Goal: Transaction & Acquisition: Purchase product/service

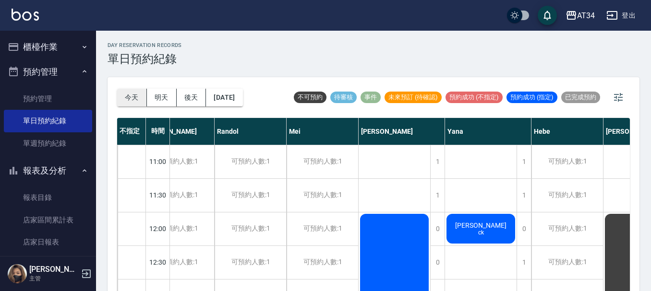
click at [129, 101] on button "今天" at bounding box center [132, 98] width 30 height 18
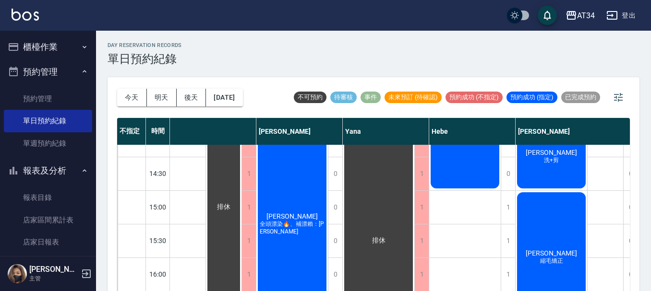
scroll to position [240, 526]
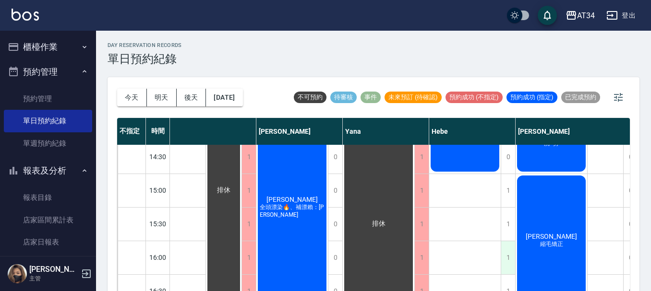
click at [508, 257] on div "1" at bounding box center [508, 257] width 14 height 33
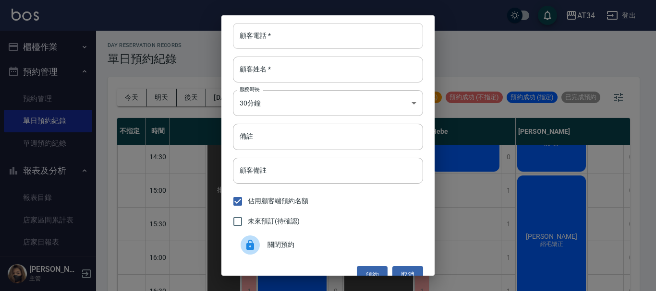
click at [283, 38] on input "顧客電話   *" at bounding box center [328, 36] width 190 height 26
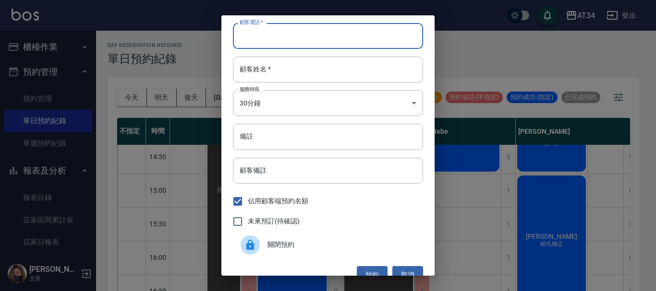
click at [458, 221] on div "顧客電話   * 顧客電話   * 顧客姓名   * 顧客姓名   * 服務時長 30分鐘 1 服務時長 備註 備註 顧客備註 顧客備註 佔用顧客端預約名額 …" at bounding box center [328, 145] width 656 height 291
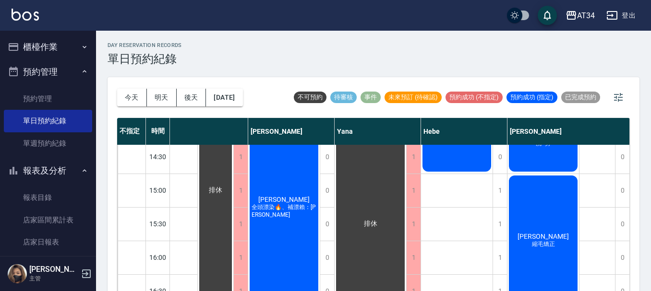
scroll to position [192, 539]
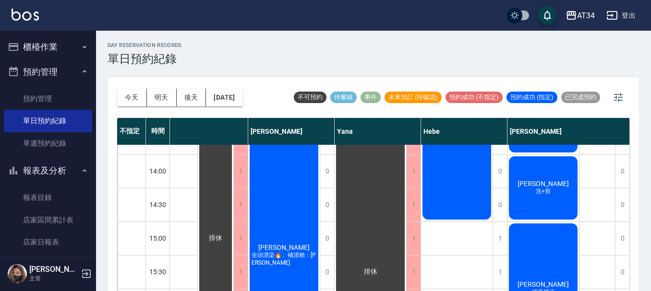
click at [67, 50] on button "櫃檯作業" at bounding box center [48, 47] width 88 height 25
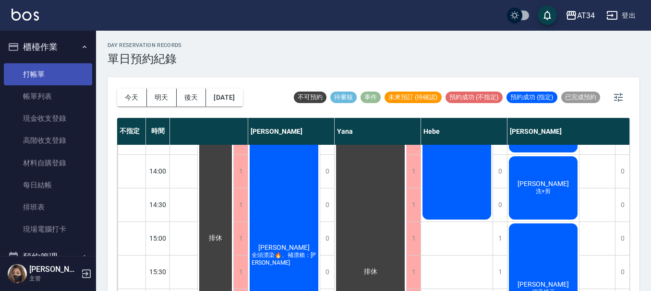
click at [67, 68] on link "打帳單" at bounding box center [48, 74] width 88 height 22
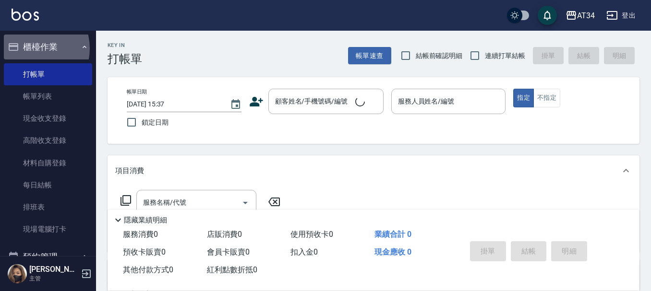
click at [32, 48] on button "櫃檯作業" at bounding box center [48, 47] width 88 height 25
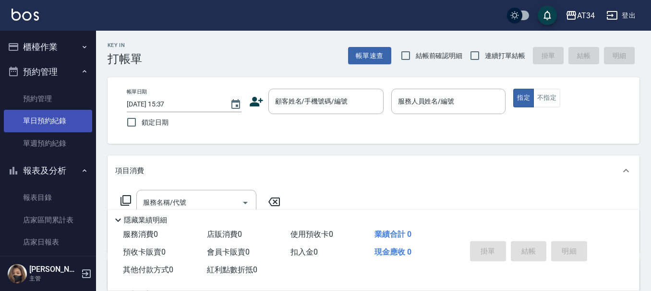
click at [49, 112] on link "單日預約紀錄" at bounding box center [48, 121] width 88 height 22
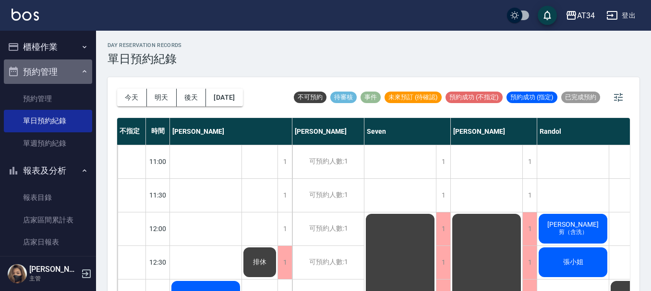
click at [58, 67] on button "預約管理" at bounding box center [48, 72] width 88 height 25
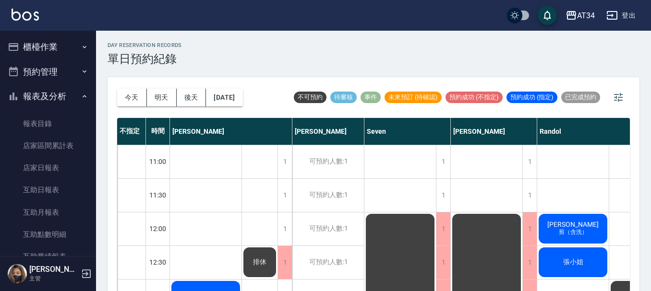
click at [55, 94] on button "報表及分析" at bounding box center [48, 96] width 88 height 25
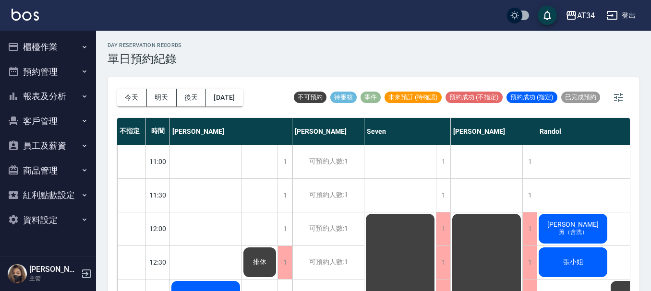
click at [53, 125] on button "客戶管理" at bounding box center [48, 121] width 88 height 25
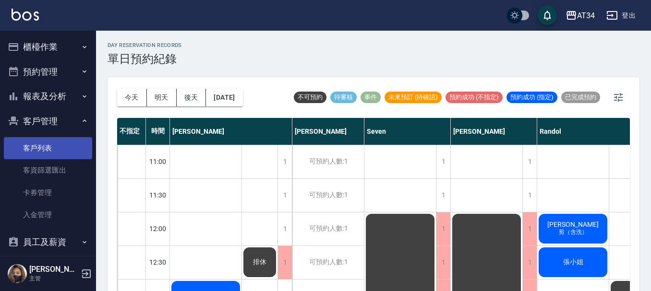
click at [49, 145] on link "客戶列表" at bounding box center [48, 148] width 88 height 22
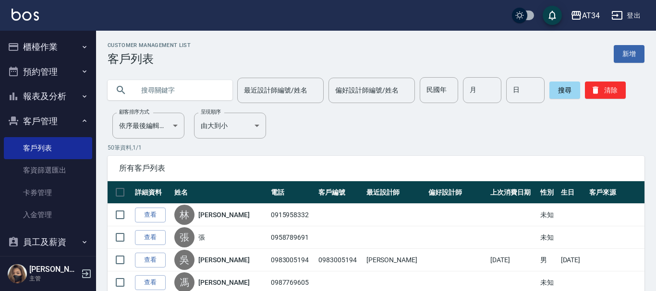
click at [184, 89] on input "text" at bounding box center [179, 90] width 90 height 26
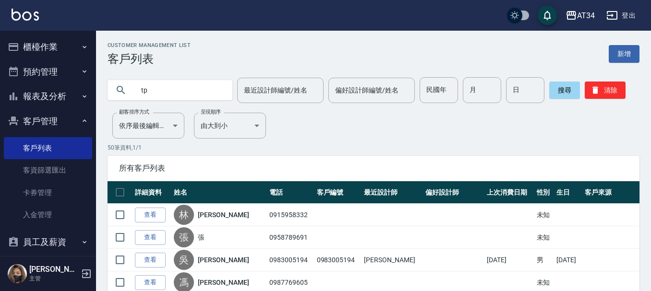
type input "t"
type input "ㄋ"
type input "陳言"
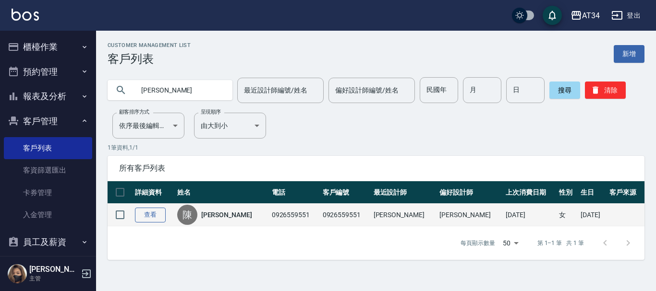
click at [155, 218] on link "查看" at bounding box center [150, 215] width 31 height 15
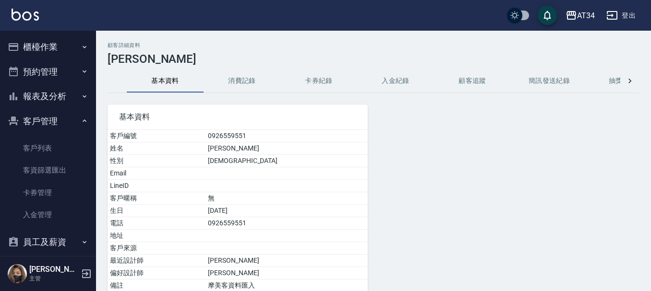
click at [254, 82] on button "消費記錄" at bounding box center [242, 81] width 77 height 23
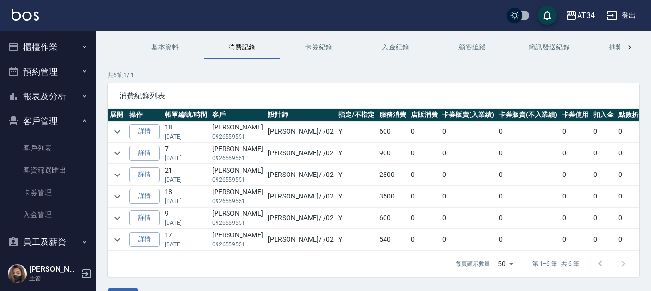
scroll to position [48, 0]
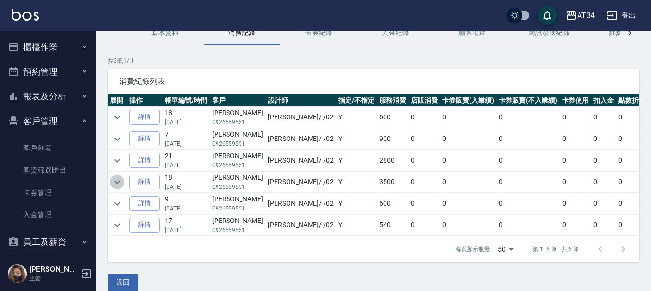
click at [115, 182] on icon "expand row" at bounding box center [117, 183] width 12 height 12
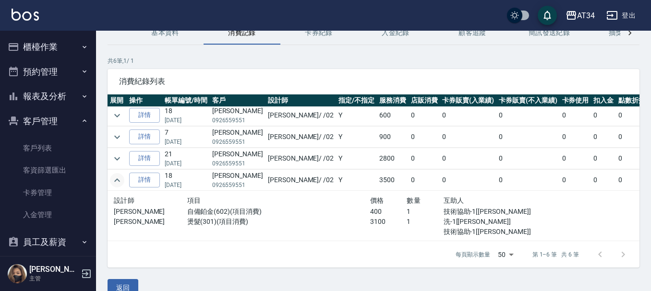
click at [115, 181] on icon "expand row" at bounding box center [117, 180] width 6 height 3
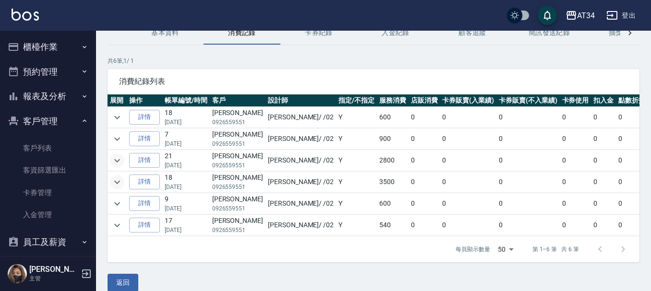
click at [122, 157] on icon "expand row" at bounding box center [117, 161] width 12 height 12
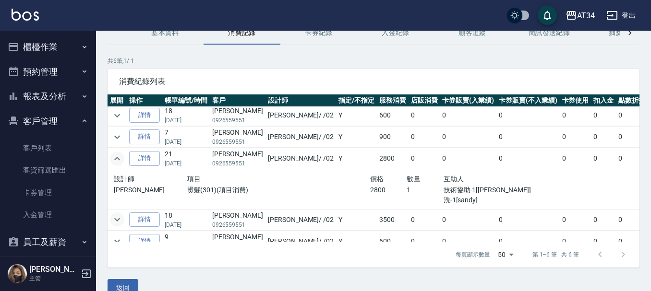
click at [122, 157] on icon "expand row" at bounding box center [117, 159] width 12 height 12
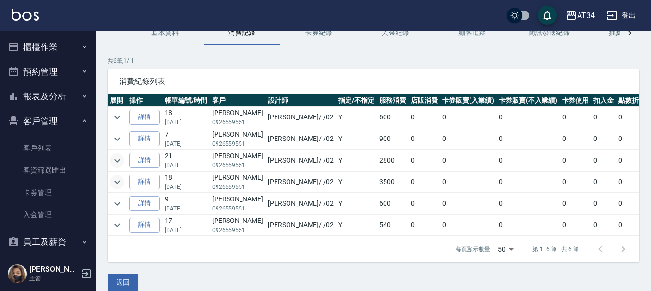
click at [56, 124] on button "客戶管理" at bounding box center [48, 121] width 88 height 25
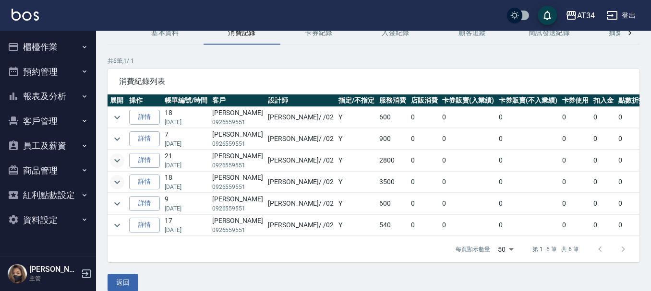
click at [61, 59] on button "櫃檯作業" at bounding box center [48, 47] width 88 height 25
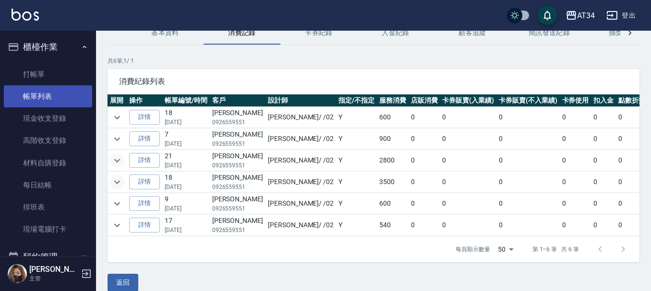
click at [66, 92] on link "帳單列表" at bounding box center [48, 96] width 88 height 22
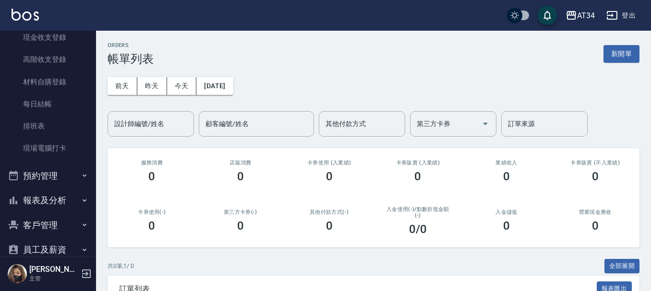
scroll to position [96, 0]
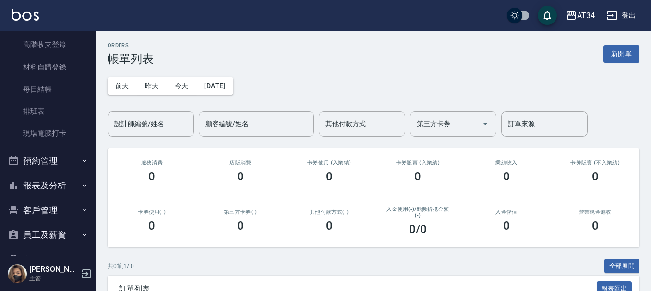
click at [52, 161] on button "預約管理" at bounding box center [48, 161] width 88 height 25
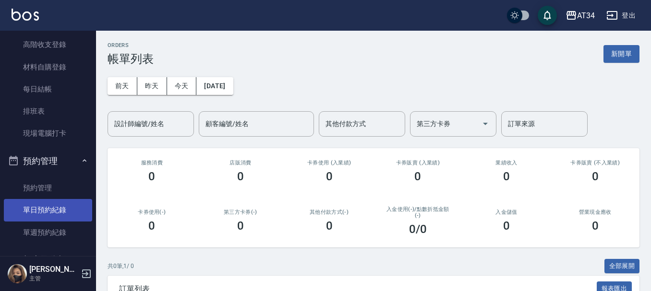
click at [51, 214] on link "單日預約紀錄" at bounding box center [48, 210] width 88 height 22
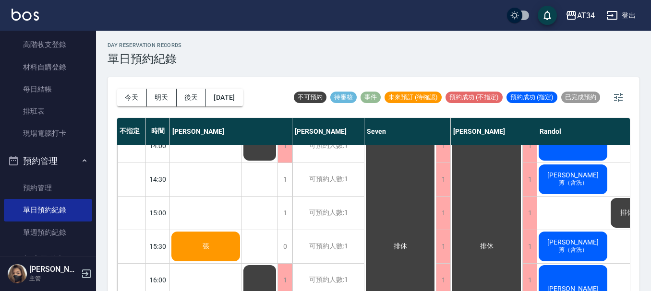
scroll to position [240, 0]
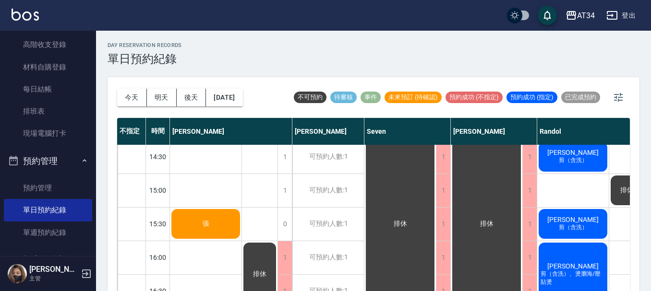
click at [198, 72] on div "張" at bounding box center [206, 56] width 72 height 33
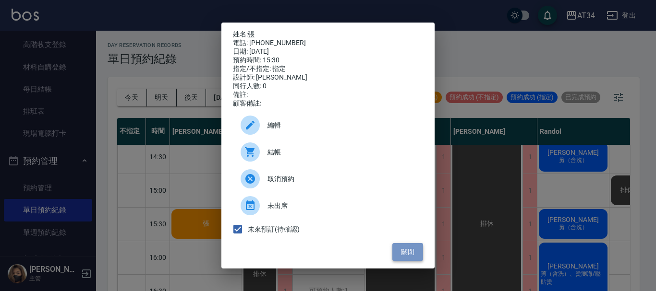
click at [410, 255] on button "關閉" at bounding box center [407, 252] width 31 height 18
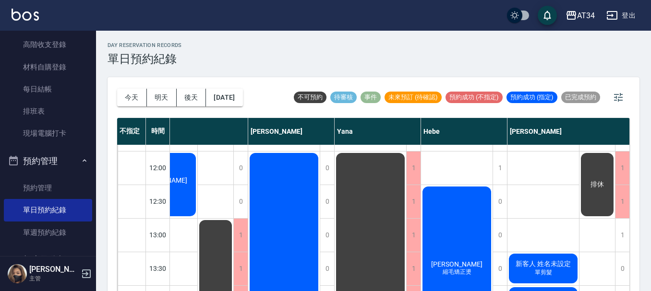
scroll to position [48, 539]
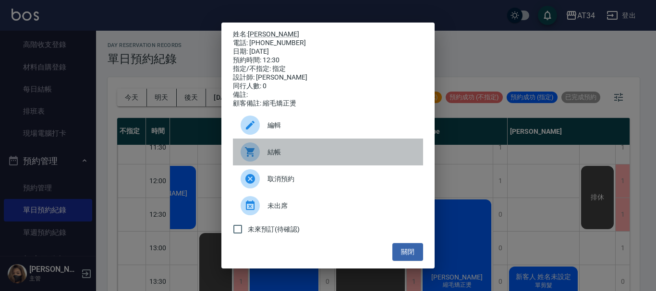
click at [283, 157] on span "結帳" at bounding box center [341, 152] width 148 height 10
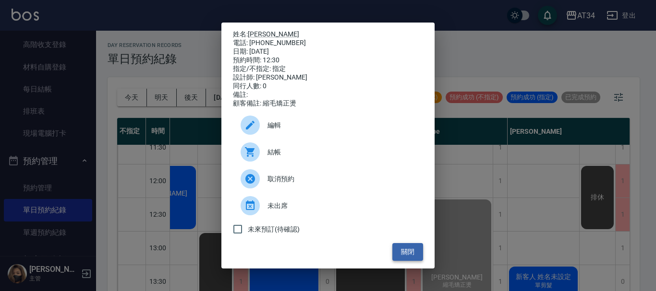
click at [404, 255] on button "關閉" at bounding box center [407, 252] width 31 height 18
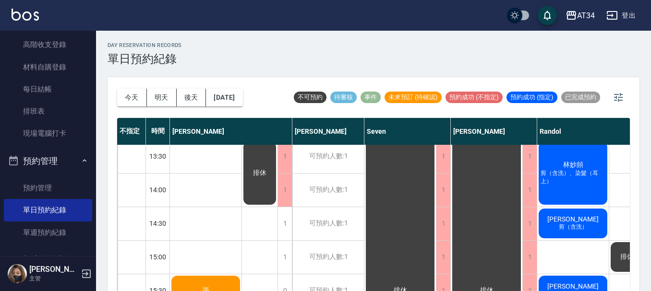
scroll to position [288, 0]
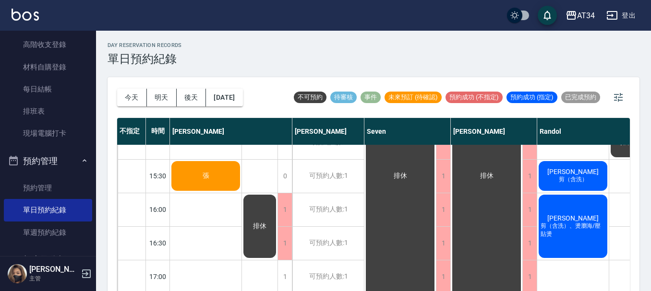
click at [211, 12] on span "張" at bounding box center [205, 8] width 55 height 8
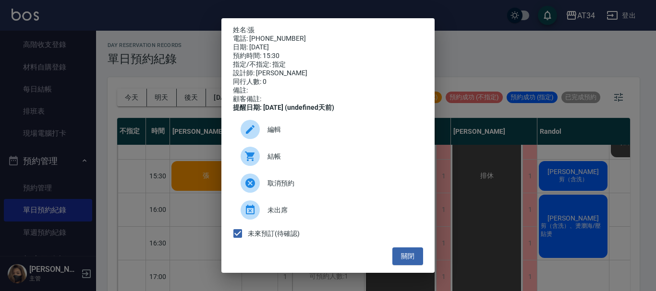
drag, startPoint x: 495, startPoint y: 139, endPoint x: 500, endPoint y: 138, distance: 5.9
click at [493, 140] on div "姓名: 張 電話: 0958789691 日期: 2025/08/13 預約時間: 15:30 指定/不指定: 指定 設計師: Gina 同行人數: 0 備註…" at bounding box center [328, 145] width 656 height 291
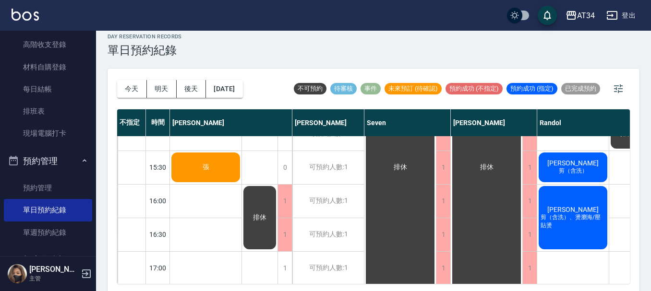
scroll to position [11, 0]
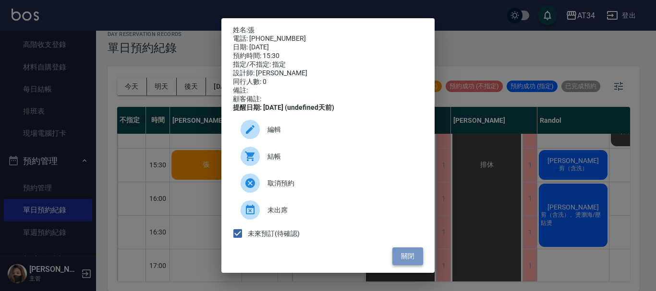
click at [409, 262] on button "關閉" at bounding box center [407, 257] width 31 height 18
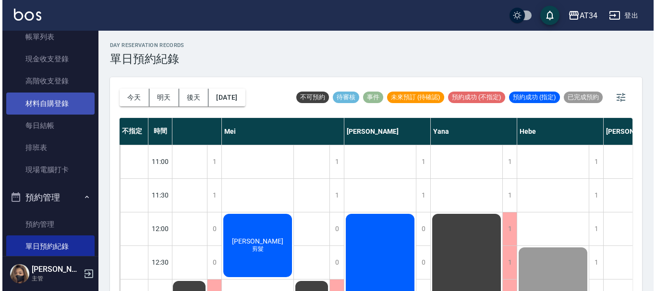
scroll to position [0, 0]
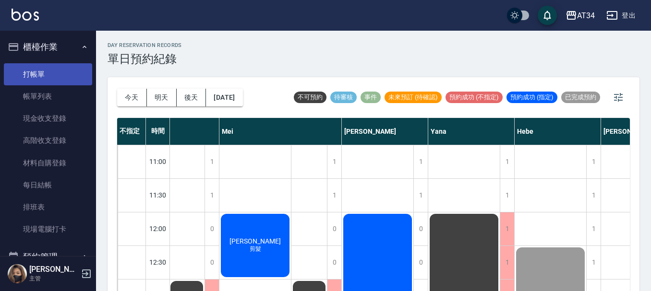
click at [41, 81] on link "打帳單" at bounding box center [48, 74] width 88 height 22
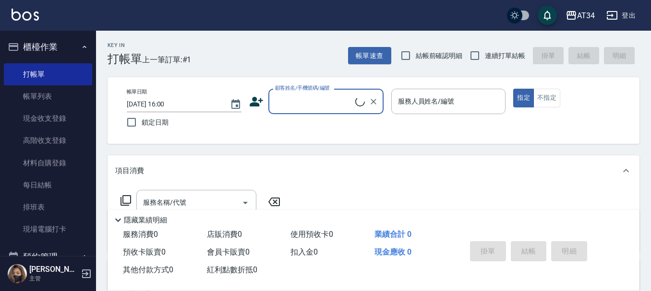
click at [330, 92] on div "顧客姓名/手機號碼/編號" at bounding box center [325, 101] width 115 height 25
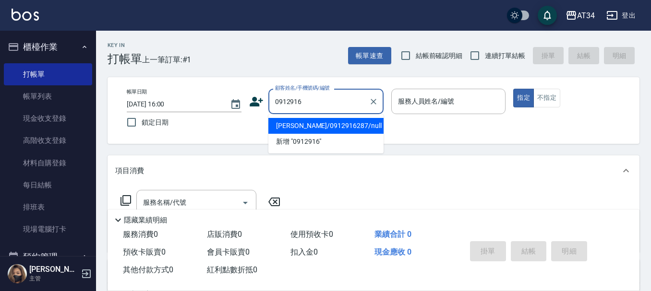
click at [326, 127] on li "李小姐/0912916287/null" at bounding box center [325, 126] width 115 height 16
type input "李小姐/0912916287/null"
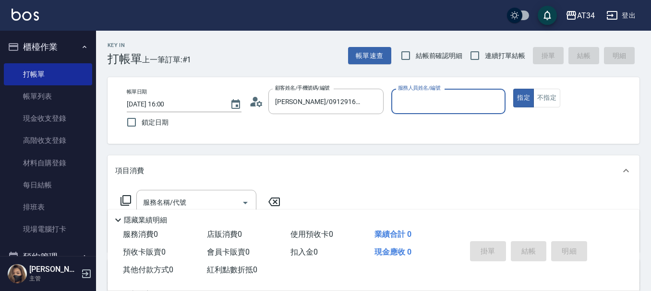
drag, startPoint x: 261, startPoint y: 97, endPoint x: 256, endPoint y: 98, distance: 4.9
click at [256, 98] on icon at bounding box center [256, 102] width 14 height 14
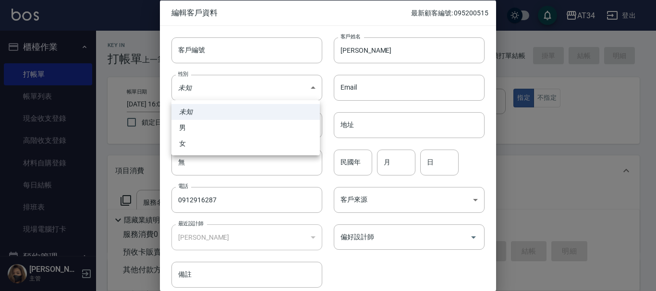
click at [256, 98] on body "AT34 登出 櫃檯作業 打帳單 帳單列表 現金收支登錄 高階收支登錄 材料自購登錄 每日結帳 排班表 現場電腦打卡 預約管理 預約管理 單日預約紀錄 單週預…" at bounding box center [328, 245] width 656 height 491
click at [339, 158] on div at bounding box center [328, 145] width 656 height 291
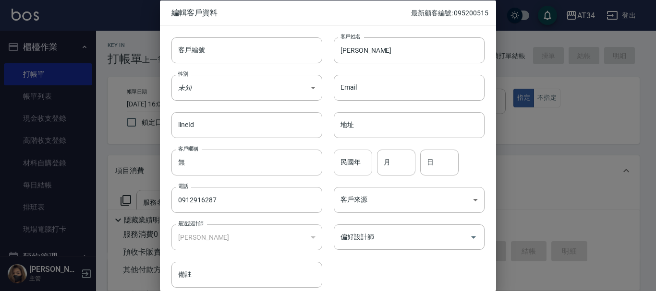
click at [345, 164] on input "民國年" at bounding box center [353, 162] width 38 height 26
type input "77"
type input "6"
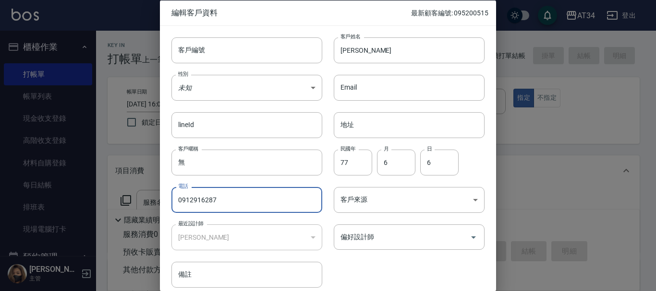
click at [233, 201] on input "0912916287" at bounding box center [246, 200] width 151 height 26
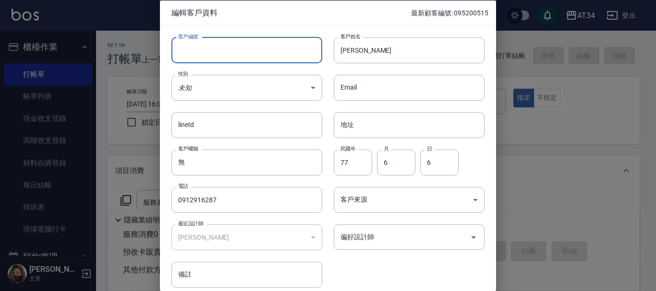
click at [243, 45] on input "客戶編號" at bounding box center [246, 50] width 151 height 26
paste input "0912916287"
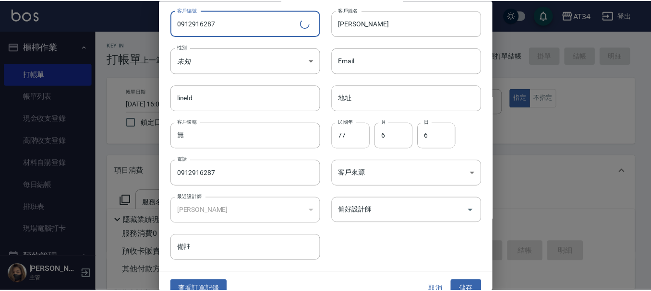
scroll to position [41, 0]
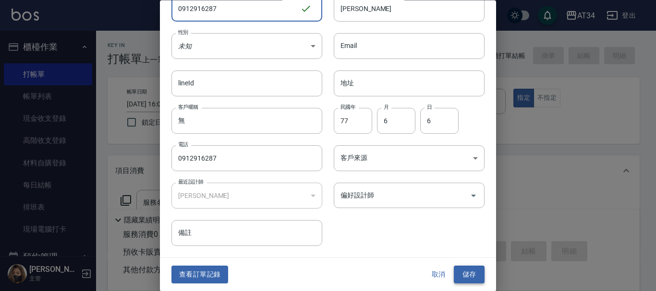
type input "0912916287"
click at [473, 275] on button "儲存" at bounding box center [469, 275] width 31 height 18
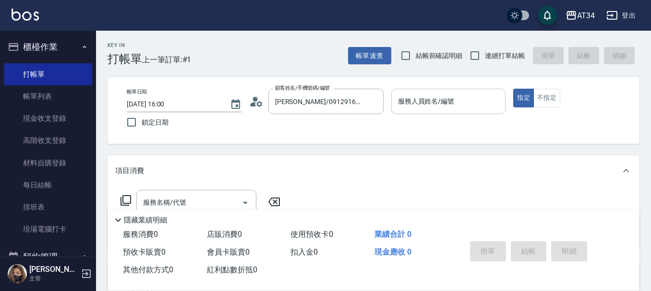
click at [411, 111] on div "服務人員姓名/編號" at bounding box center [448, 101] width 115 height 25
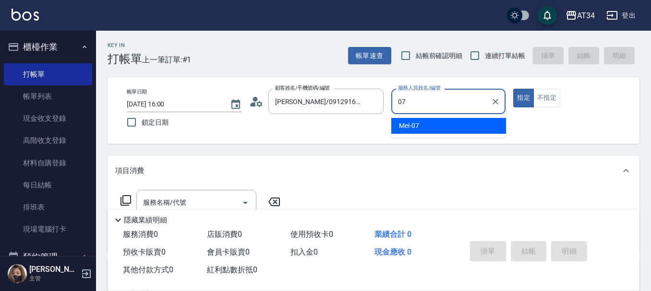
type input "Mei-07"
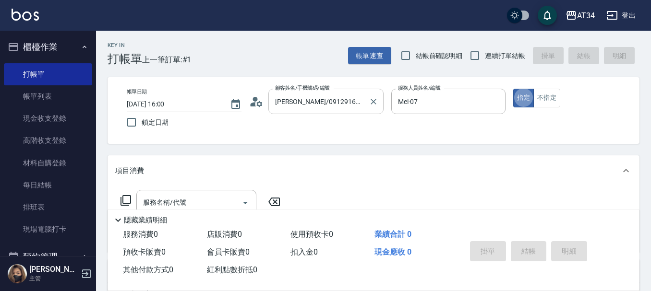
type button "true"
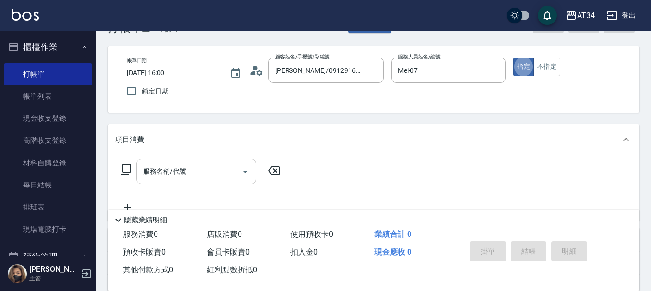
scroll to position [48, 0]
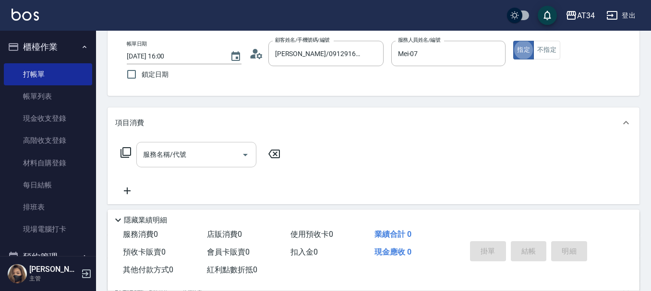
click at [192, 159] on input "服務名稱/代號" at bounding box center [189, 154] width 97 height 17
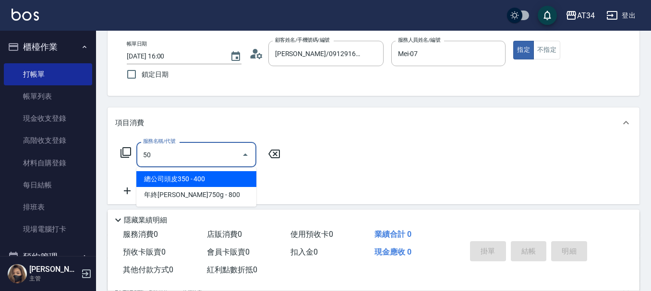
type input "5"
type input "301"
type input "150"
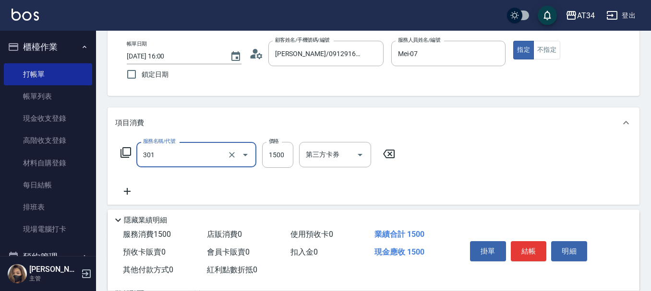
type input "燙髮(301)"
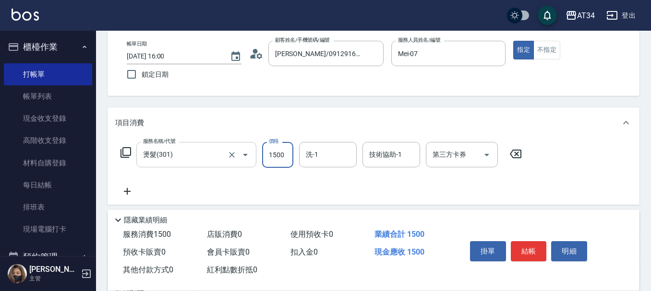
type input "0"
type input "30"
type input "300"
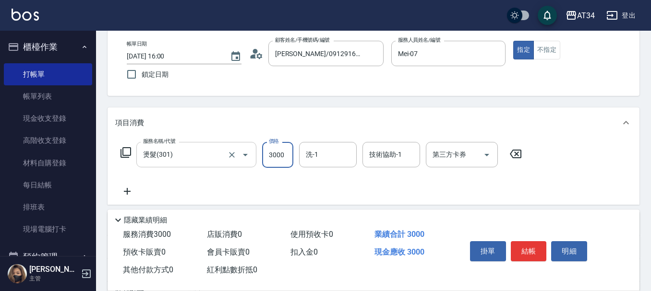
type input "3000"
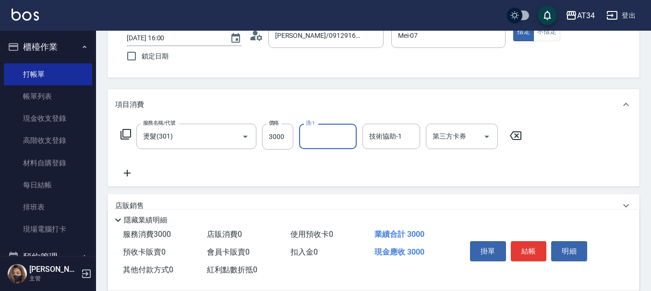
scroll to position [96, 0]
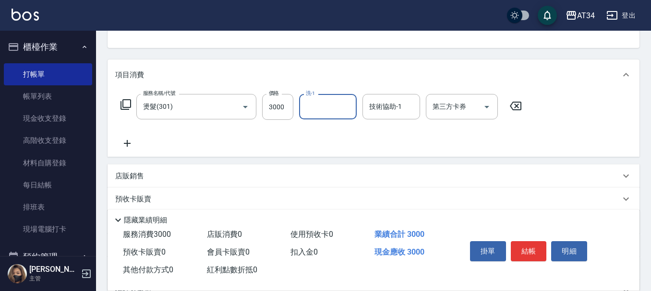
click at [129, 140] on icon at bounding box center [127, 144] width 24 height 12
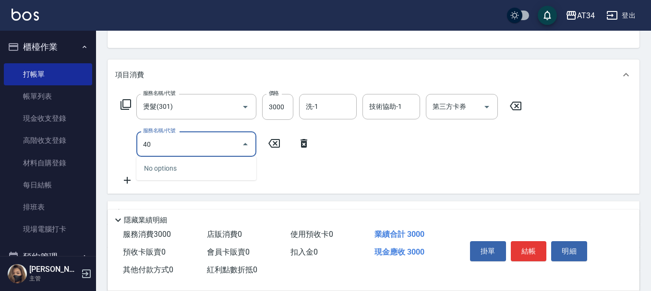
type input "401"
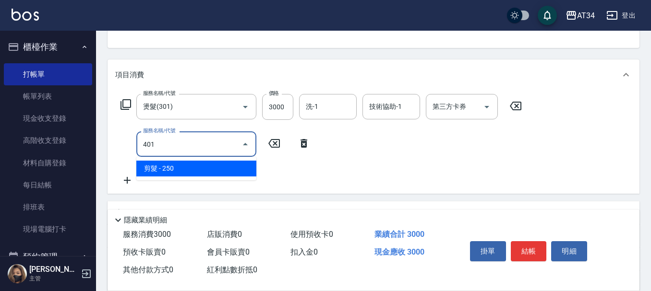
click at [175, 145] on input "401" at bounding box center [189, 144] width 97 height 17
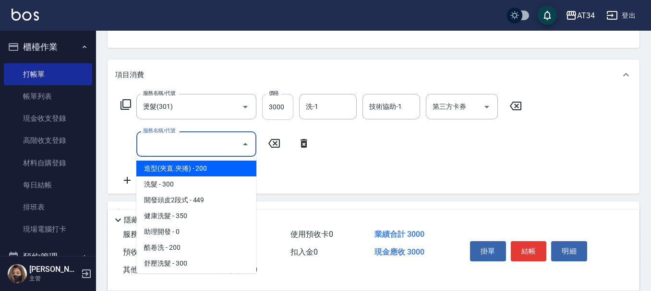
click at [278, 107] on input "3000" at bounding box center [277, 107] width 31 height 26
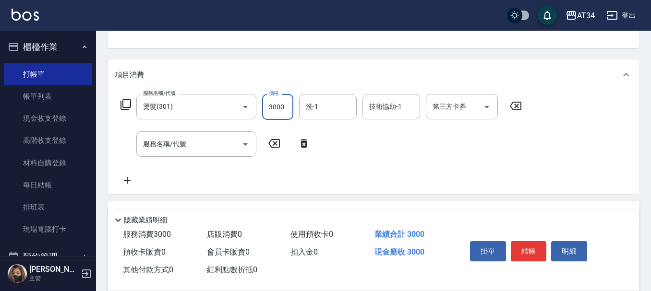
click at [278, 107] on input "3000" at bounding box center [277, 107] width 31 height 26
type input "3"
type input "0"
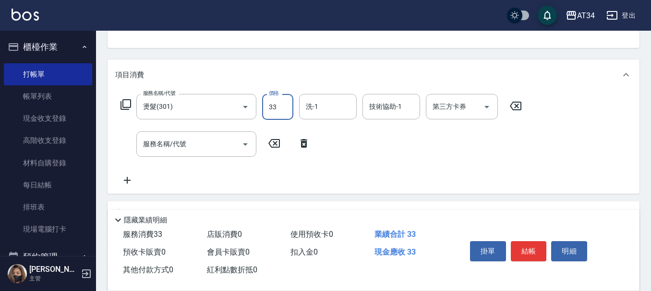
type input "333"
type input "0"
type input "33"
type input "30"
type input "330"
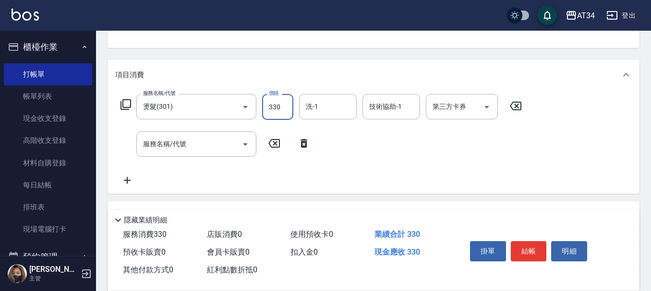
type input "330"
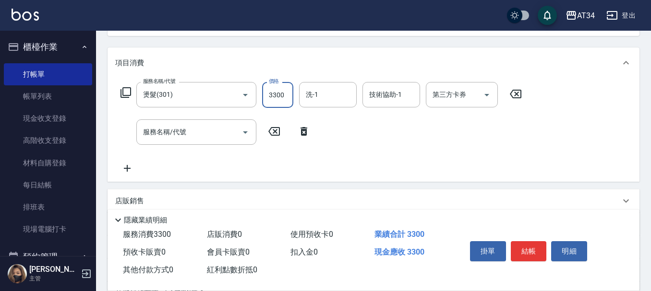
scroll to position [144, 0]
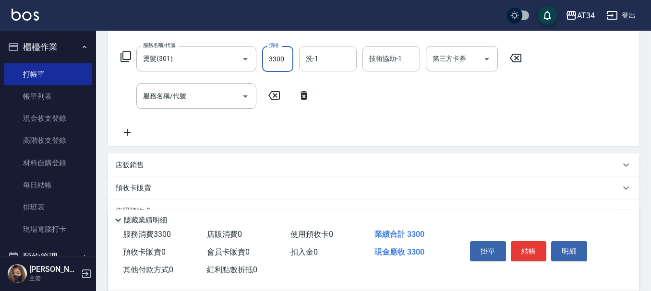
type input "3300"
click at [338, 64] on input "洗-1" at bounding box center [327, 58] width 49 height 17
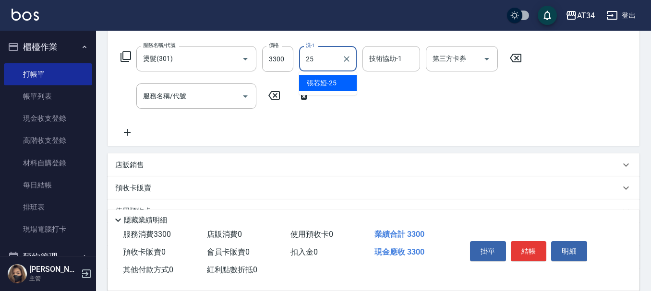
type input "2"
type input "IVY-33"
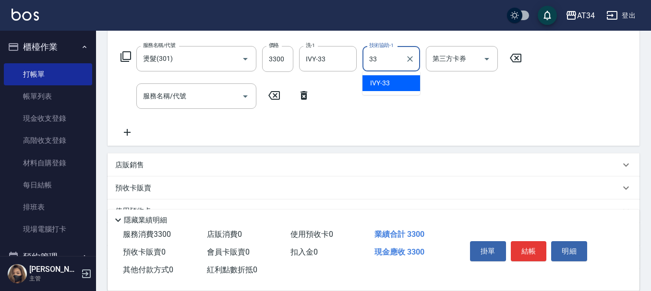
type input "IVY-33"
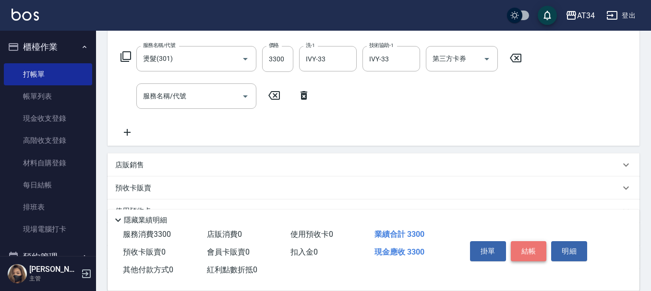
click at [541, 254] on button "結帳" at bounding box center [529, 251] width 36 height 20
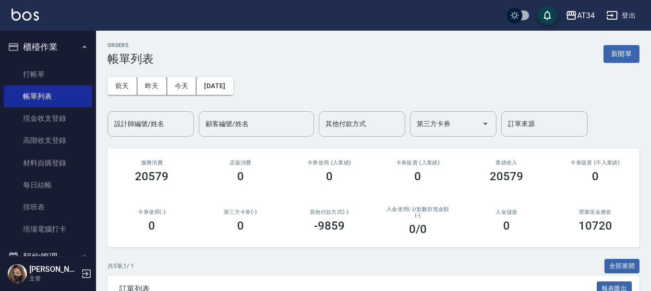
click at [540, 254] on div "ORDERS 帳單列表 新開單 前天 昨天 今天 2025/08/13 設計師編號/姓名 設計師編號/姓名 顧客編號/姓名 顧客編號/姓名 其他付款方式 其他…" at bounding box center [373, 254] width 555 height 447
click at [33, 75] on link "打帳單" at bounding box center [48, 74] width 88 height 22
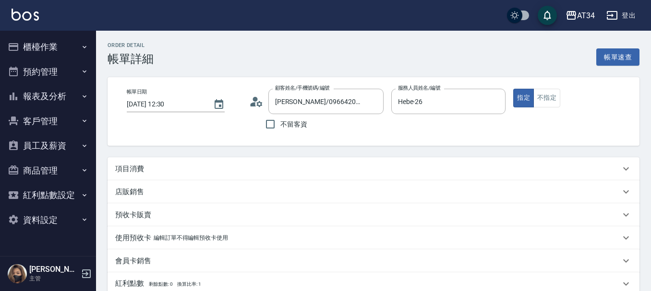
click at [169, 173] on div "項目消費" at bounding box center [367, 169] width 505 height 10
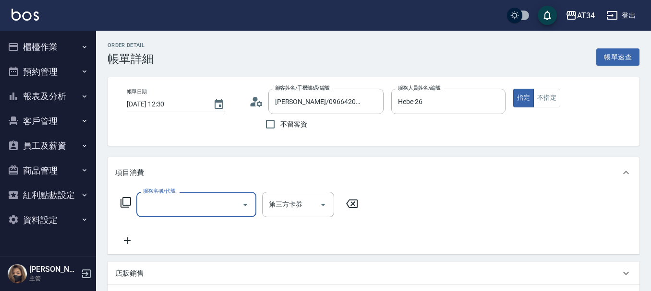
type input "4"
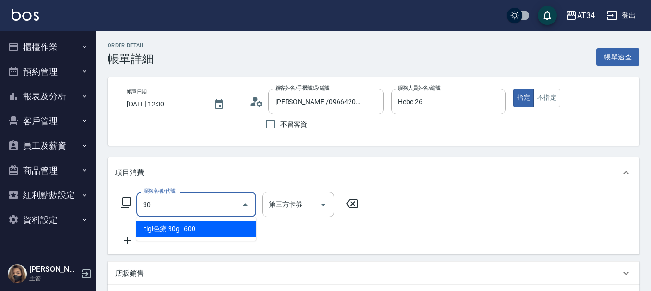
type input "301"
type input "150"
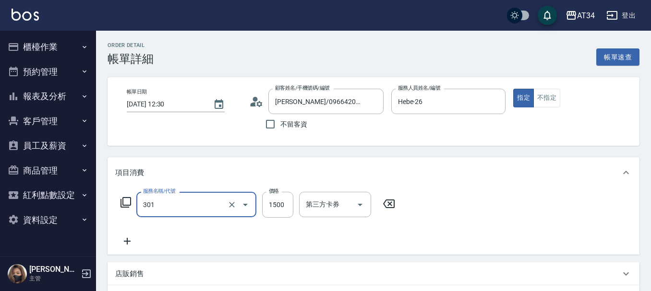
type input "燙髮(301)"
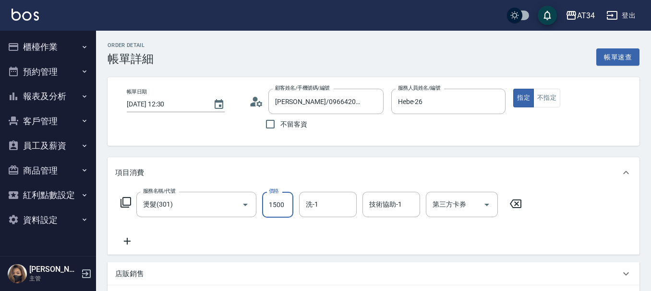
type input "0"
type input "17"
type input "10"
type input "170"
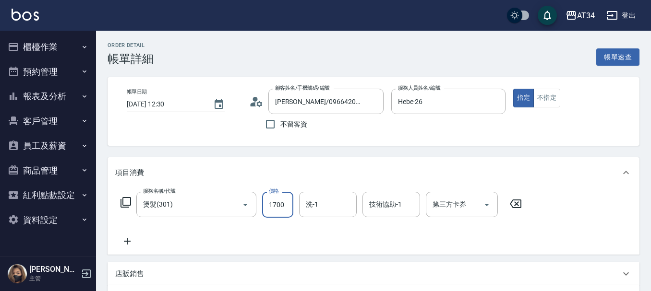
type input "1700"
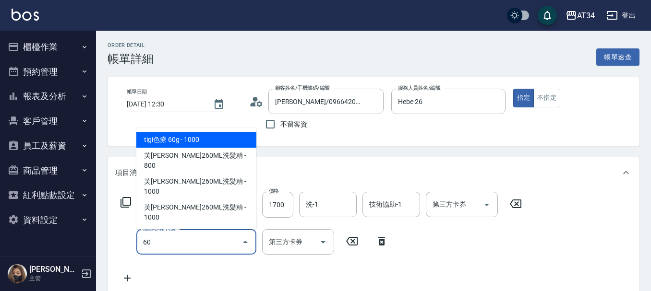
type input "602"
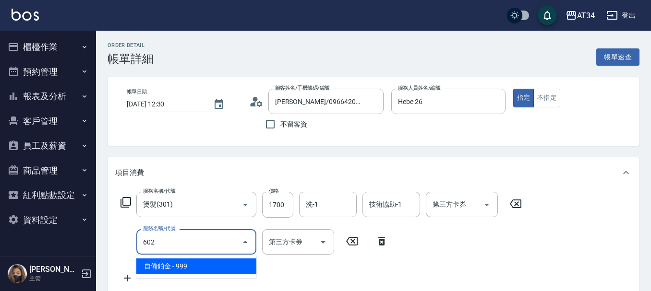
type input "260"
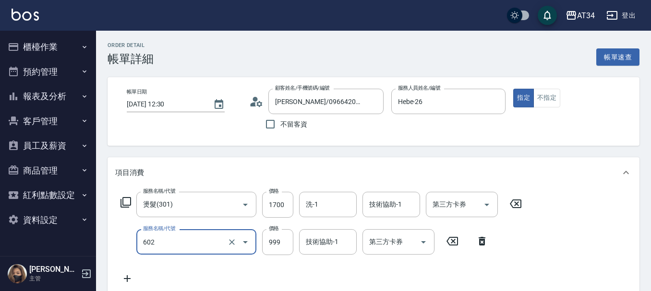
type input "自備鉑金(602)"
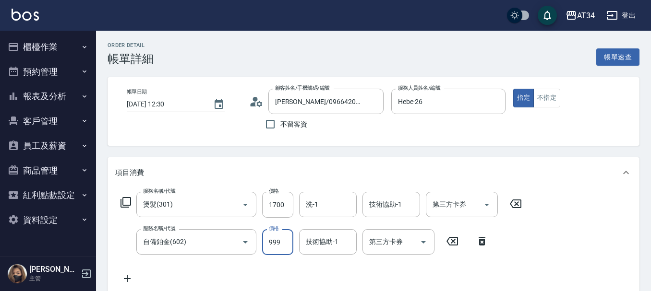
type input "170"
type input "16"
type input "180"
type input "169"
type input "330"
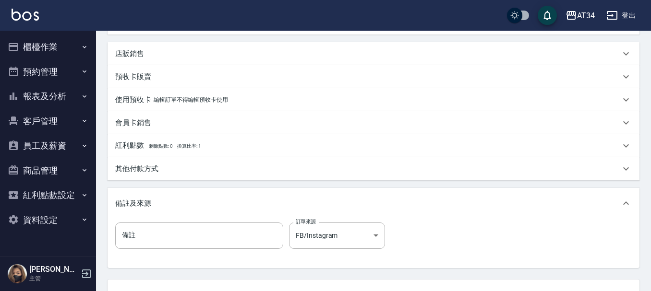
scroll to position [242, 0]
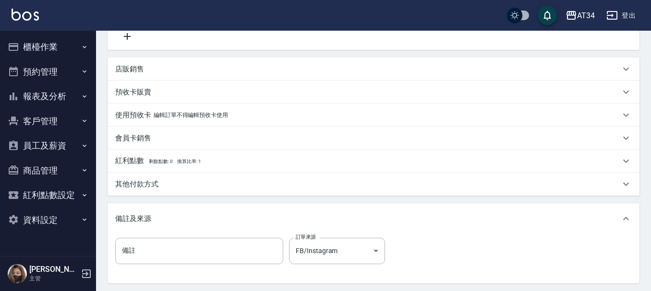
type input "1699"
click at [171, 186] on div "其他付款方式" at bounding box center [367, 185] width 505 height 10
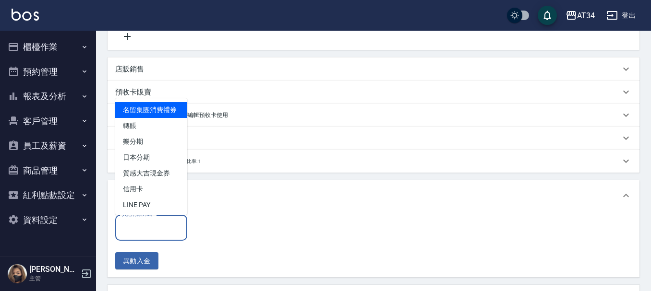
click at [161, 231] on input "其他付款方式" at bounding box center [151, 227] width 63 height 17
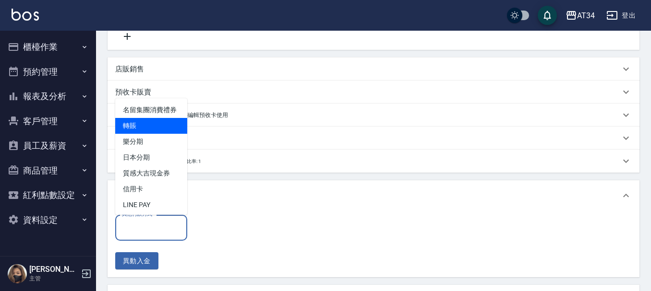
click at [153, 134] on span "轉賬" at bounding box center [151, 126] width 72 height 16
type input "轉賬"
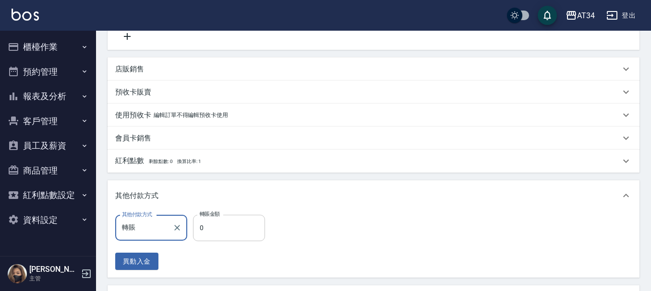
click at [215, 226] on input "0" at bounding box center [229, 228] width 72 height 26
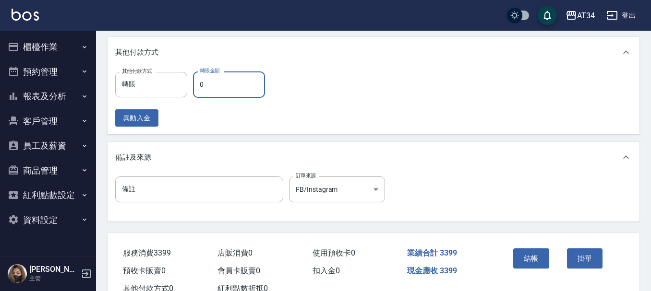
scroll to position [386, 0]
type input "339"
type input "0"
type input "3399"
click at [540, 257] on button "結帳" at bounding box center [531, 258] width 36 height 20
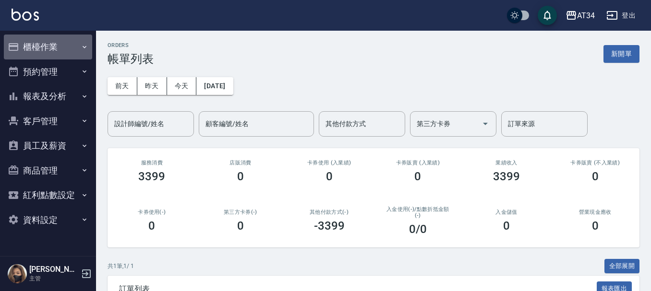
click at [76, 46] on button "櫃檯作業" at bounding box center [48, 47] width 88 height 25
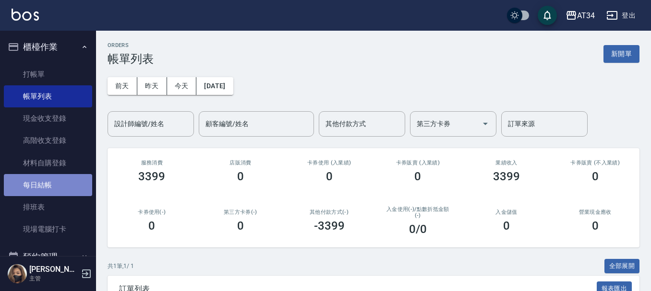
click at [55, 187] on link "每日結帳" at bounding box center [48, 185] width 88 height 22
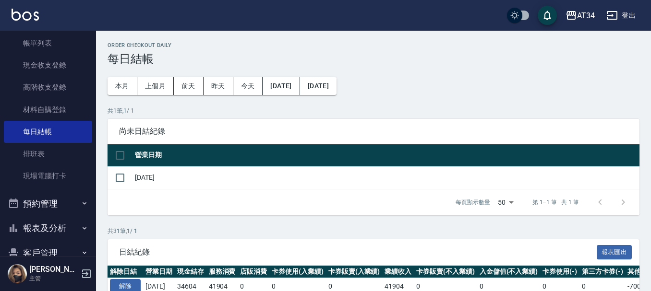
scroll to position [144, 0]
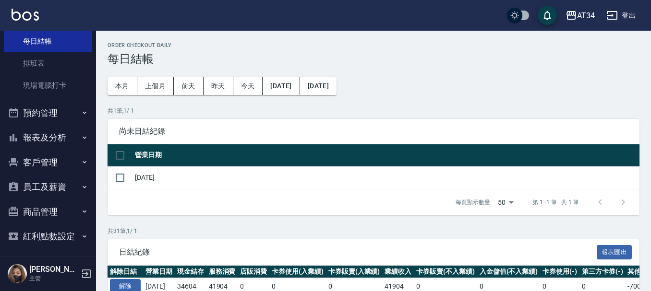
click at [48, 109] on button "預約管理" at bounding box center [48, 113] width 88 height 25
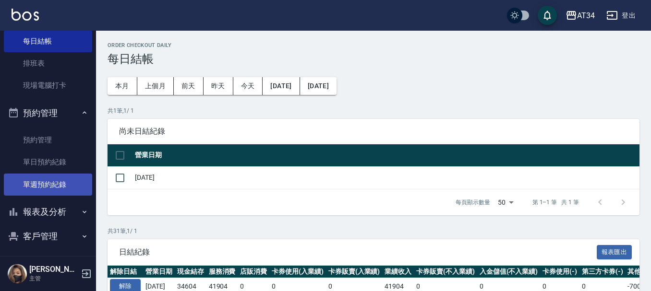
scroll to position [192, 0]
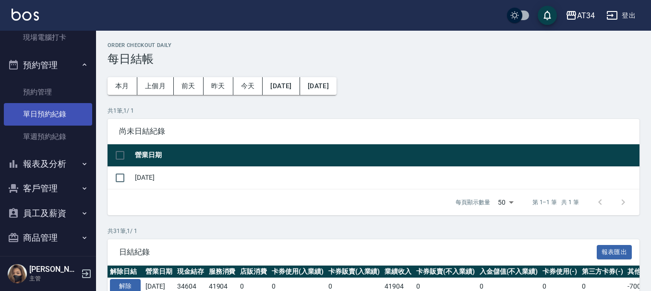
click at [39, 113] on link "單日預約紀錄" at bounding box center [48, 114] width 88 height 22
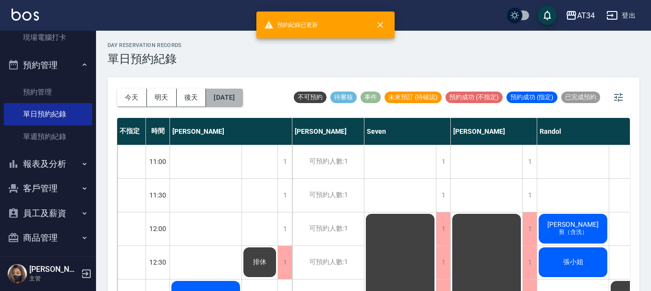
click at [242, 94] on button "[DATE]" at bounding box center [224, 98] width 36 height 18
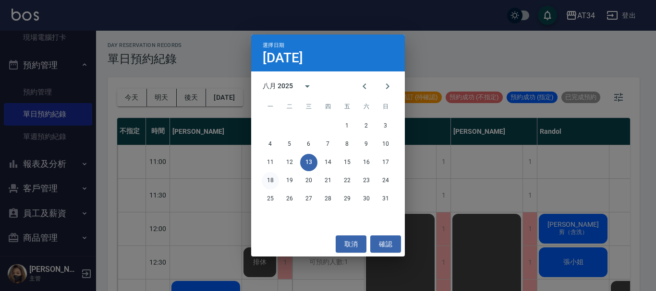
click at [274, 181] on button "18" at bounding box center [270, 180] width 17 height 17
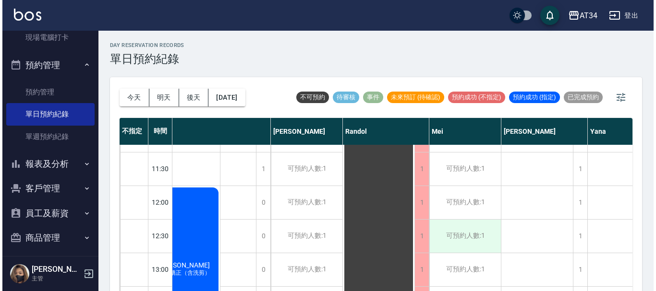
scroll to position [48, 182]
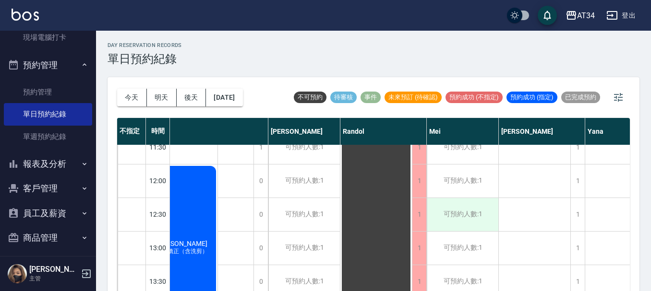
click at [462, 217] on div "可預約人數:1" at bounding box center [463, 214] width 72 height 33
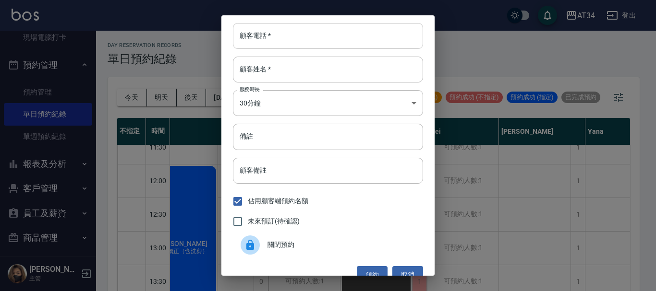
click at [276, 41] on input "顧客電話   *" at bounding box center [328, 36] width 190 height 26
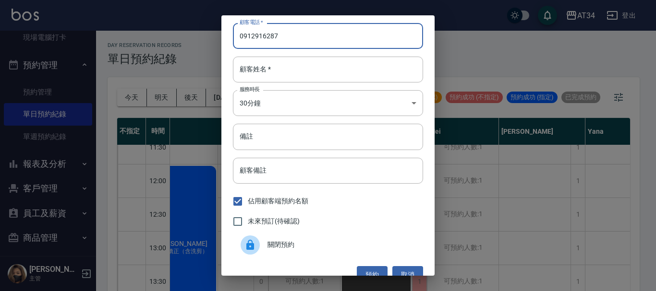
click at [276, 41] on input "0912916287" at bounding box center [328, 36] width 190 height 26
type input "0912916287"
click at [275, 73] on input "顧客姓名   *" at bounding box center [328, 70] width 190 height 26
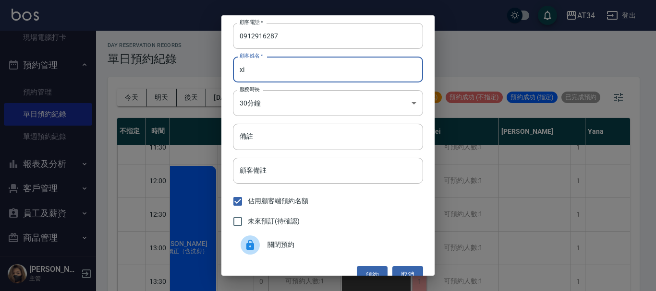
type input "x"
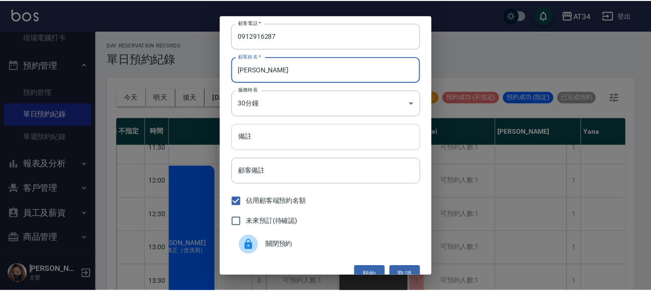
scroll to position [15, 0]
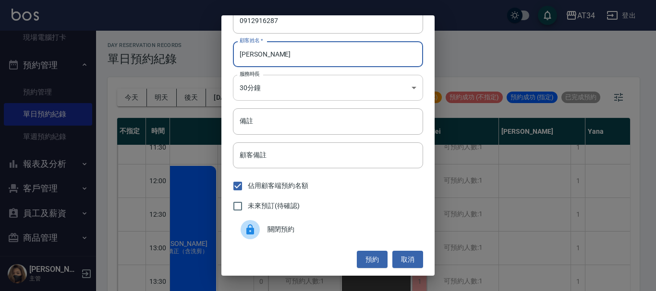
type input "李"
click at [270, 88] on body "AT34 登出 櫃檯作業 打帳單 帳單列表 現金收支登錄 高階收支登錄 材料自購登錄 每日結帳 排班表 現場電腦打卡 預約管理 預約管理 單日預約紀錄 單週預…" at bounding box center [328, 151] width 656 height 302
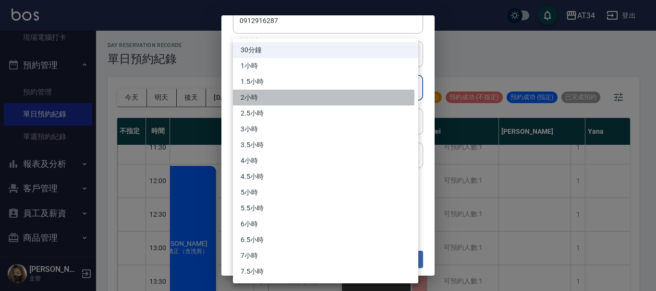
drag, startPoint x: 260, startPoint y: 97, endPoint x: 261, endPoint y: 111, distance: 14.9
click at [259, 97] on li "2小時" at bounding box center [325, 98] width 185 height 16
type input "4"
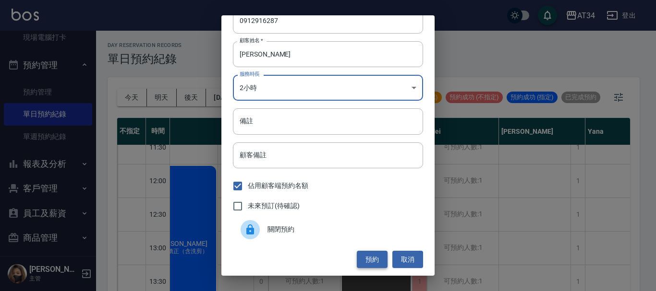
click at [369, 254] on button "預約" at bounding box center [372, 260] width 31 height 18
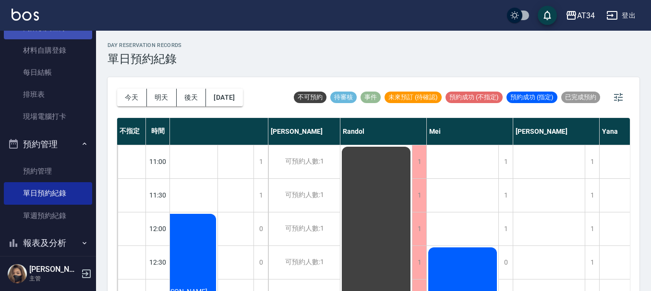
scroll to position [0, 0]
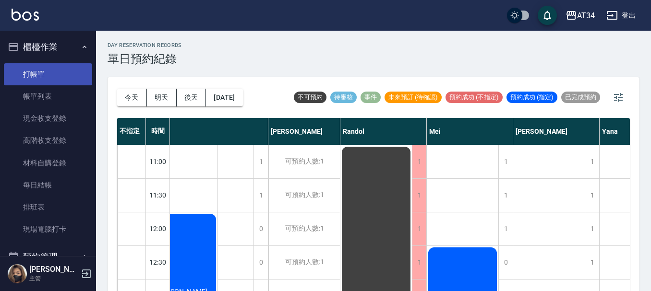
click at [33, 67] on link "打帳單" at bounding box center [48, 74] width 88 height 22
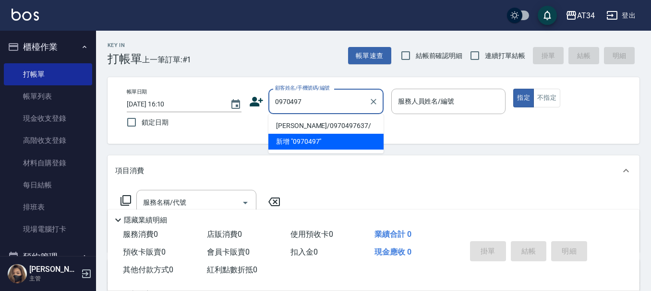
click at [275, 123] on li "黃怡萍/0970497637/" at bounding box center [325, 126] width 115 height 16
type input "黃怡萍/0970497637/"
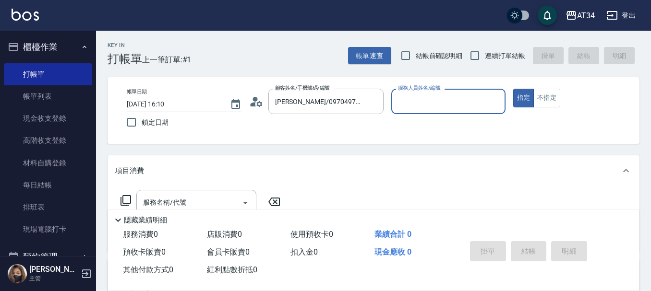
type input "Wendy-02"
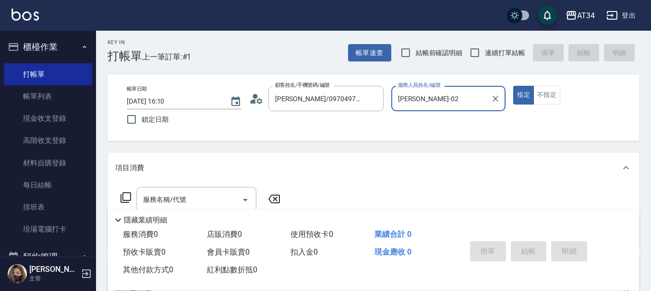
scroll to position [48, 0]
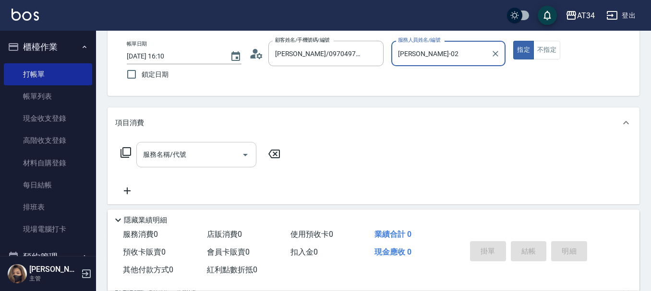
click at [212, 149] on input "服務名稱/代號" at bounding box center [189, 154] width 97 height 17
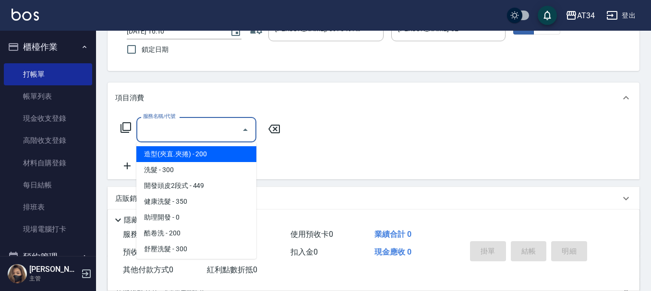
scroll to position [96, 0]
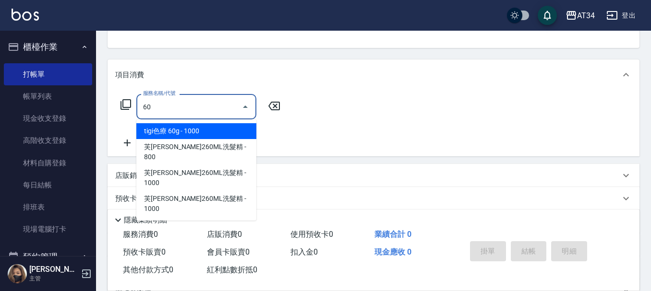
type input "602"
type input "90"
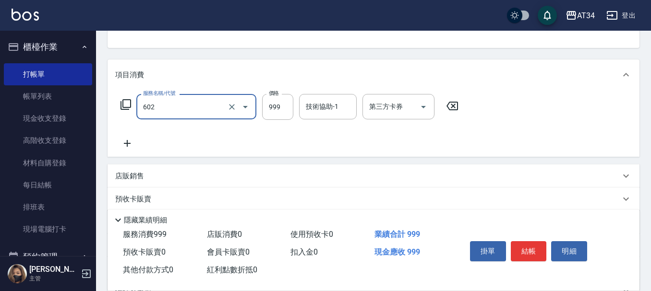
type input "自備鉑金(602)"
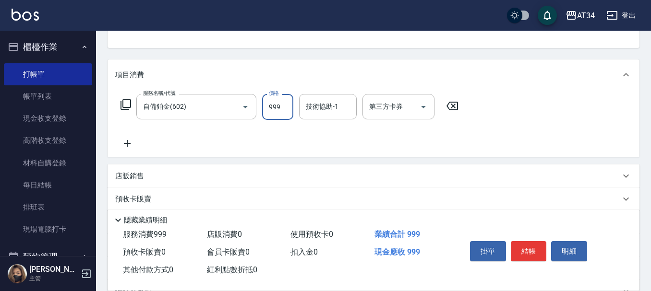
type input "1"
type input "0"
type input "18"
type input "10"
type input "180"
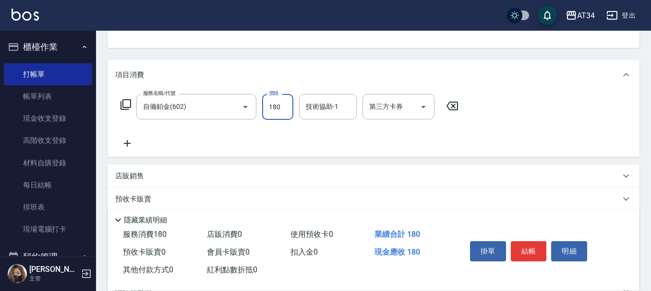
type input "180"
type input "1800"
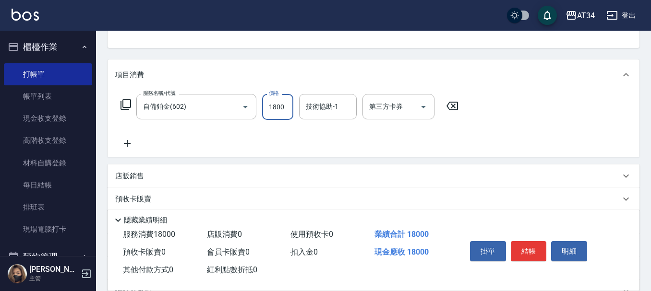
type input "180"
type input "1800"
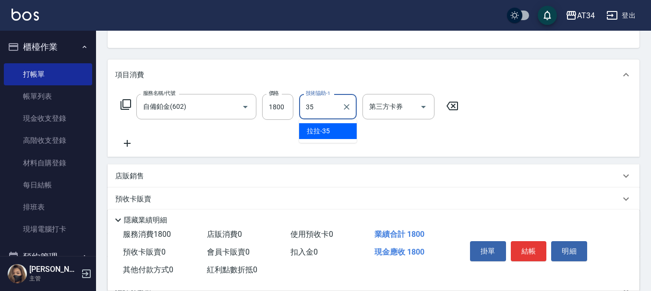
type input "拉拉-35"
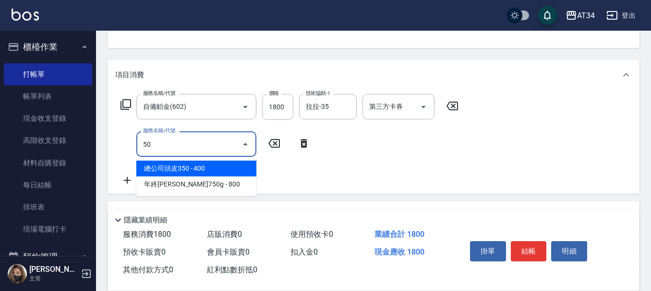
type input "501"
type input "280"
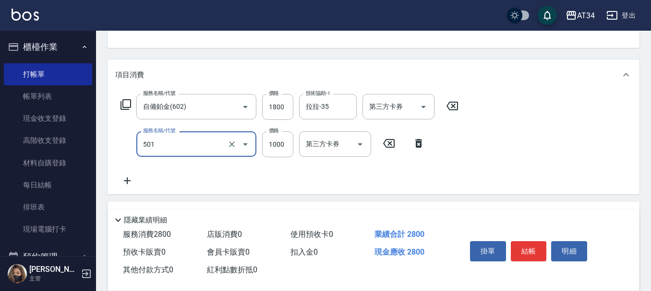
type input "染髮(501)"
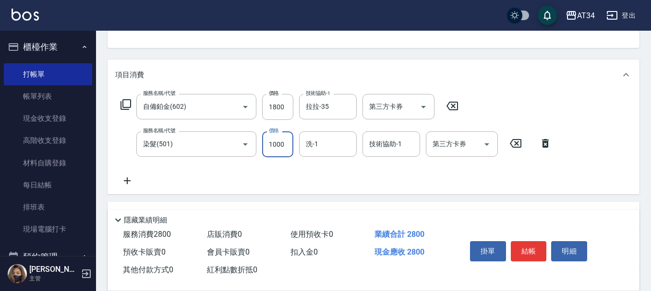
type input "2"
type input "180"
type input "252"
type input "200"
type input "2520"
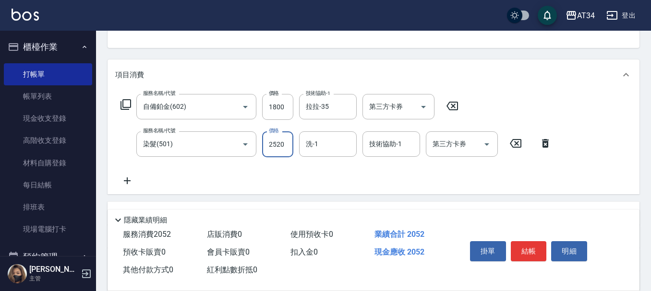
type input "430"
type input "2520"
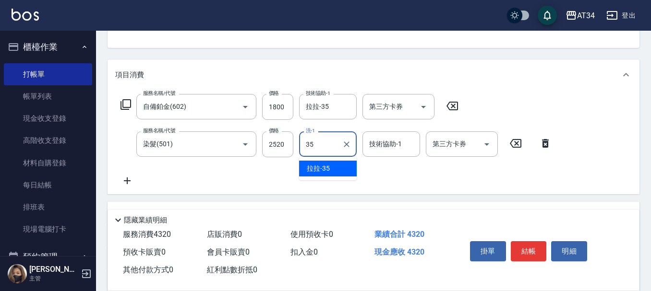
type input "拉拉-35"
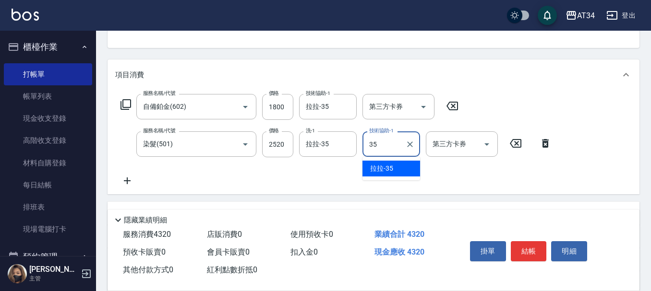
type input "拉拉-35"
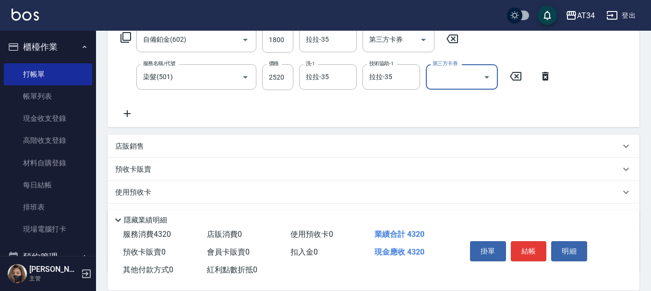
scroll to position [237, 0]
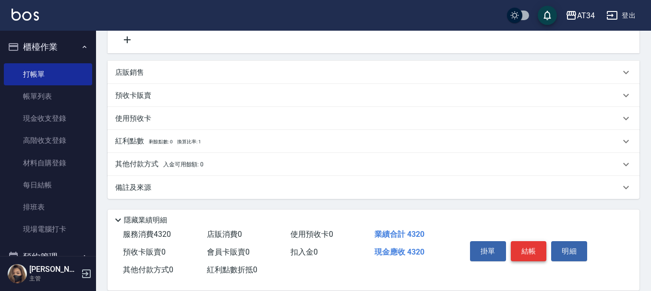
click at [537, 249] on button "結帳" at bounding box center [529, 251] width 36 height 20
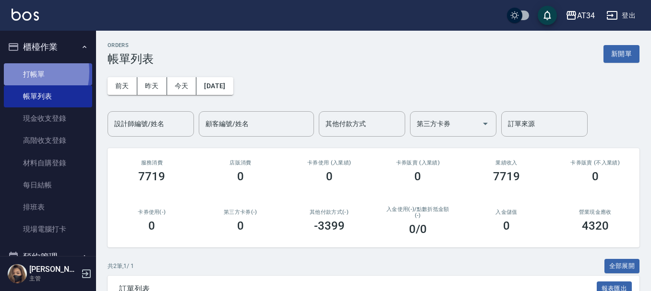
click at [13, 72] on link "打帳單" at bounding box center [48, 74] width 88 height 22
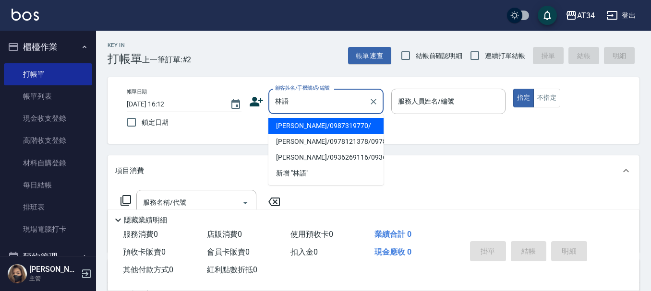
click at [325, 121] on li "林語婕/0987319770/" at bounding box center [325, 126] width 115 height 16
type input "林語婕/0987319770/"
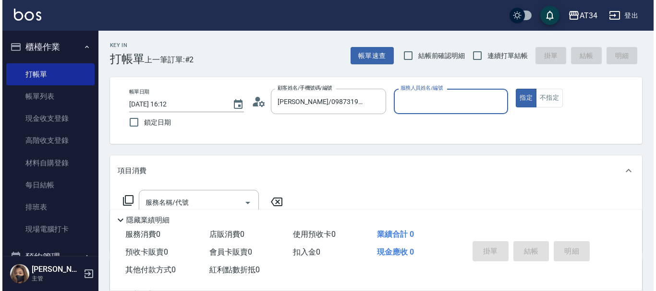
scroll to position [48, 0]
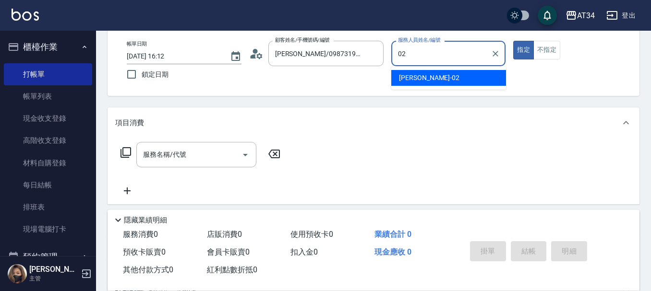
type input "Wendy-02"
type button "true"
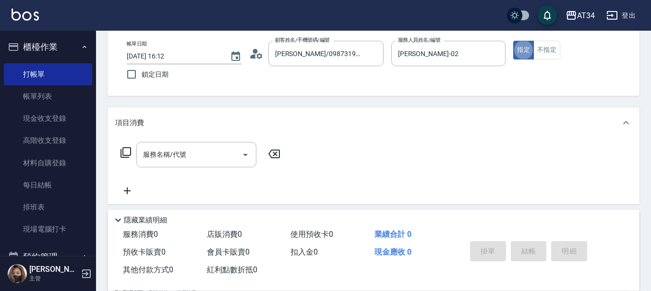
click at [257, 53] on icon at bounding box center [256, 54] width 14 height 14
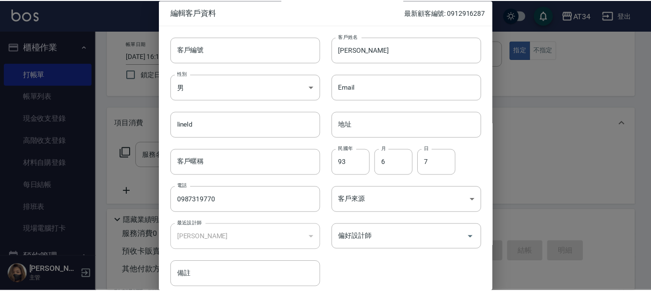
scroll to position [41, 0]
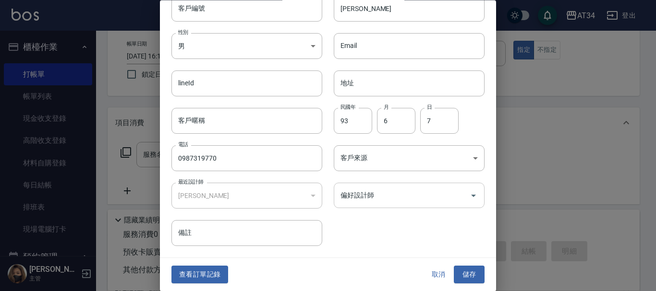
click at [374, 202] on input "偏好設計師" at bounding box center [402, 196] width 128 height 17
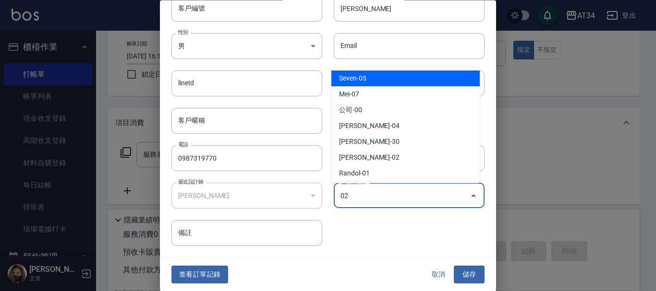
type input "[PERSON_NAME]"
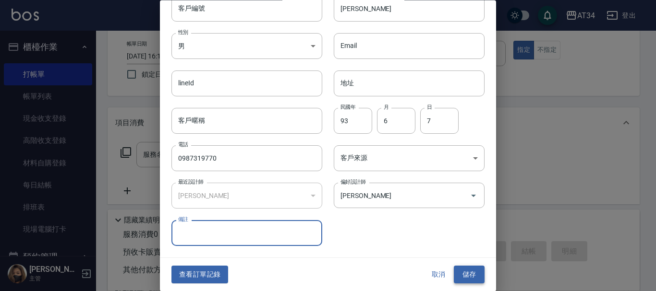
click at [474, 271] on button "儲存" at bounding box center [469, 275] width 31 height 18
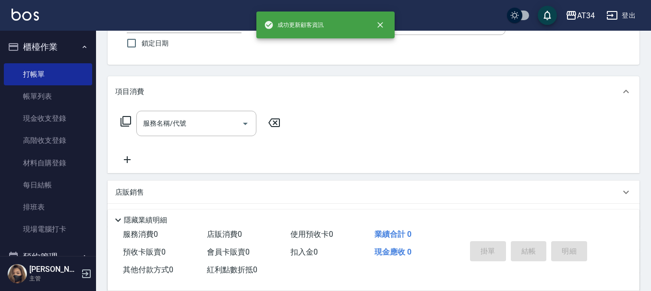
scroll to position [96, 0]
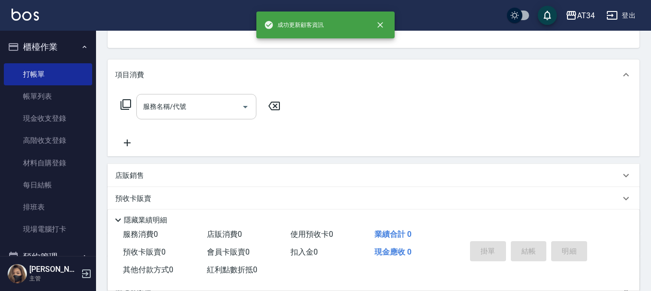
click at [212, 103] on input "服務名稱/代號" at bounding box center [189, 106] width 97 height 17
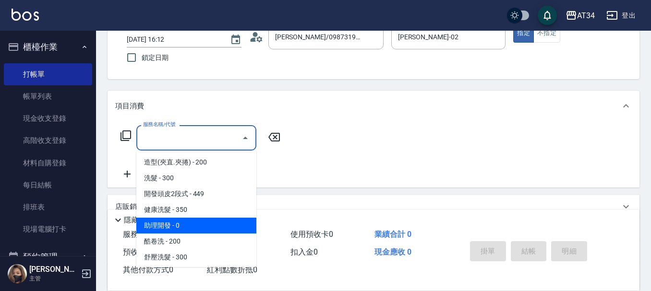
scroll to position [48, 0]
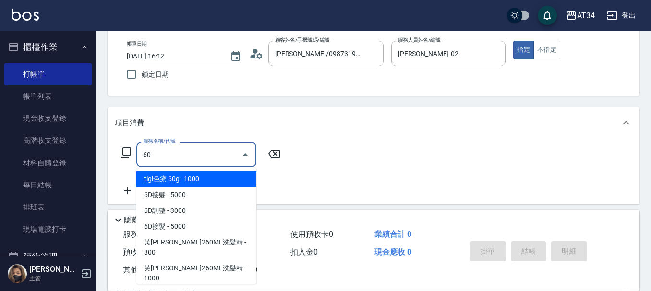
type input "602"
type input "90"
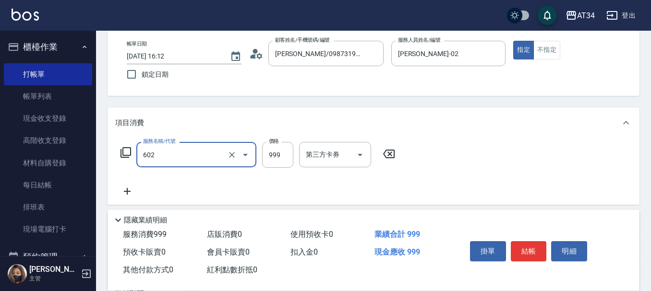
type input "自備鉑金(602)"
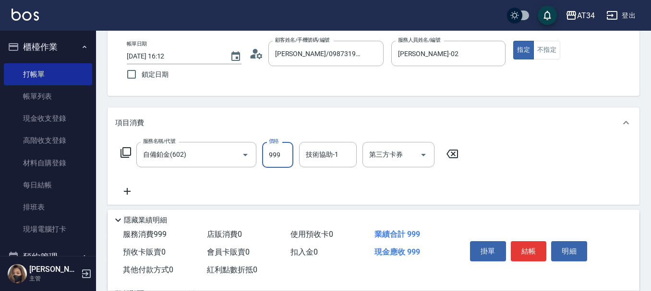
type input "1"
type input "0"
type input "15"
type input "10"
type input "153"
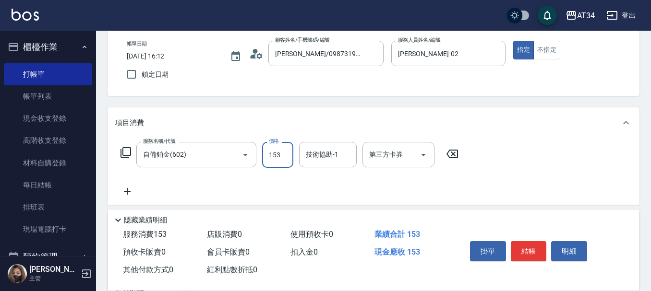
type input "150"
type input "1530"
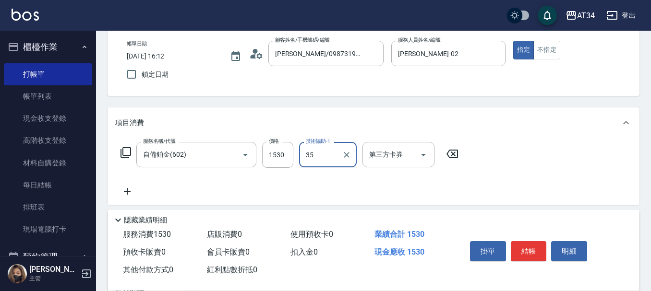
type input "拉拉-35"
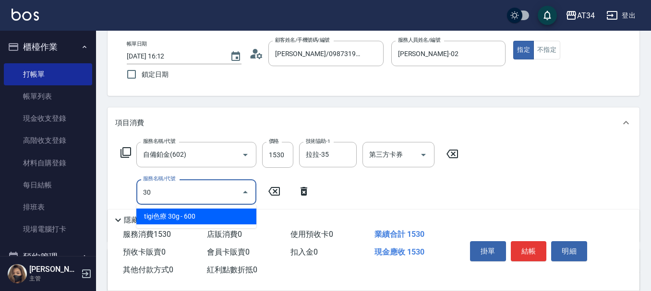
type input "301"
type input "300"
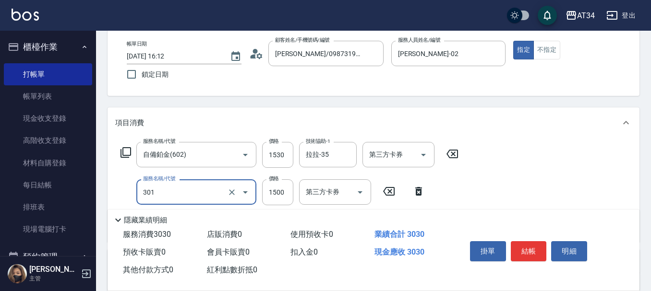
type input "燙髮(301)"
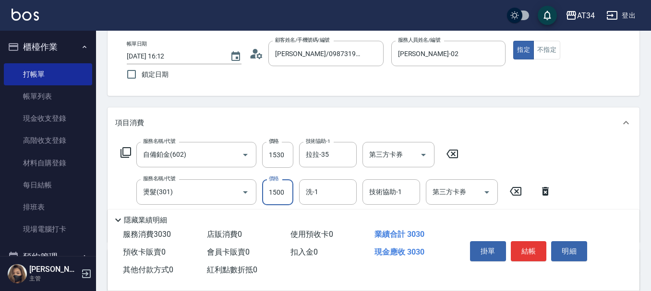
type input "2"
type input "150"
type input "28"
type input "180"
type input "2805"
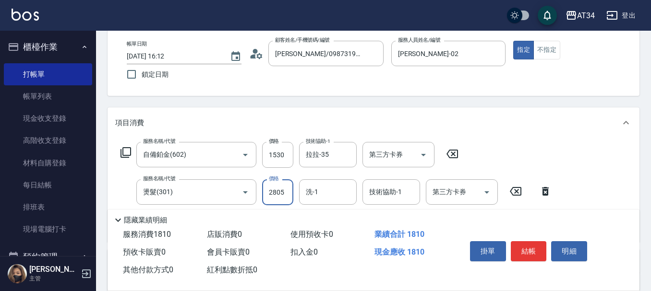
type input "430"
type input "2805"
type input "拉拉-35"
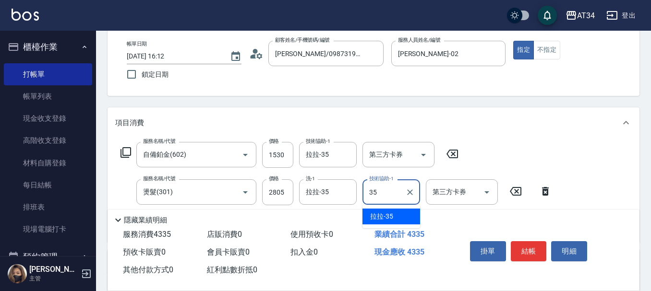
type input "拉拉-35"
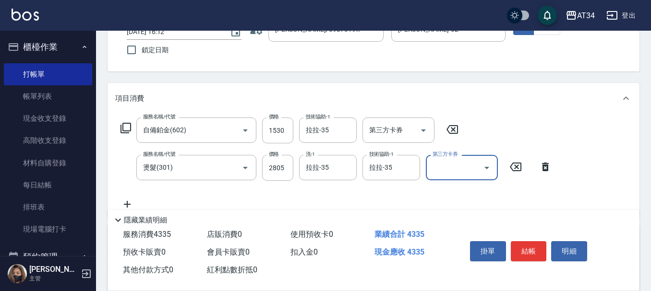
scroll to position [96, 0]
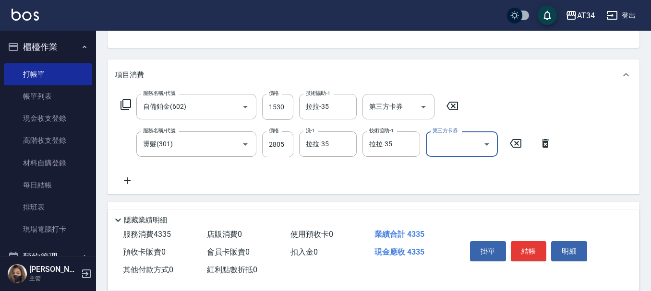
click at [126, 179] on icon at bounding box center [127, 181] width 24 height 12
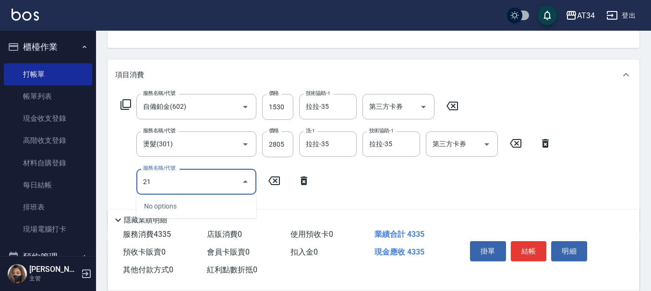
type input "2"
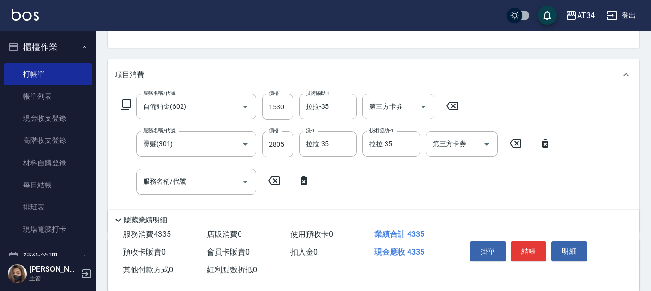
click at [290, 158] on div "服務名稱/代號 自備鉑金(602) 服務名稱/代號 價格 1530 價格 技術協助-1 拉拉-35 技術協助-1 第三方卡券 第三方卡券 服務名稱/代號 燙髮…" at bounding box center [336, 159] width 442 height 130
click at [203, 179] on input "服務名稱/代號" at bounding box center [189, 181] width 97 height 17
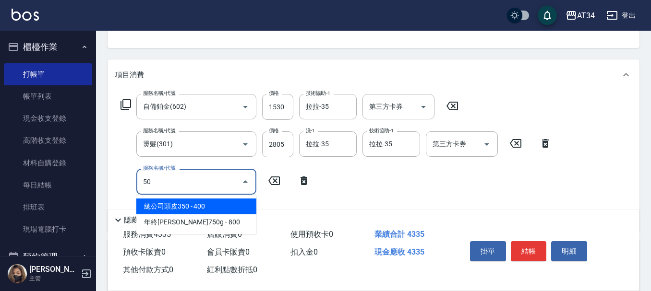
type input "501"
type input "530"
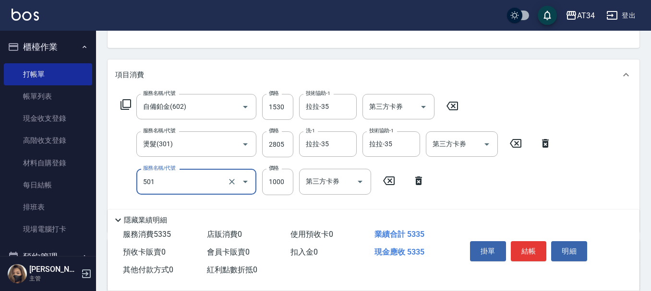
type input "染髮(501)"
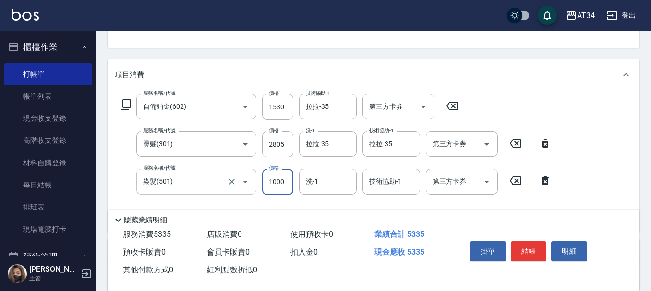
type input "2"
type input "430"
type input "212"
type input "450"
type input "2125"
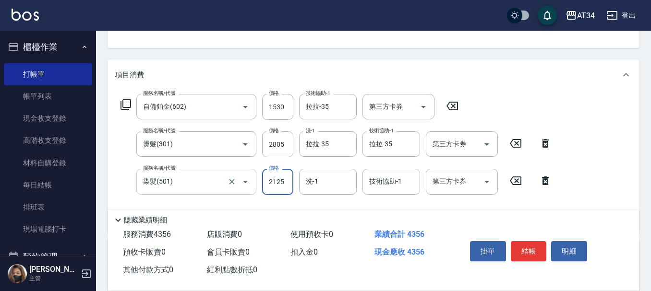
type input "640"
type input "2125"
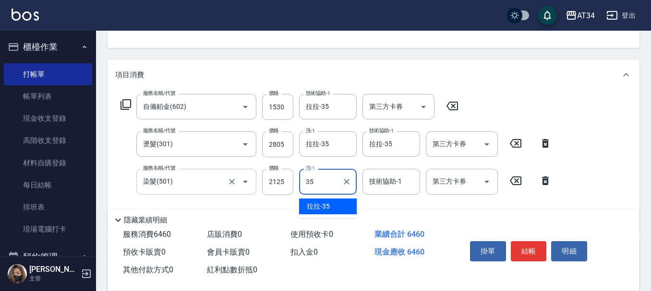
type input "拉拉-35"
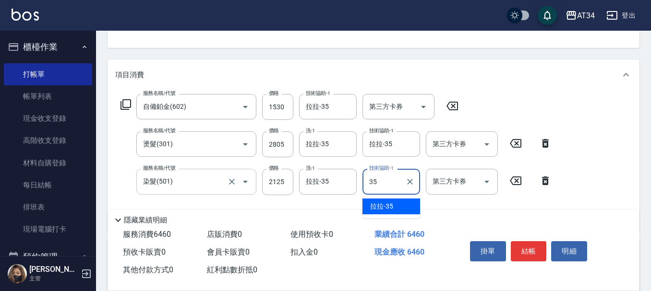
type input "拉拉-35"
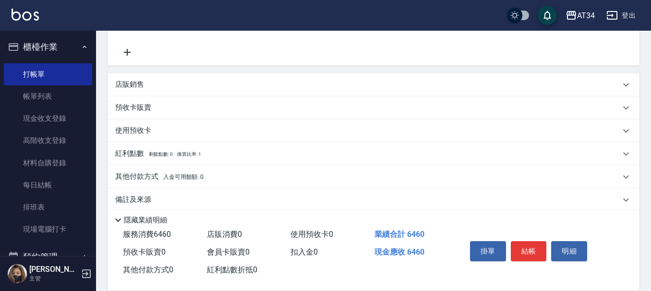
scroll to position [275, 0]
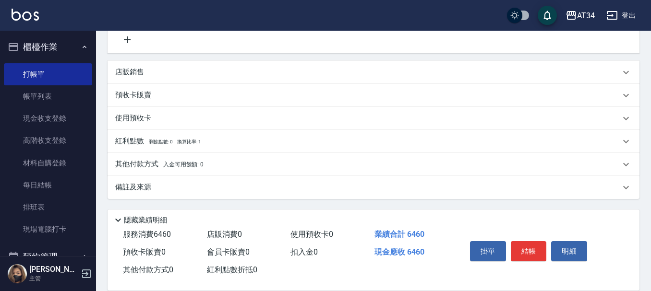
click at [151, 158] on div "其他付款方式 入金可用餘額: 0" at bounding box center [374, 164] width 532 height 23
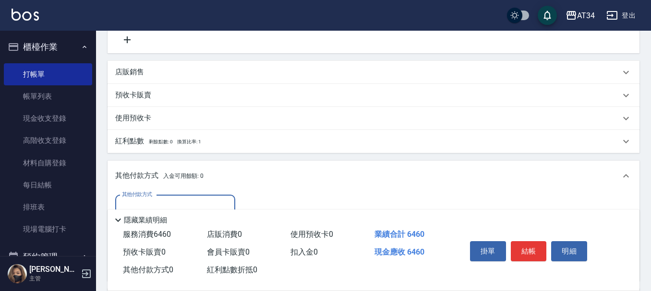
click at [151, 161] on div "其他付款方式 入金可用餘額: 0" at bounding box center [374, 176] width 532 height 31
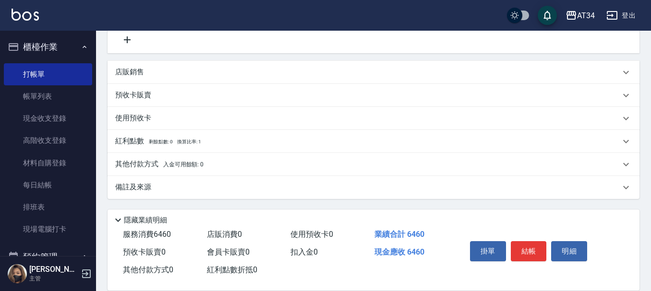
click at [156, 160] on p "其他付款方式 入金可用餘額: 0" at bounding box center [159, 164] width 88 height 11
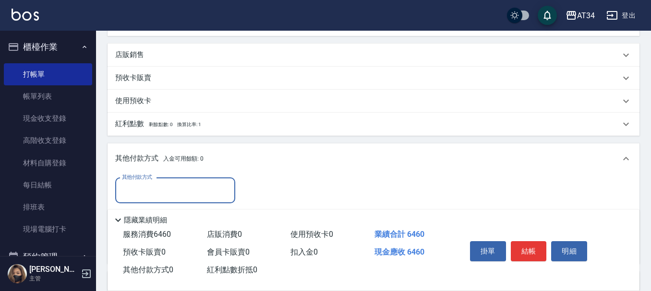
scroll to position [0, 0]
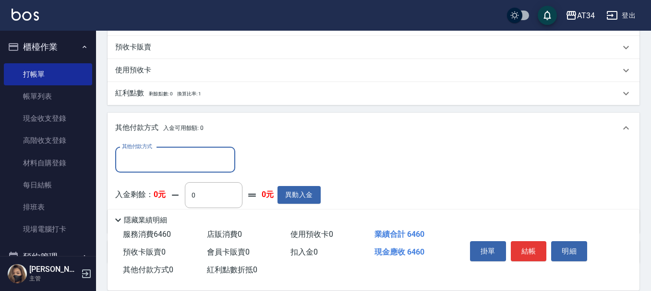
click at [156, 159] on input "其他付款方式" at bounding box center [175, 160] width 111 height 17
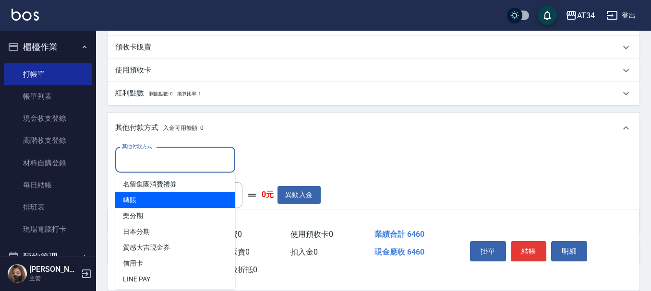
click at [151, 198] on span "轉賬" at bounding box center [175, 201] width 120 height 16
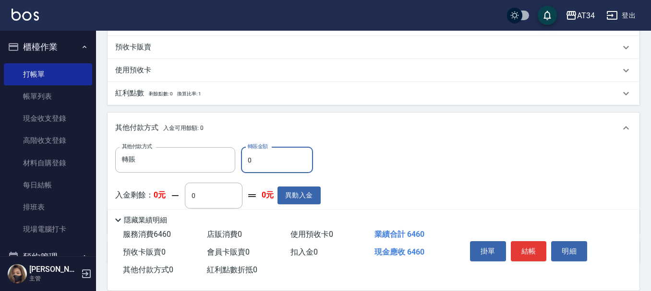
type input "轉賬"
click at [269, 170] on input "0" at bounding box center [277, 160] width 72 height 26
click at [270, 156] on input "0" at bounding box center [277, 160] width 72 height 26
type input "66"
type input "630"
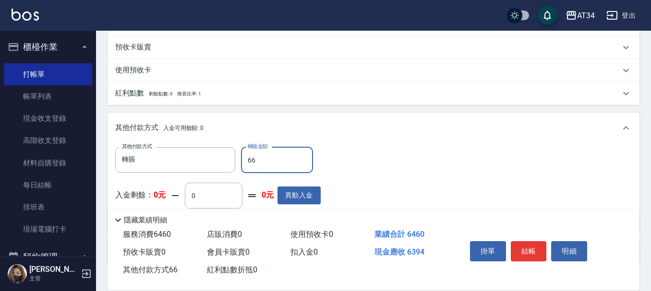
type input "6"
type input "640"
type input "64"
type input "630"
type input "646"
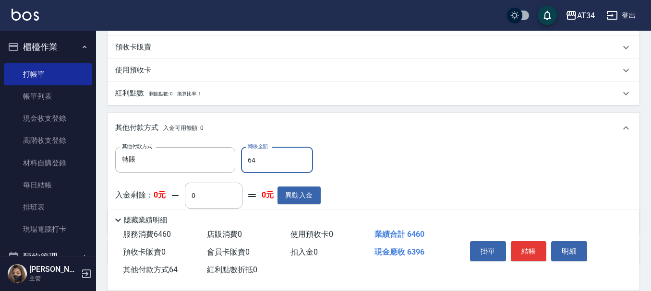
type input "580"
type input "6460"
type input "0"
type input "6460"
click at [533, 247] on button "結帳" at bounding box center [529, 251] width 36 height 20
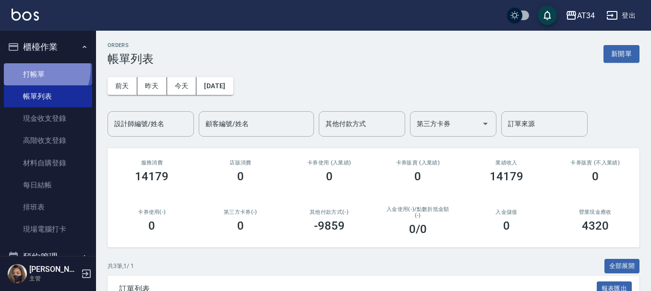
click at [33, 68] on link "打帳單" at bounding box center [48, 74] width 88 height 22
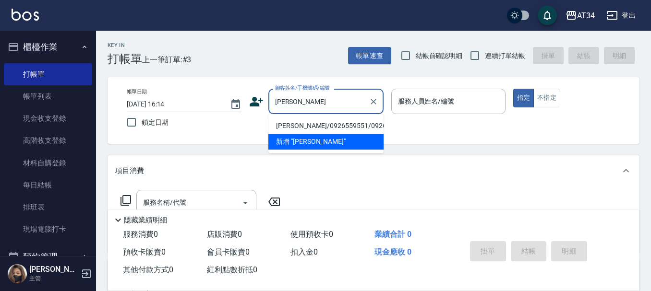
click at [327, 126] on li "陳言禎/0926559551/0926559551" at bounding box center [325, 126] width 115 height 16
type input "陳言禎/0926559551/0926559551"
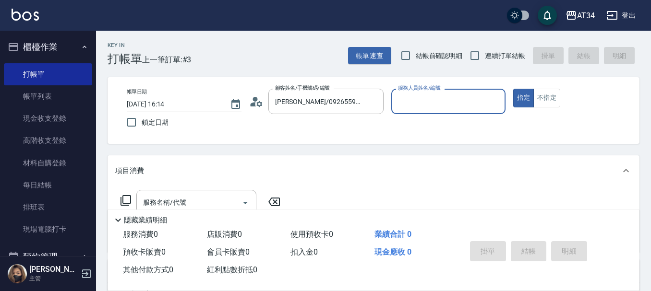
type input "Wendy-02"
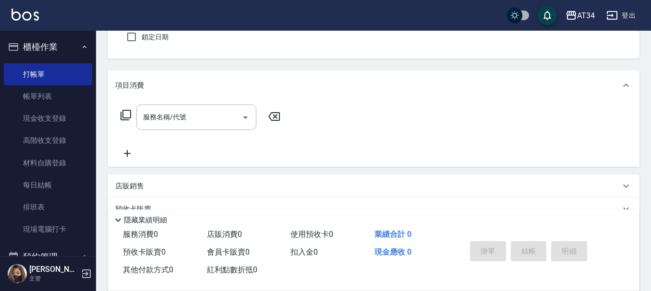
scroll to position [96, 0]
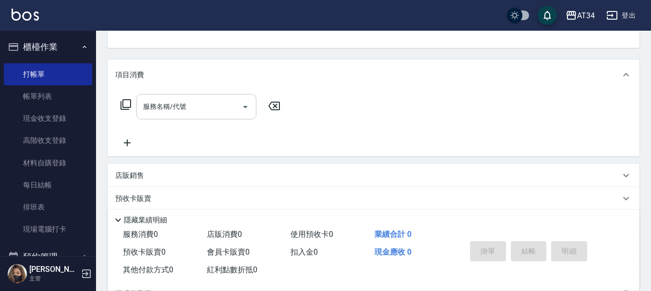
click at [203, 111] on input "服務名稱/代號" at bounding box center [189, 106] width 97 height 17
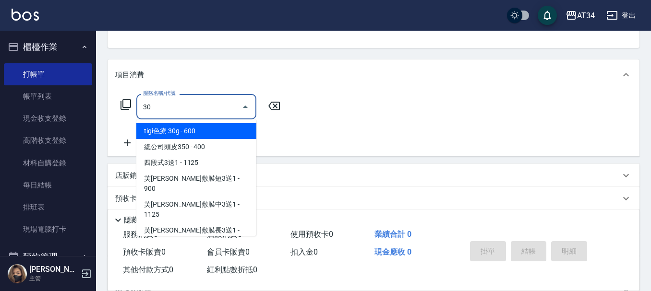
type input "301"
type input "150"
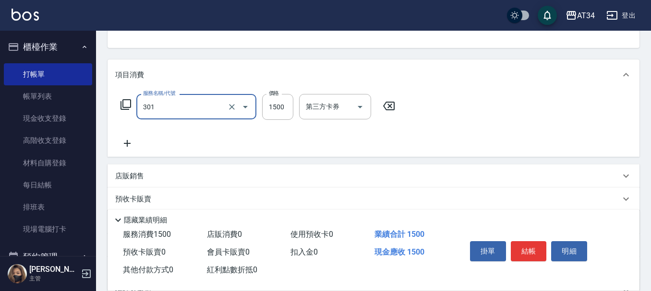
type input "燙髮(301)"
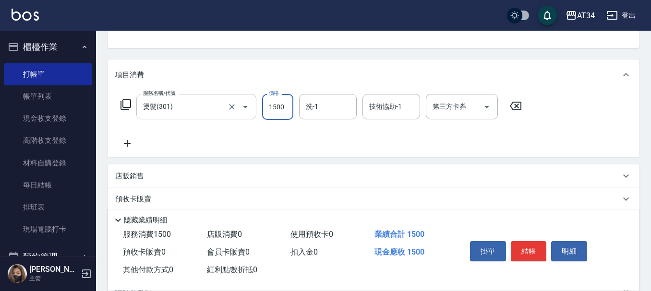
type input "0"
type input "31"
type input "30"
type input "3100"
type input "310"
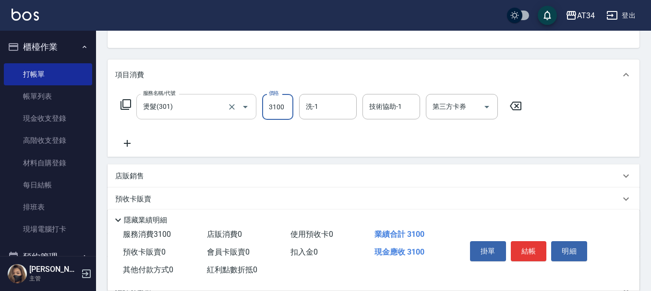
type input "3100"
type input "3535"
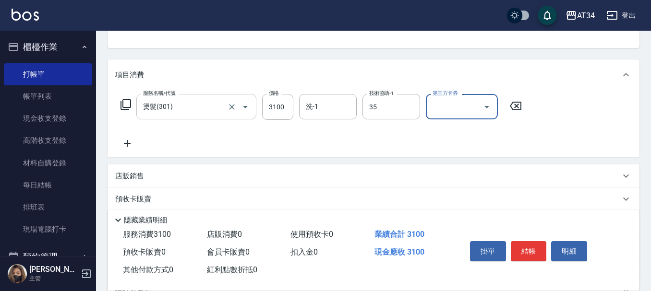
type input "拉拉-35"
click at [309, 93] on div "服務名稱/代號 燙髮(301) 服務名稱/代號 價格 3100 價格 洗-1 洗-1 技術協助-1 拉拉-35 技術協助-1 第三方卡券 第三方卡券" at bounding box center [374, 123] width 532 height 67
click at [322, 98] on div "洗-1" at bounding box center [328, 106] width 58 height 25
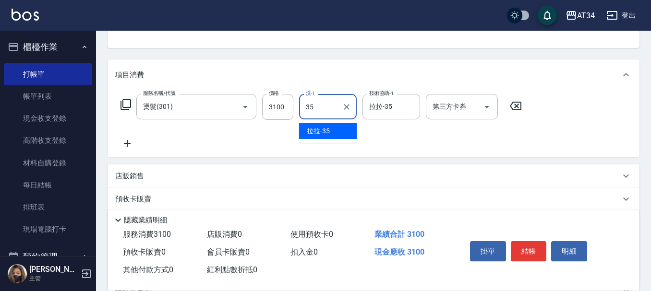
type input "拉拉-35"
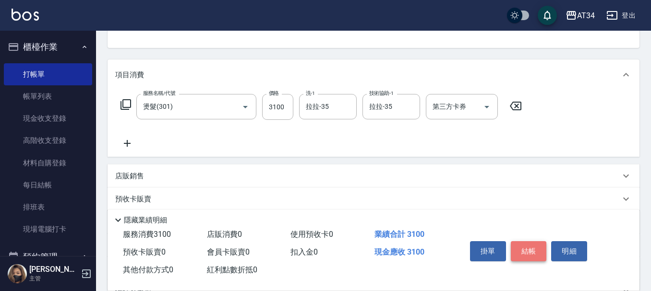
click at [537, 253] on button "結帳" at bounding box center [529, 251] width 36 height 20
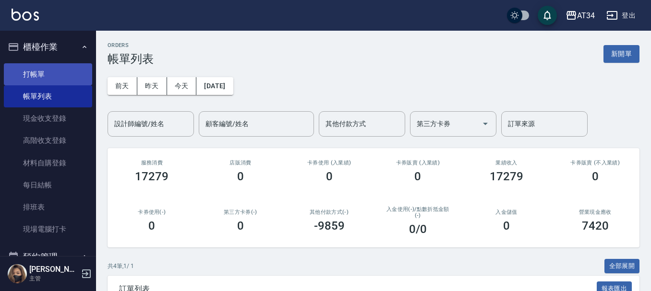
click at [60, 66] on link "打帳單" at bounding box center [48, 74] width 88 height 22
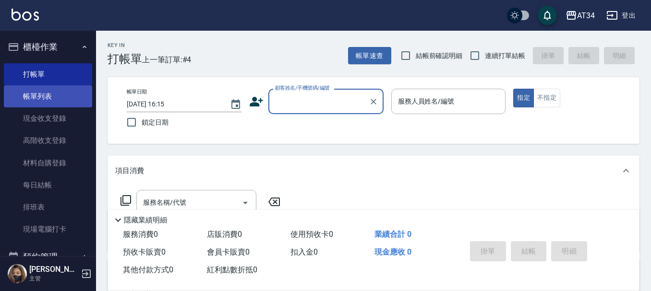
click at [46, 97] on link "帳單列表" at bounding box center [48, 96] width 88 height 22
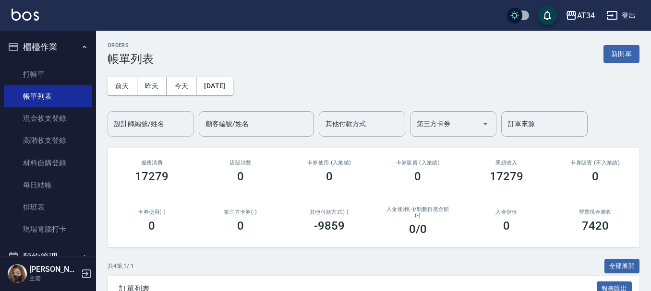
click at [130, 126] on input "設計師編號/姓名" at bounding box center [151, 124] width 78 height 17
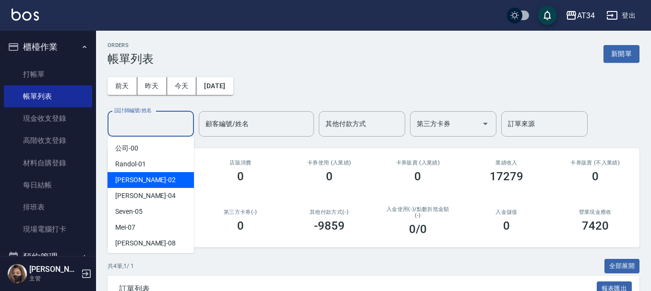
click at [146, 175] on div "Wendy -02" at bounding box center [151, 180] width 86 height 16
type input "Wendy-02"
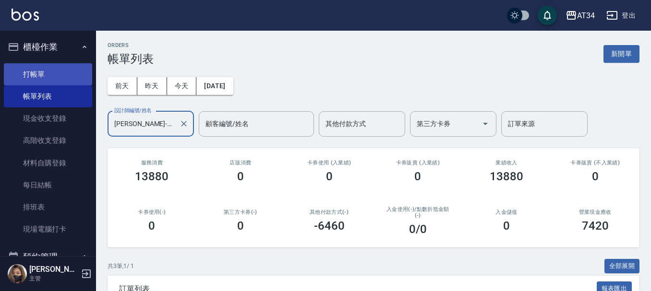
click at [43, 79] on link "打帳單" at bounding box center [48, 74] width 88 height 22
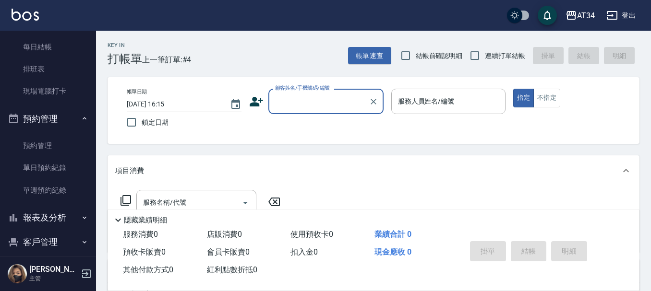
scroll to position [144, 0]
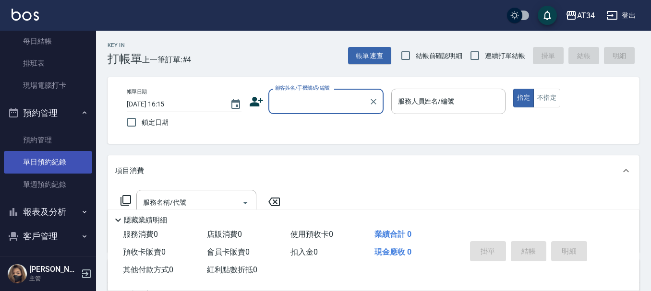
click at [55, 167] on link "單日預約紀錄" at bounding box center [48, 162] width 88 height 22
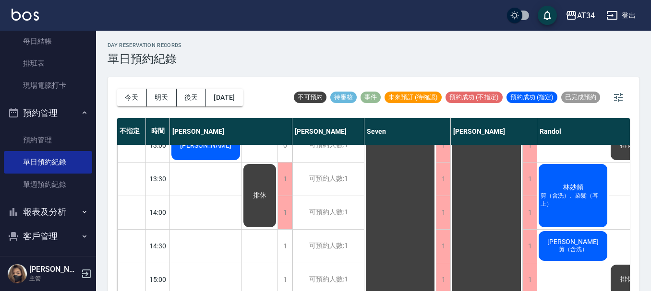
scroll to position [144, 0]
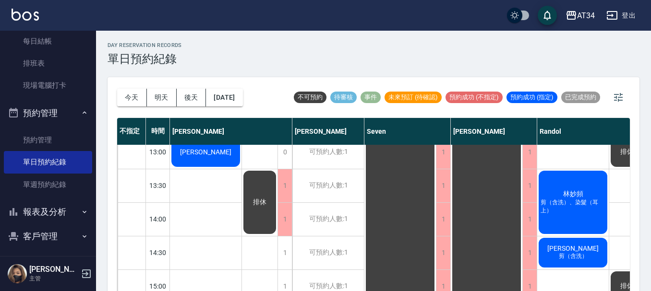
click at [209, 153] on span "[PERSON_NAME]" at bounding box center [205, 152] width 55 height 8
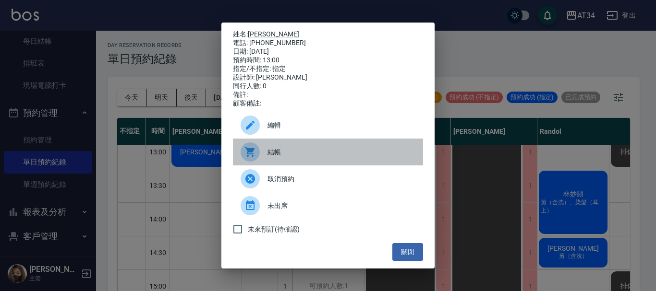
click at [280, 157] on span "結帳" at bounding box center [341, 152] width 148 height 10
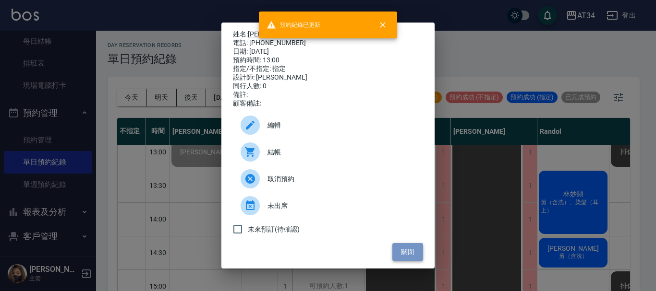
click at [412, 261] on button "關閉" at bounding box center [407, 252] width 31 height 18
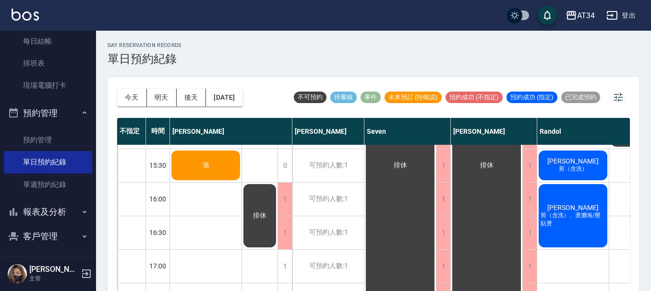
scroll to position [240, 0]
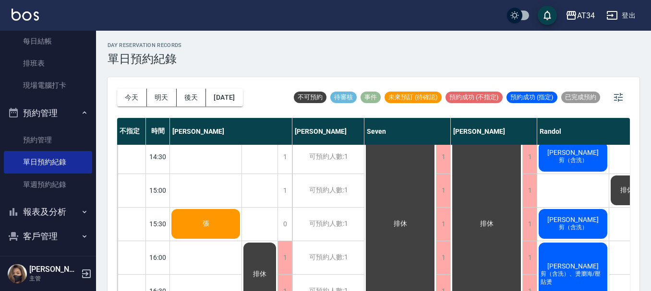
click at [200, 72] on div "張" at bounding box center [206, 56] width 72 height 33
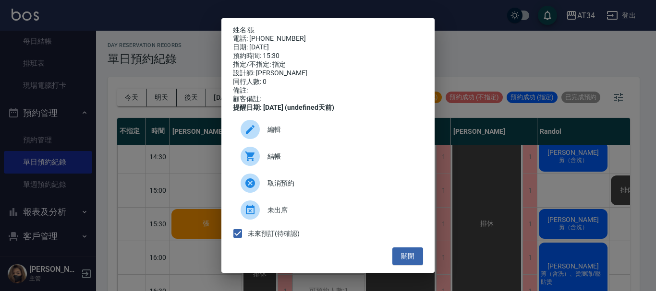
click at [282, 162] on span "結帳" at bounding box center [341, 157] width 148 height 10
click at [401, 254] on button "關閉" at bounding box center [407, 257] width 31 height 18
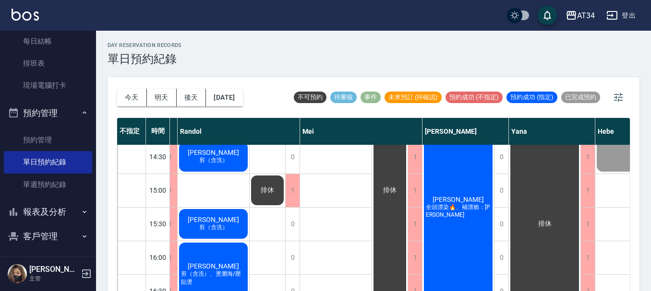
scroll to position [240, 369]
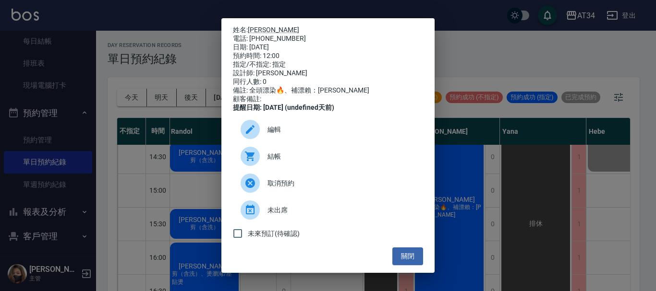
click at [280, 156] on div "結帳" at bounding box center [328, 156] width 190 height 27
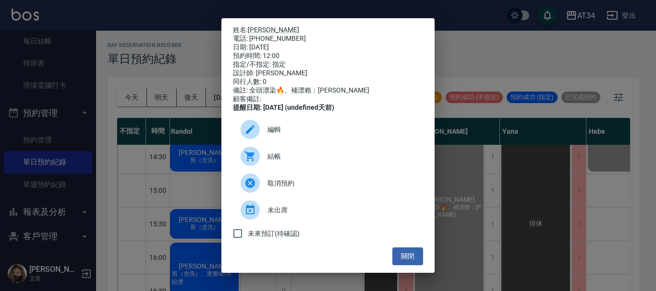
click at [507, 56] on div "姓名: 郭姿妘 電話: 0983391224 日期: 2025/08/13 預約時間: 12:00 指定/不指定: 指定 設計師: Emily 同行人數: 0…" at bounding box center [328, 145] width 656 height 291
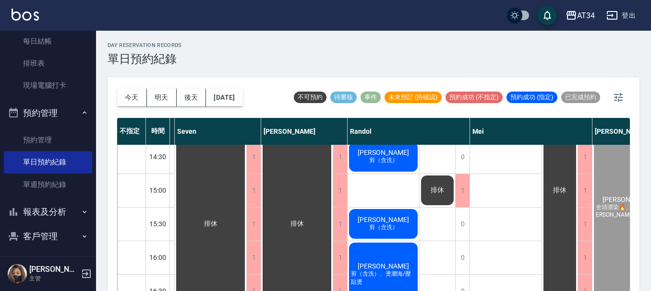
scroll to position [0, 190]
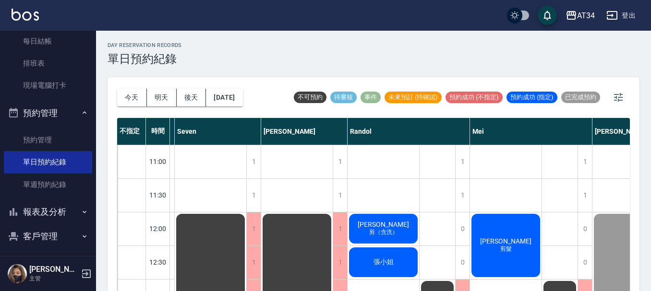
click at [52, 280] on div "林彥皓 剪（含洗）" at bounding box center [16, 296] width 72 height 33
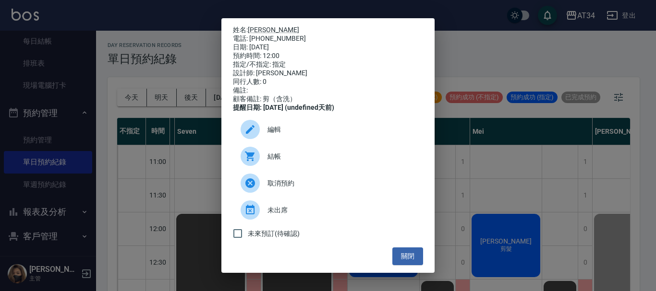
click at [302, 162] on span "結帳" at bounding box center [341, 157] width 148 height 10
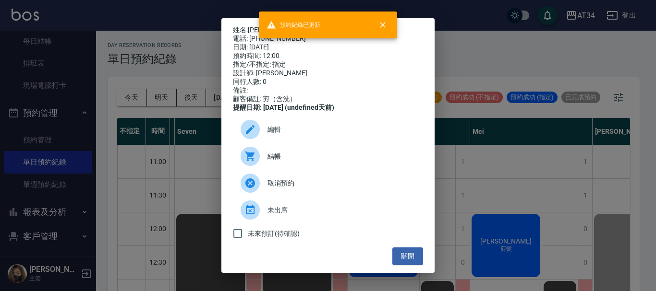
click at [540, 145] on div "姓名: 林彥皓 電話: 0989827408 日期: 2025/08/13 預約時間: 12:00 指定/不指定: 指定 設計師: Randol 同行人數: …" at bounding box center [328, 145] width 656 height 291
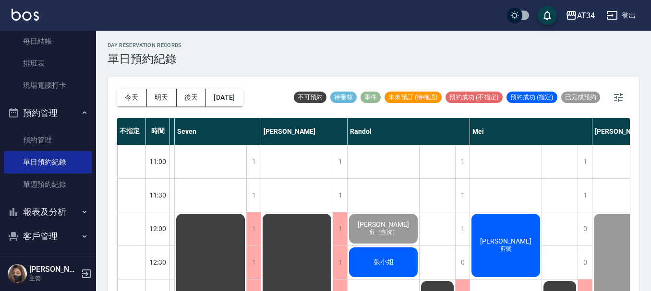
click at [52, 280] on div "張小姐" at bounding box center [16, 296] width 72 height 33
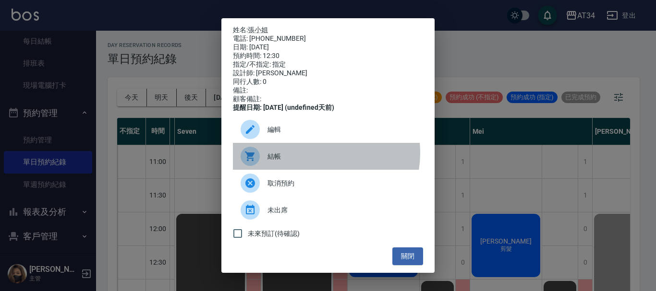
click at [313, 160] on span "結帳" at bounding box center [341, 157] width 148 height 10
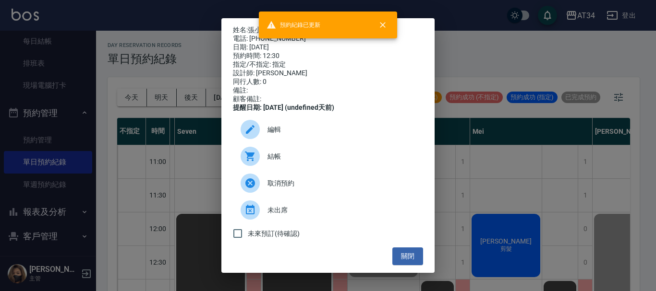
click at [485, 128] on div "姓名: 張小姐 電話: 0917616156 日期: 2025/08/13 預約時間: 12:30 指定/不指定: 指定 設計師: Randol 同行人數: …" at bounding box center [328, 145] width 656 height 291
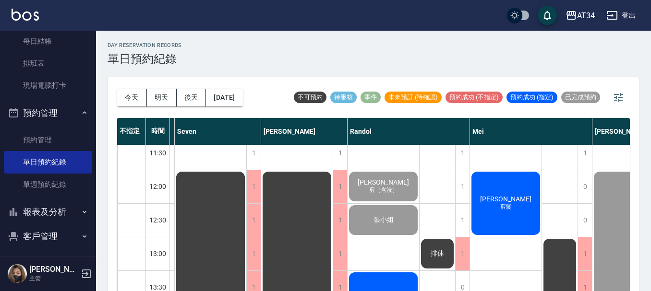
scroll to position [96, 190]
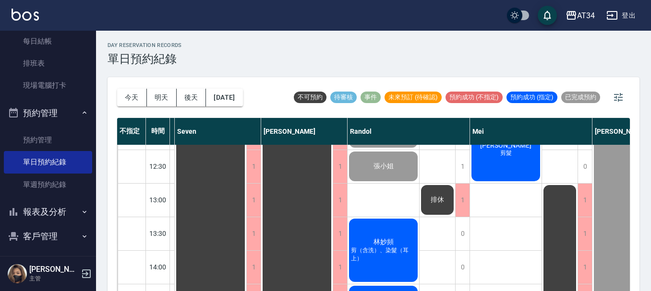
click at [52, 217] on div "林妙頻 剪（含洗）、染髮（耳上）" at bounding box center [16, 200] width 72 height 33
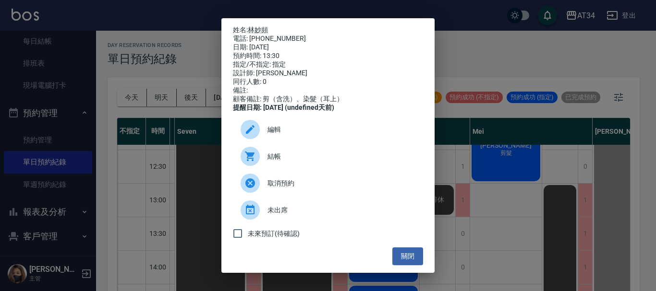
click at [319, 162] on span "結帳" at bounding box center [341, 157] width 148 height 10
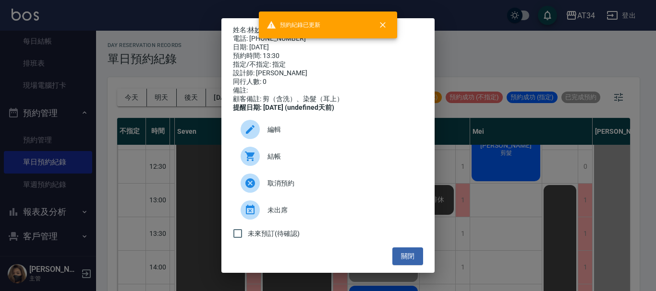
click at [513, 110] on div "姓名: 林妙頻 電話: 0987193829 日期: 2025/08/13 預約時間: 13:30 指定/不指定: 指定 設計師: Randol 同行人數: …" at bounding box center [328, 145] width 656 height 291
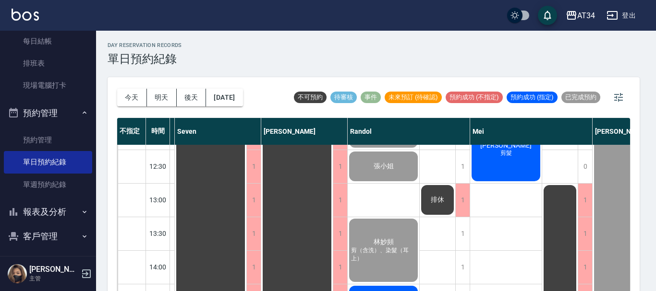
click at [513, 110] on div "姓名: 林妙頻 電話: 0987193829 日期: 2025/08/13 預約時間: 13:30 指定/不指定: 指定 設計師: Randol 同行人數: …" at bounding box center [328, 145] width 656 height 291
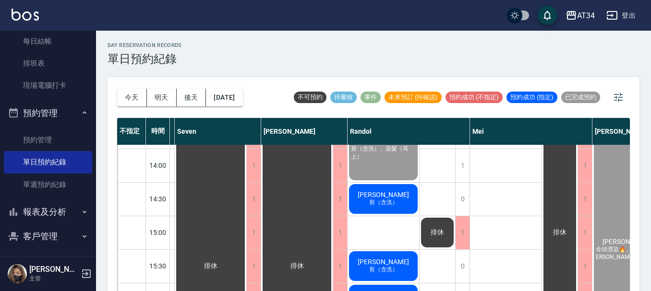
scroll to position [240, 190]
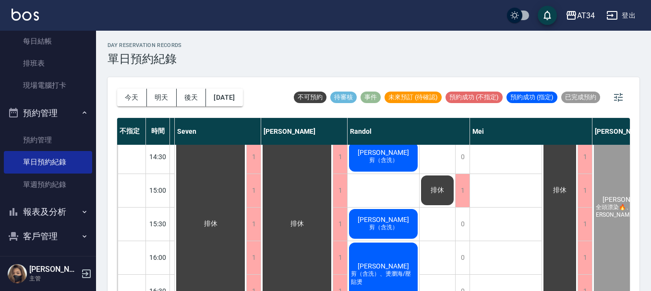
click at [52, 72] on div "王維詳 剪（含洗）" at bounding box center [16, 56] width 72 height 33
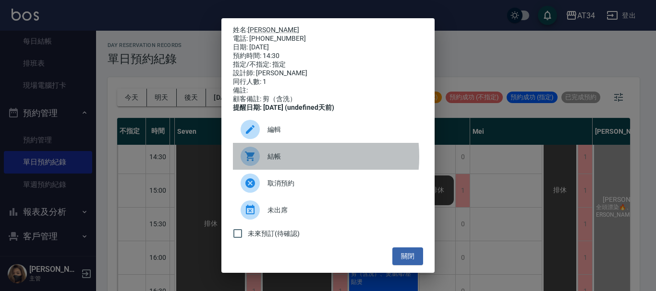
click at [277, 162] on span "結帳" at bounding box center [341, 157] width 148 height 10
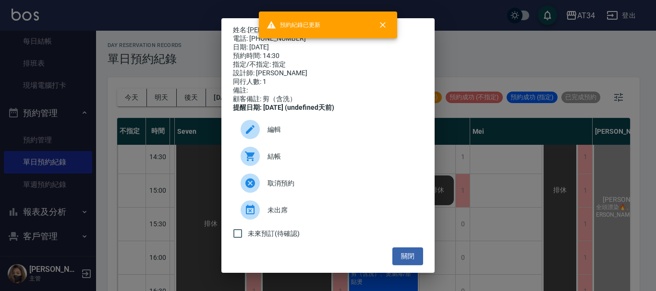
click at [540, 133] on div "姓名: 王維詳 電話: 0989981376 日期: 2025/08/13 預約時間: 14:30 指定/不指定: 指定 設計師: Randol 同行人數: …" at bounding box center [328, 145] width 656 height 291
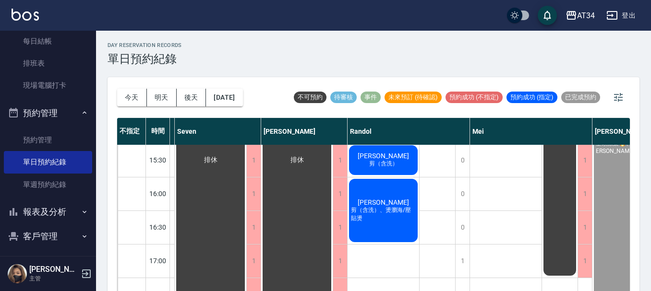
scroll to position [288, 190]
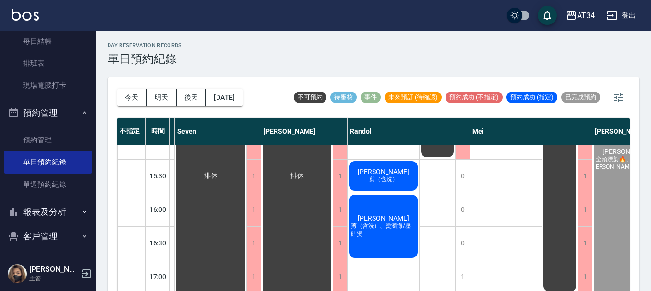
click at [44, 12] on span "[PERSON_NAME]" at bounding box center [15, 8] width 55 height 8
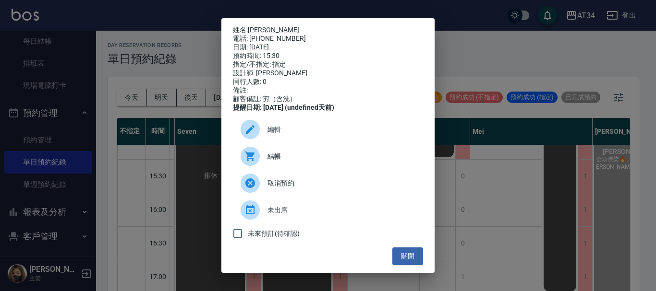
click at [258, 156] on div at bounding box center [254, 156] width 27 height 19
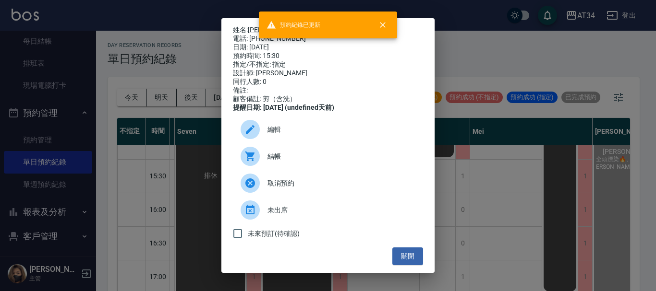
click at [510, 147] on div "姓名: 黃崧恆 電話: 0979084678 日期: 2025/08/13 預約時間: 15:30 指定/不指定: 指定 設計師: Randol 同行人數: …" at bounding box center [328, 145] width 656 height 291
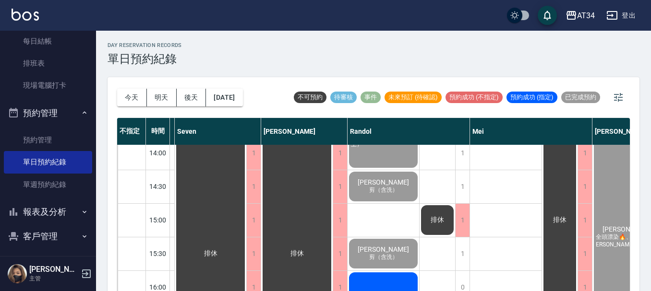
scroll to position [192, 190]
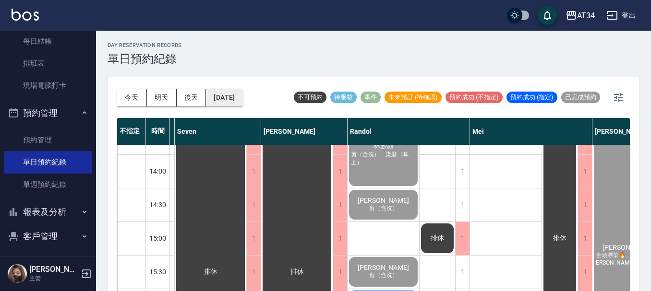
click at [222, 91] on button "[DATE]" at bounding box center [224, 98] width 36 height 18
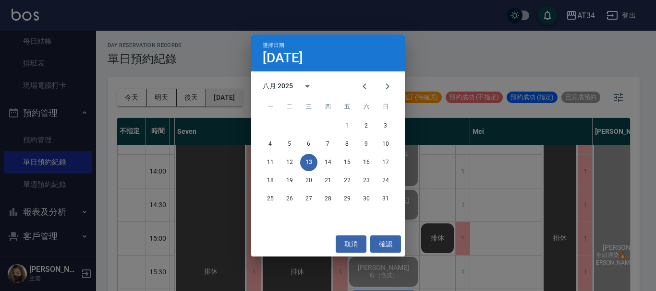
click at [222, 91] on div "選擇日期 8月13日 八月 2025 一 二 三 四 五 六 日 1 2 3 4 5 6 7 8 9 10 11 12 13 14 15 16 17 18 1…" at bounding box center [328, 145] width 656 height 291
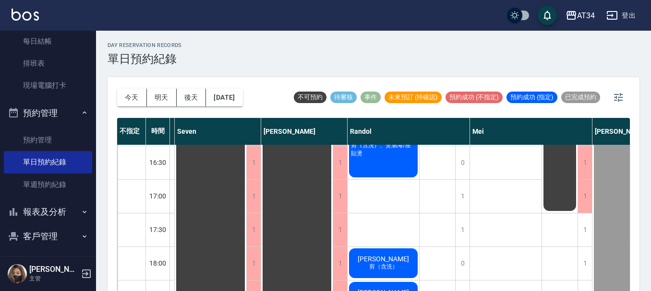
scroll to position [321, 190]
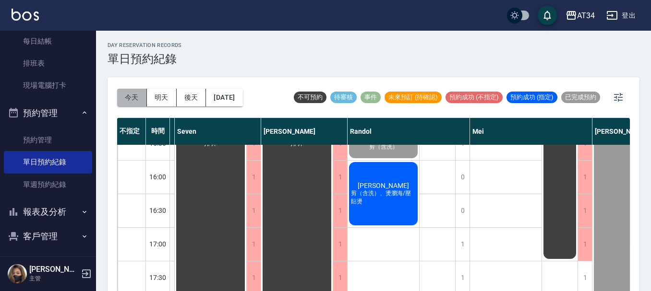
click at [128, 103] on button "今天" at bounding box center [132, 98] width 30 height 18
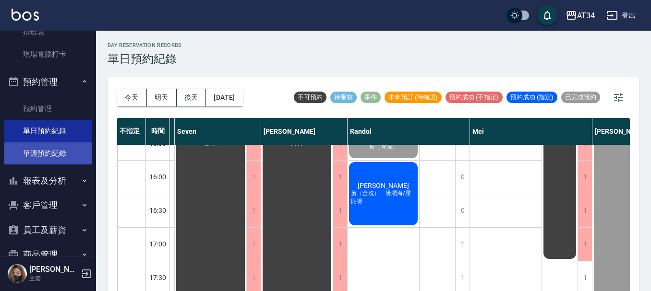
scroll to position [192, 0]
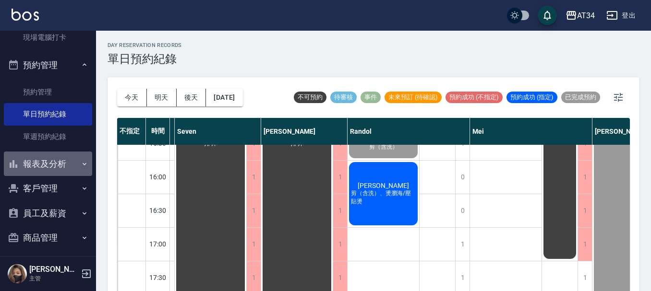
click at [50, 159] on button "報表及分析" at bounding box center [48, 164] width 88 height 25
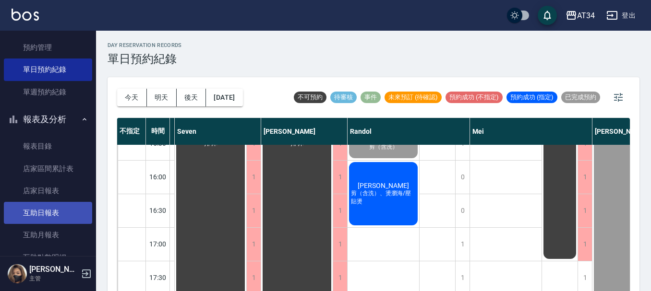
scroll to position [288, 0]
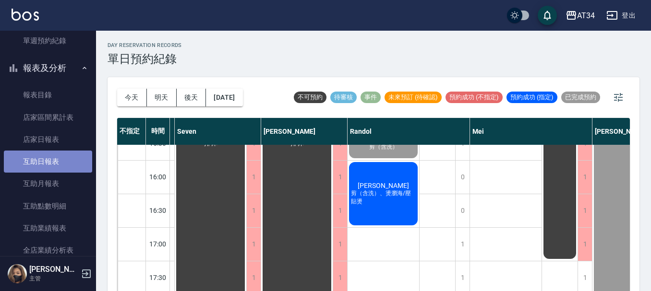
click at [50, 166] on link "互助日報表" at bounding box center [48, 162] width 88 height 22
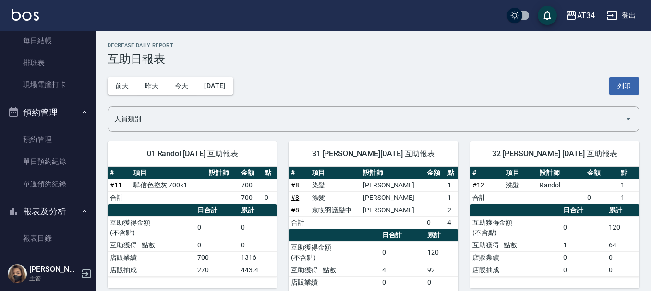
scroll to position [144, 0]
click at [42, 164] on link "單日預約紀錄" at bounding box center [48, 162] width 88 height 22
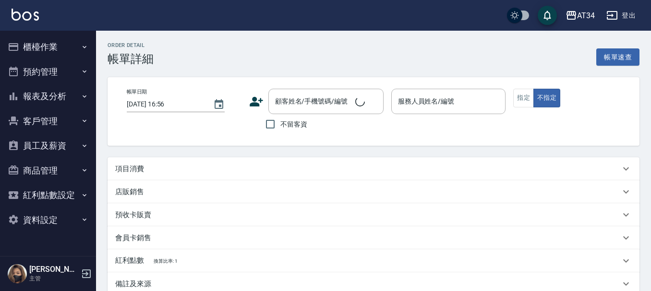
type input "[DATE] 13:00"
type input "[PERSON_NAME]-04"
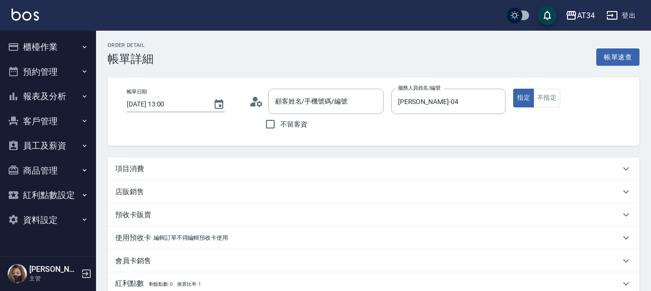
type input "黃智傑/0975632287/0975632287"
click at [280, 159] on div "項目消費" at bounding box center [374, 168] width 532 height 23
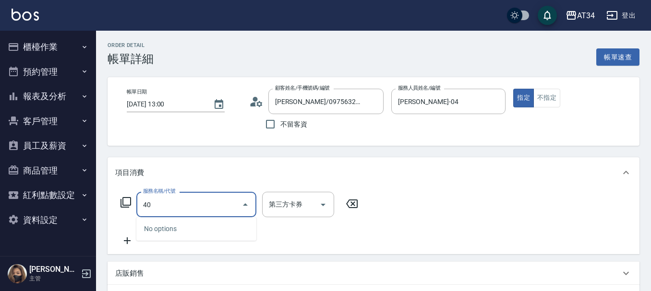
type input "401"
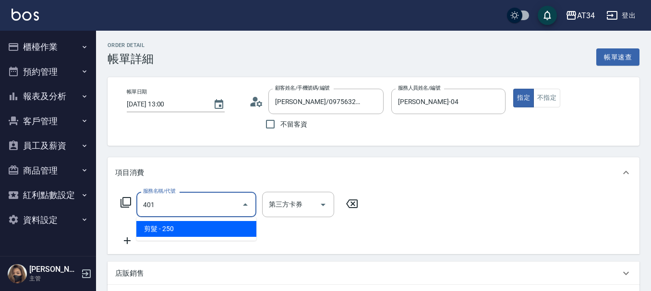
type input "20"
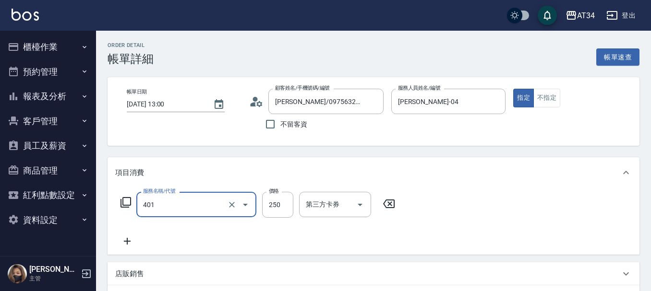
type input "剪髮(401)"
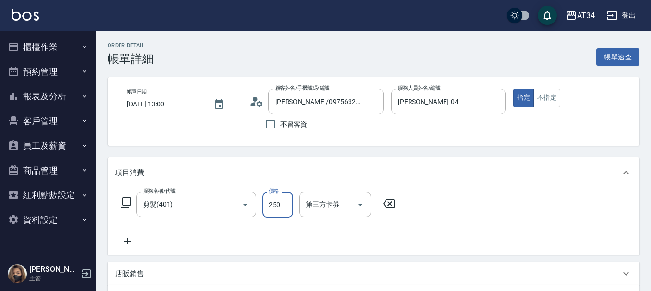
type input "0"
type input "320"
type input "30"
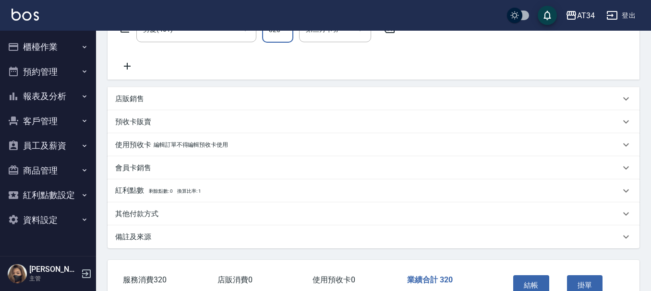
scroll to position [236, 0]
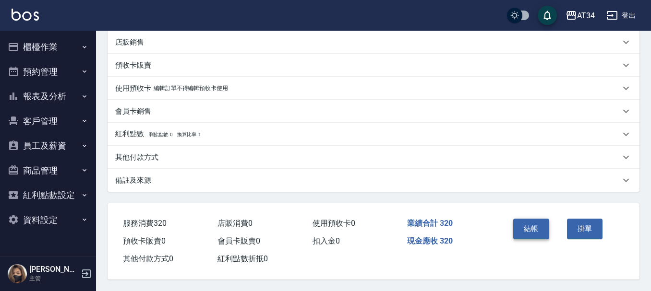
type input "320"
click at [532, 230] on button "結帳" at bounding box center [531, 229] width 36 height 20
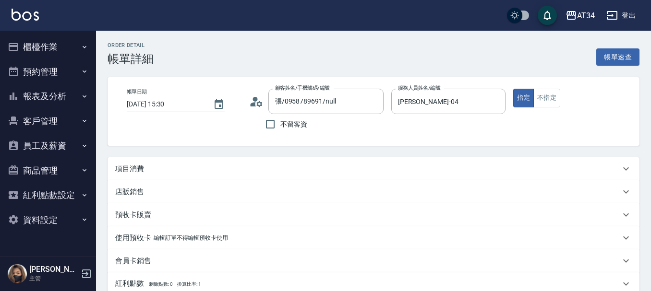
click at [139, 169] on p "項目消費" at bounding box center [129, 169] width 29 height 10
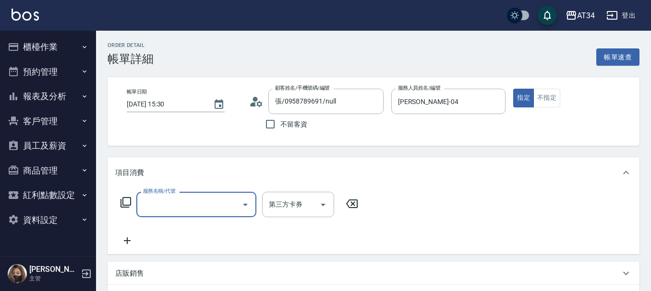
click at [196, 212] on input "服務名稱/代號" at bounding box center [189, 204] width 97 height 17
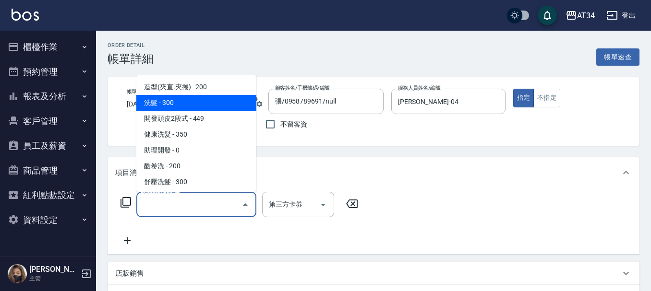
click at [172, 103] on span "洗髮 - 300" at bounding box center [196, 103] width 120 height 16
type input "洗髮(201)"
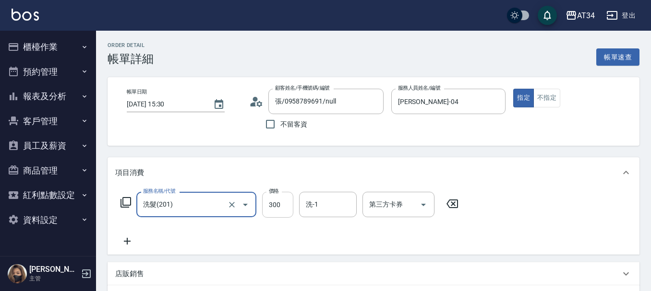
click at [278, 207] on input "300" at bounding box center [277, 205] width 31 height 26
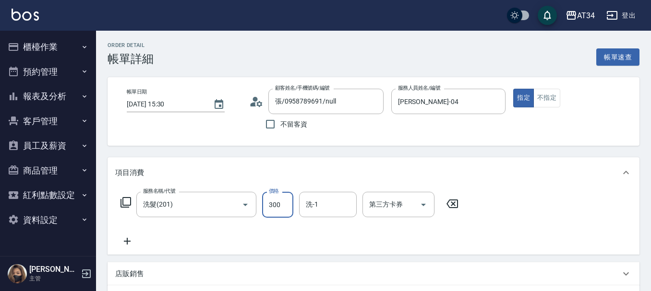
type input "0"
type input "40"
type input "400"
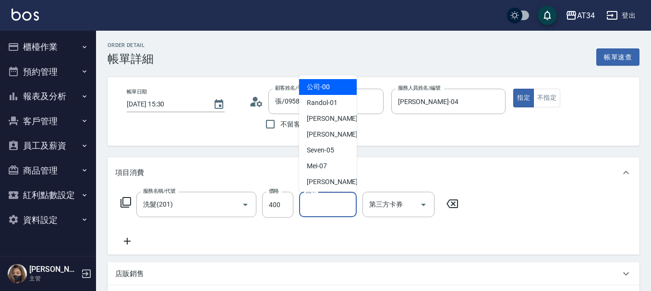
click at [335, 209] on input "洗-1" at bounding box center [327, 204] width 49 height 17
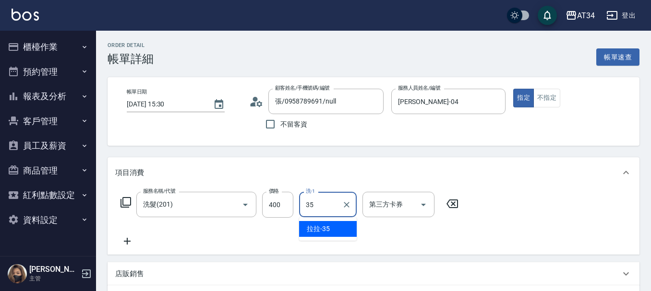
type input "拉拉-35"
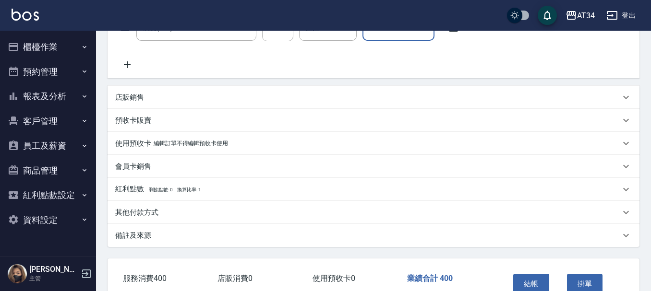
scroll to position [192, 0]
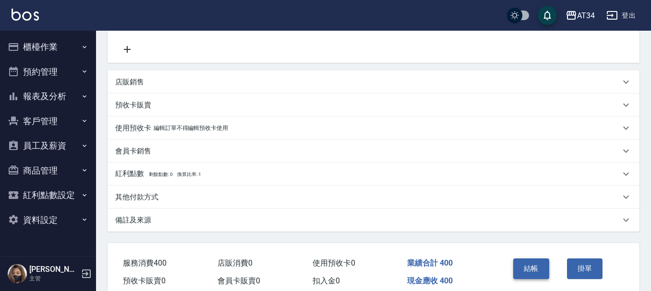
click at [533, 263] on button "結帳" at bounding box center [531, 269] width 36 height 20
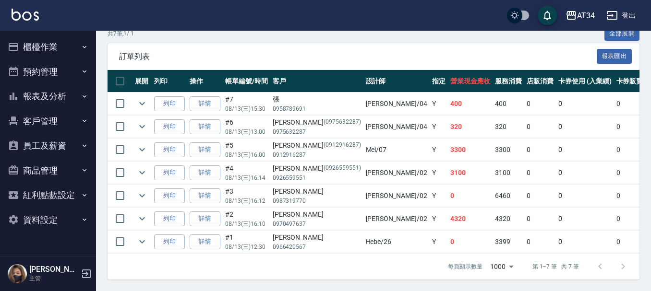
scroll to position [240, 0]
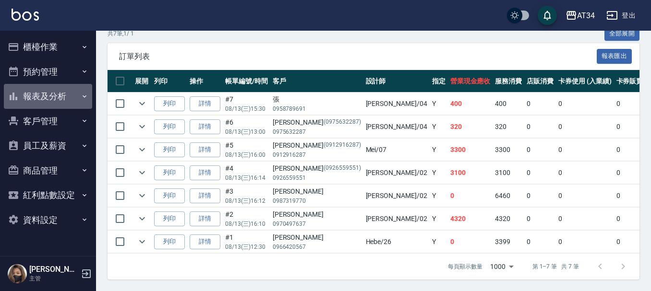
click at [56, 93] on button "報表及分析" at bounding box center [48, 96] width 88 height 25
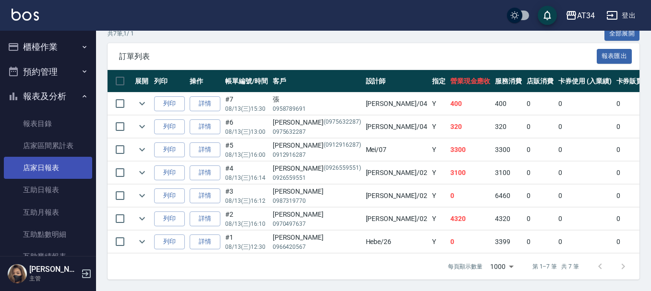
scroll to position [48, 0]
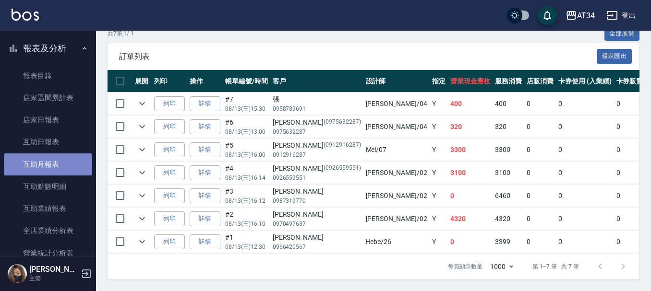
click at [64, 162] on link "互助月報表" at bounding box center [48, 165] width 88 height 22
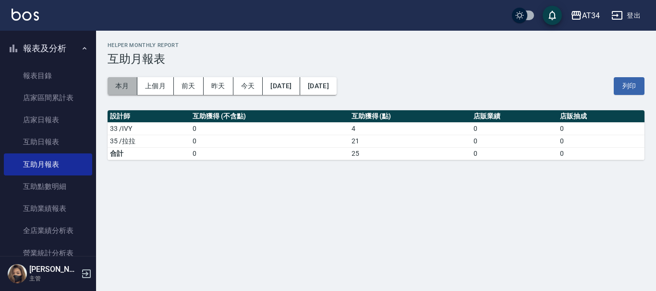
click at [127, 83] on button "本月" at bounding box center [123, 86] width 30 height 18
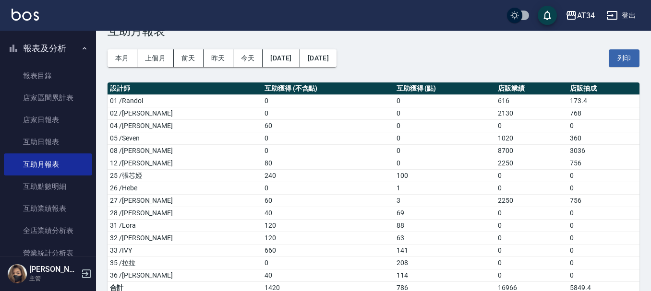
scroll to position [43, 0]
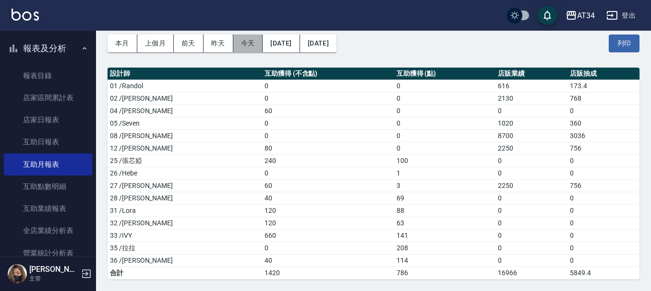
click at [253, 46] on button "今天" at bounding box center [248, 44] width 30 height 18
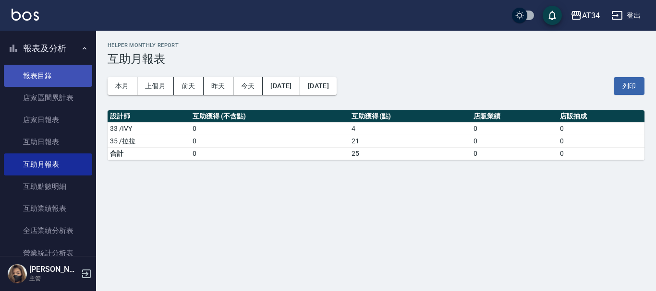
click at [50, 73] on link "報表目錄" at bounding box center [48, 76] width 88 height 22
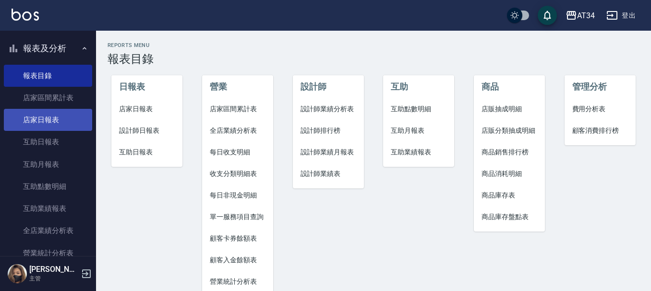
drag, startPoint x: 57, startPoint y: 104, endPoint x: 54, endPoint y: 113, distance: 9.0
click at [57, 105] on link "店家區間累計表" at bounding box center [48, 98] width 88 height 22
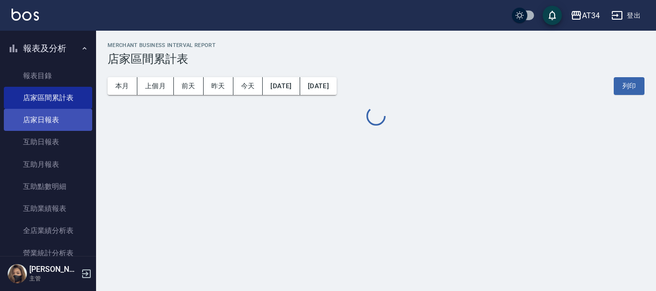
click at [54, 115] on link "店家日報表" at bounding box center [48, 120] width 88 height 22
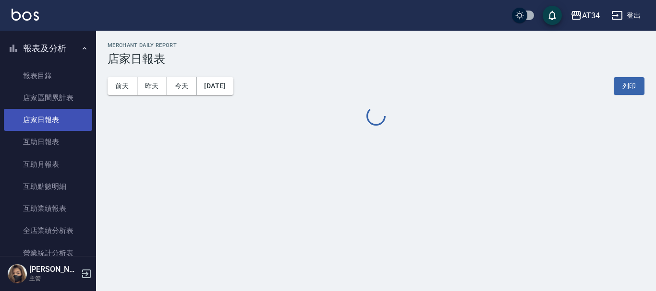
click at [72, 116] on link "店家日報表" at bounding box center [48, 120] width 88 height 22
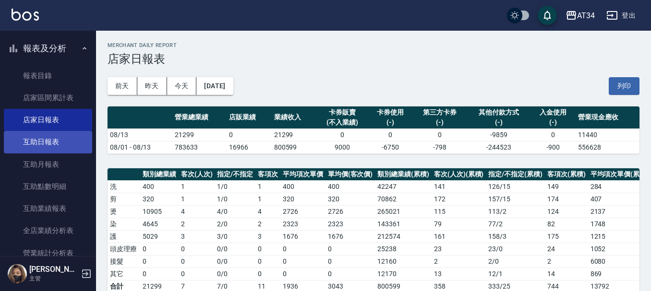
click at [65, 141] on link "互助日報表" at bounding box center [48, 142] width 88 height 22
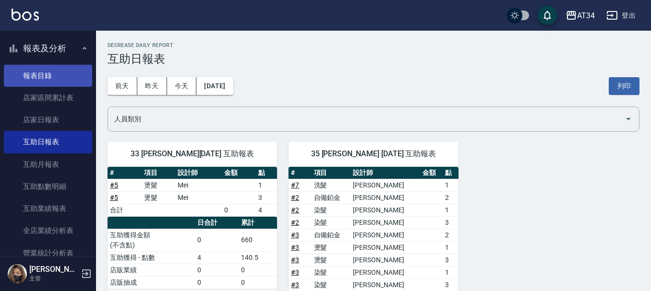
click at [53, 69] on link "報表目錄" at bounding box center [48, 76] width 88 height 22
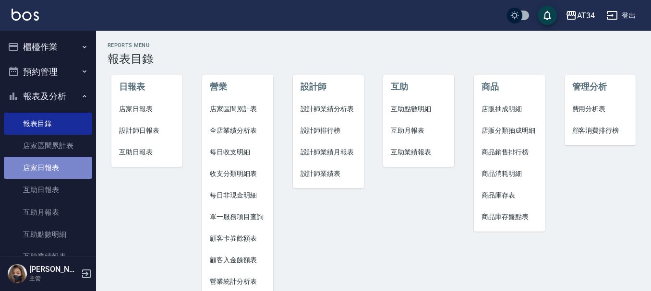
click at [50, 166] on link "店家日報表" at bounding box center [48, 168] width 88 height 22
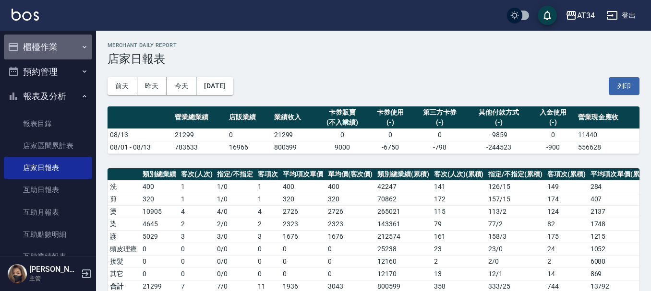
click at [59, 44] on button "櫃檯作業" at bounding box center [48, 47] width 88 height 25
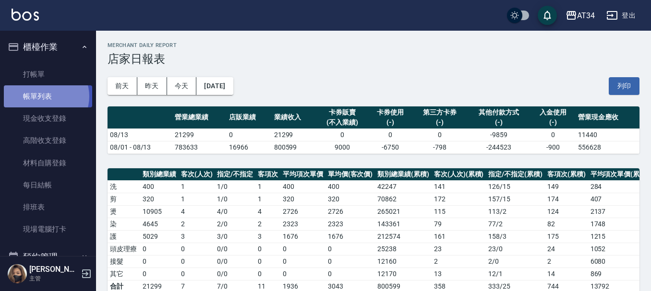
click at [44, 97] on link "帳單列表" at bounding box center [48, 96] width 88 height 22
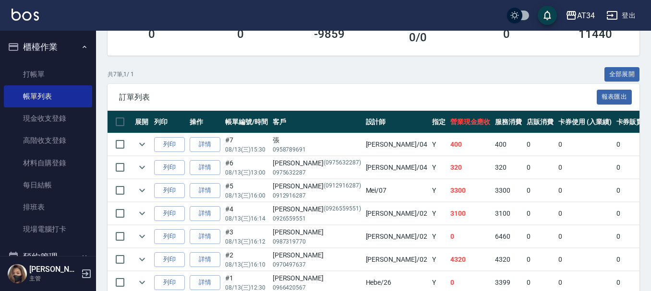
scroll to position [240, 0]
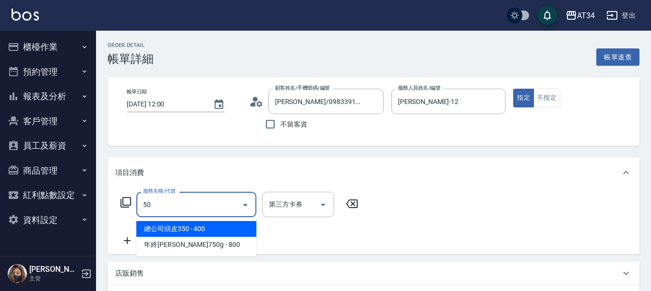
type input "501"
type input "100"
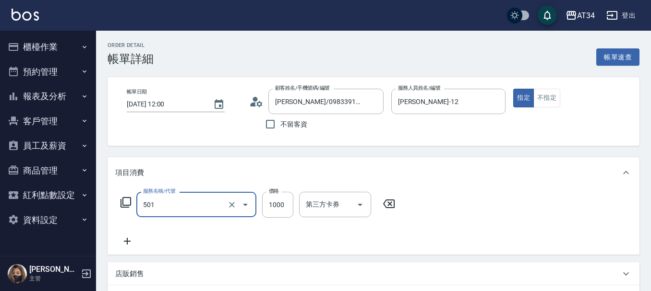
type input "染髮(501)"
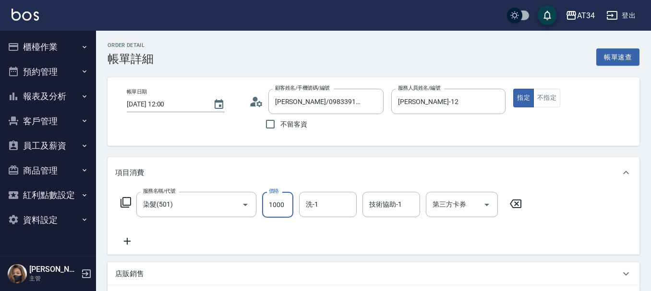
type input "0"
type input "19"
type input "10"
type input "199"
type input "190"
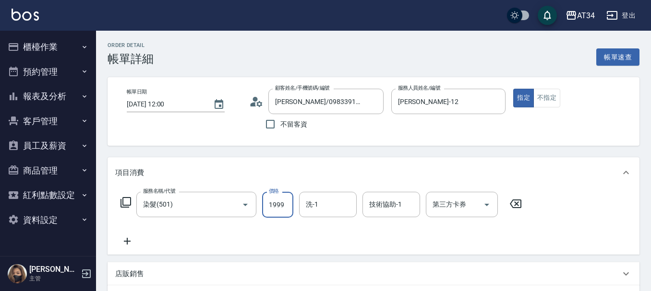
type input "1999"
click at [285, 207] on input "1999" at bounding box center [277, 205] width 31 height 26
type input "0"
type input "25"
type input "20"
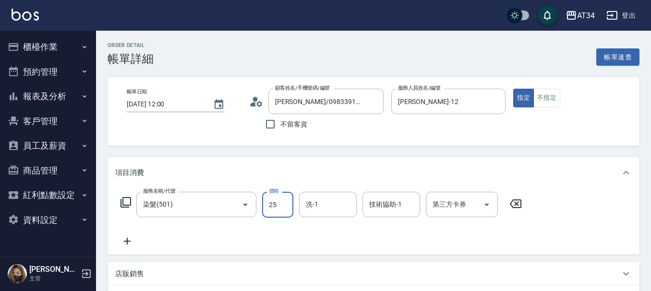
type input "250"
type input "2500"
click at [121, 244] on icon at bounding box center [127, 242] width 24 height 12
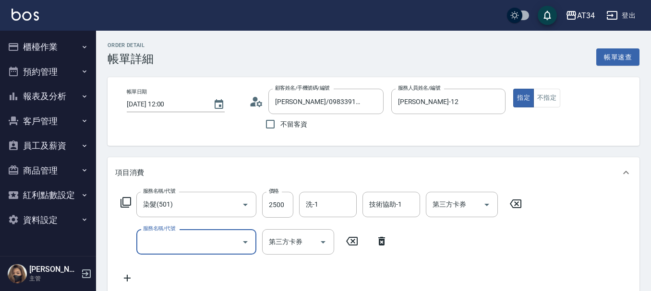
click at [182, 247] on input "服務名稱/代號" at bounding box center [189, 242] width 97 height 17
type input "漂"
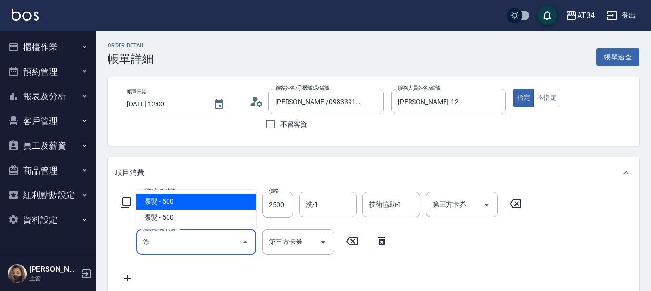
type input "300"
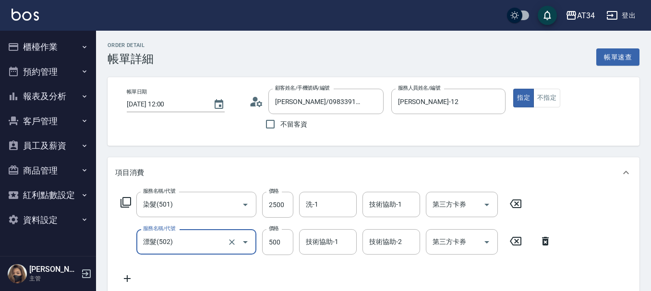
type input "漂髮(502)"
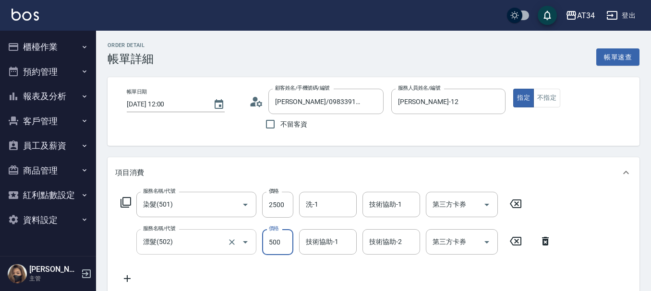
type input "250"
type input "0"
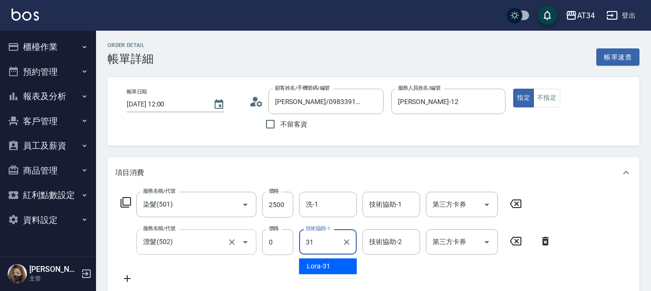
type input "Lora-31"
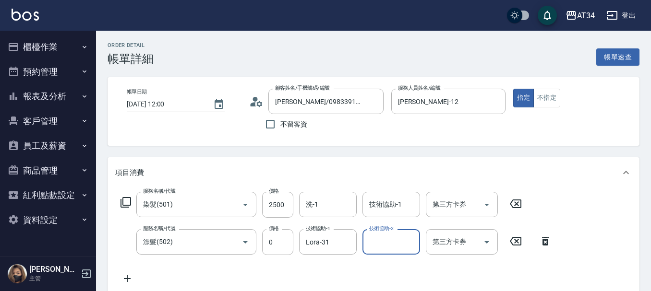
click at [132, 277] on icon at bounding box center [127, 279] width 24 height 12
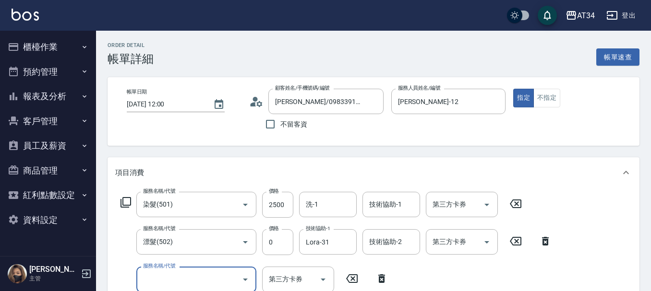
click at [164, 274] on div "服務名稱/代號 服務名稱/代號" at bounding box center [196, 279] width 120 height 25
type input "630"
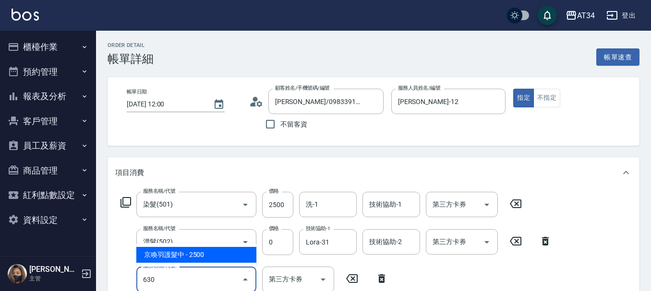
type input "500"
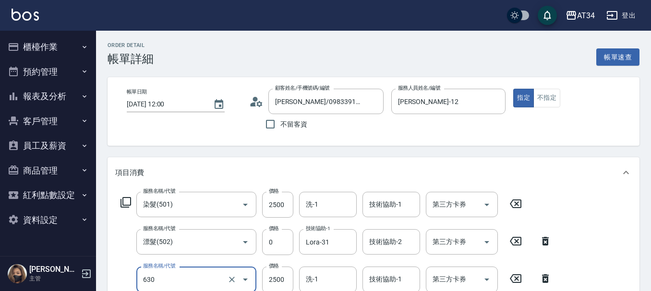
type input "京喚羽護髮中(630)"
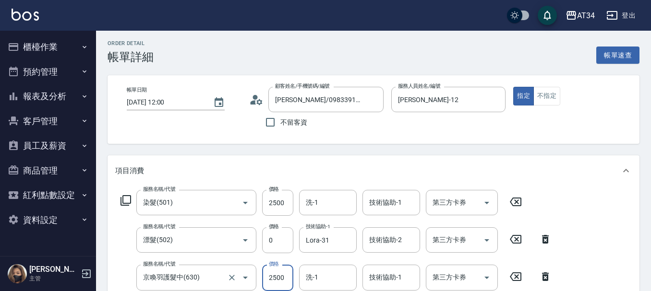
type input "3"
type input "250"
type input "33"
type input "280"
type input "33"
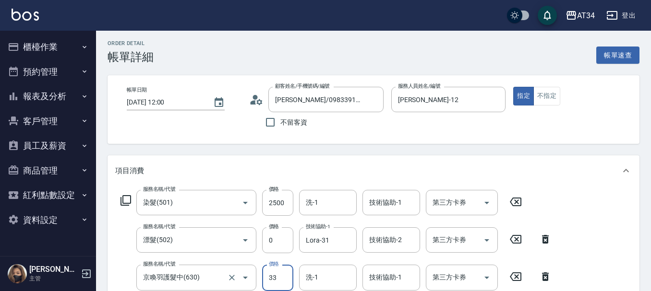
type input "250"
type input "300"
type input "280"
type input "3000"
type input "550"
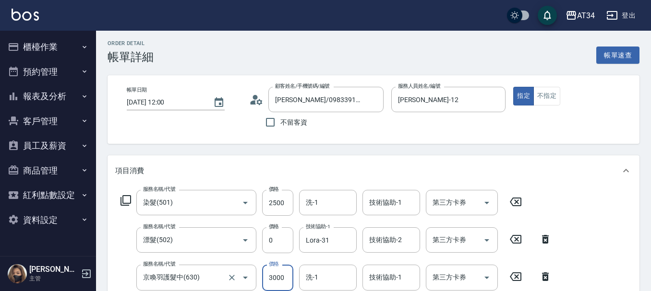
type input "3000"
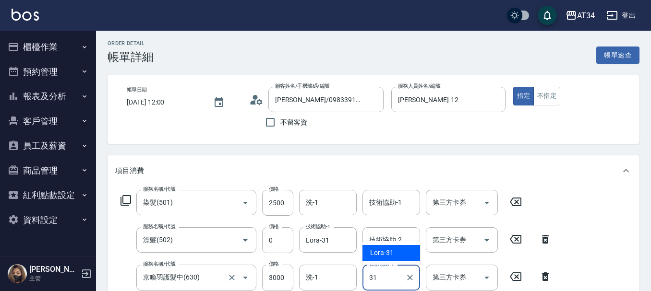
type input "Lora-31"
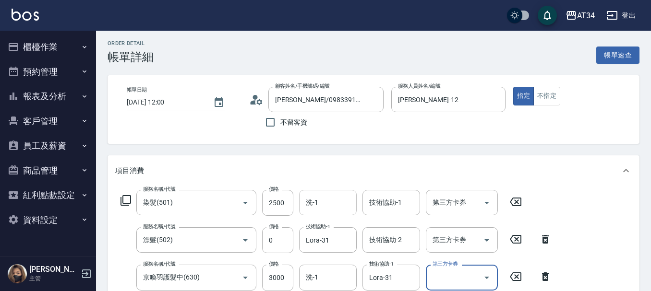
click at [325, 209] on input "洗-1" at bounding box center [327, 202] width 49 height 17
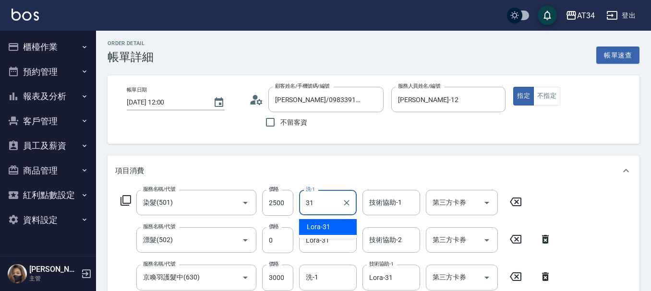
type input "Lora-31"
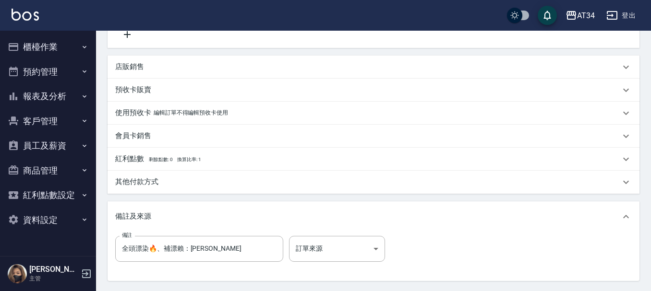
scroll to position [376, 0]
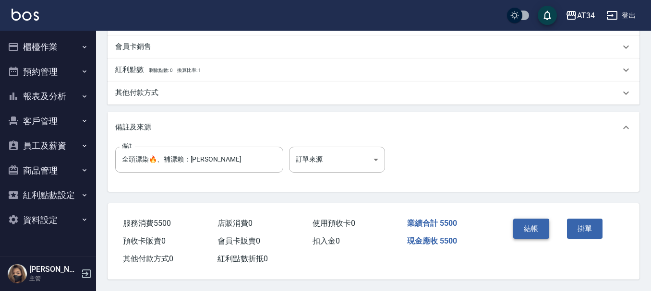
click at [538, 229] on button "結帳" at bounding box center [531, 229] width 36 height 20
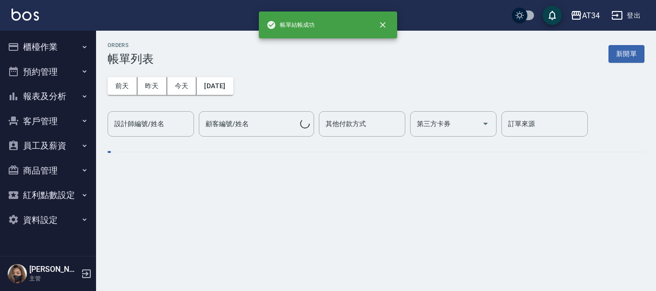
click at [56, 99] on button "報表及分析" at bounding box center [48, 96] width 88 height 25
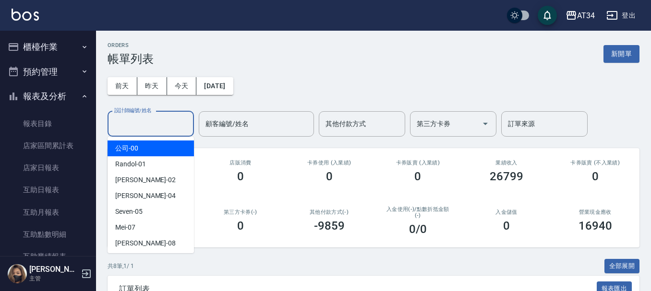
click at [161, 123] on input "設計師編號/姓名" at bounding box center [151, 124] width 78 height 17
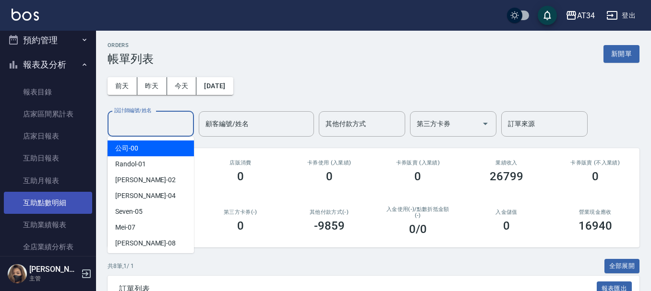
scroll to position [96, 0]
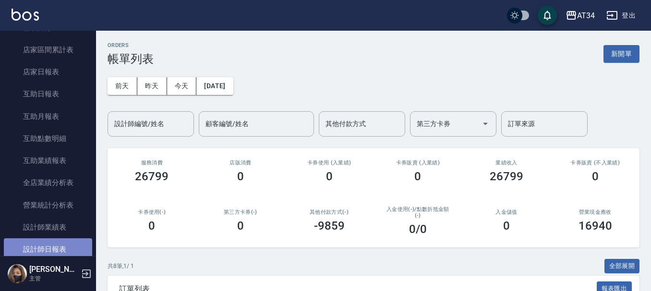
click at [59, 240] on link "設計師日報表" at bounding box center [48, 250] width 88 height 22
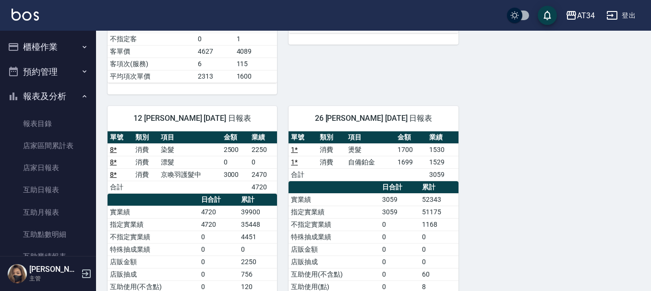
click at [49, 50] on button "櫃檯作業" at bounding box center [48, 47] width 88 height 25
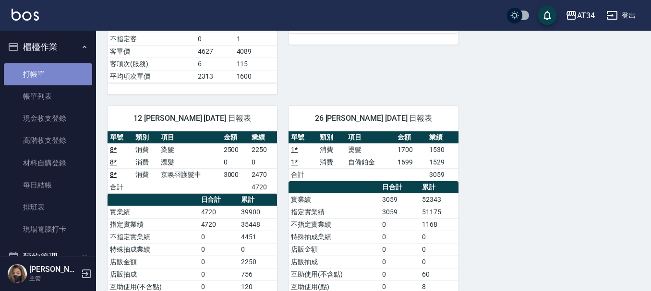
click at [50, 74] on link "打帳單" at bounding box center [48, 74] width 88 height 22
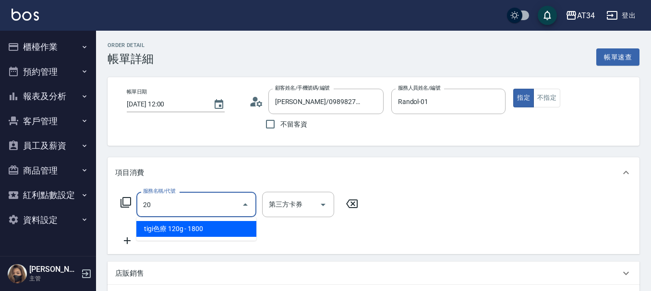
type input "201"
type input "30"
type input "洗髮(201)"
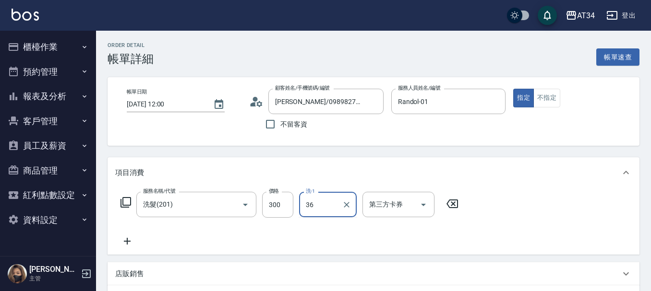
type input "[PERSON_NAME]-36"
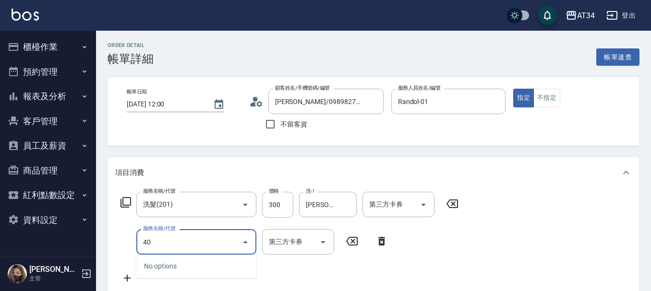
type input "401"
type input "50"
type input "剪髮(401)"
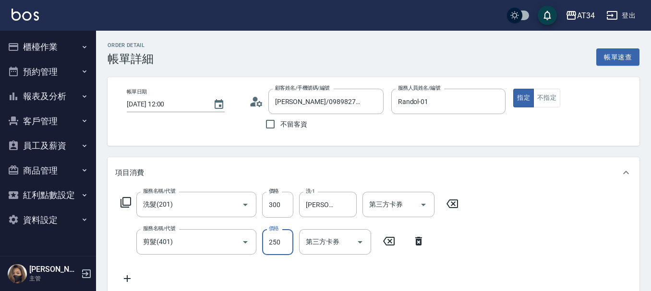
type input "30"
type input "50"
type input "80"
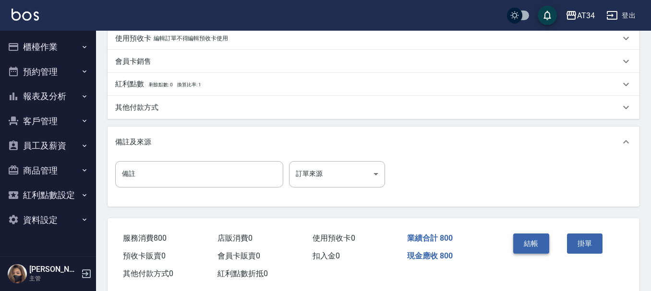
scroll to position [338, 0]
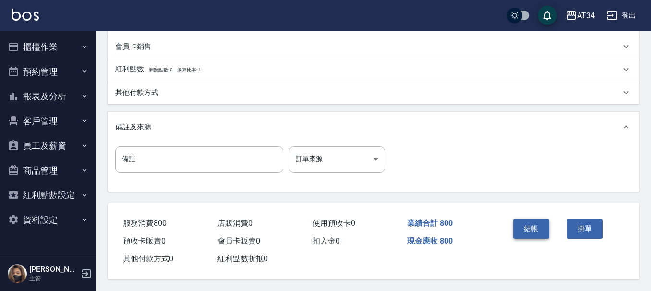
type input "500"
click at [525, 227] on button "結帳" at bounding box center [531, 229] width 36 height 20
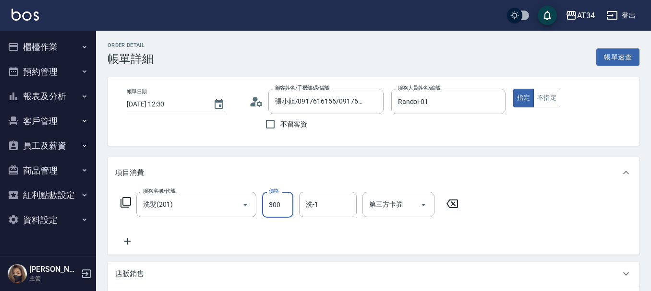
type input "3"
type input "0"
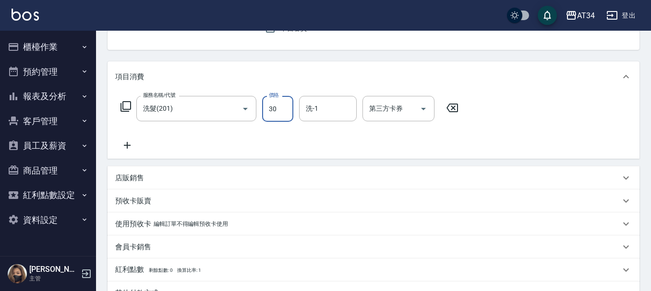
type input "300"
type input "30"
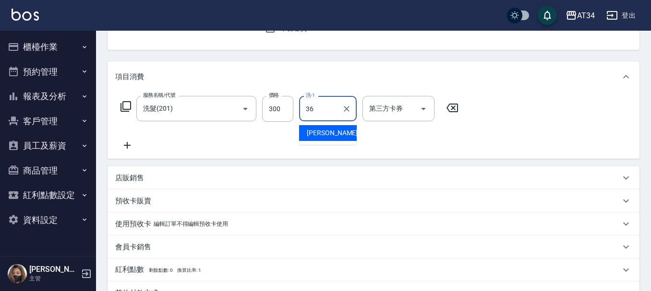
type input "[PERSON_NAME]-36"
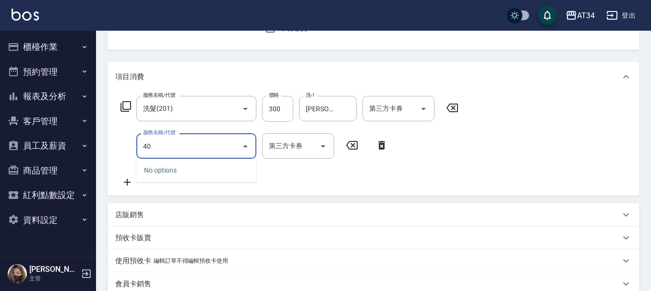
type input "401"
type input "50"
type input "剪髮(401)"
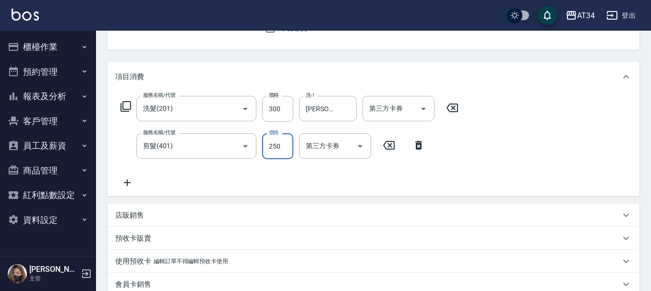
type input "30"
type input "50"
type input "80"
type input "500"
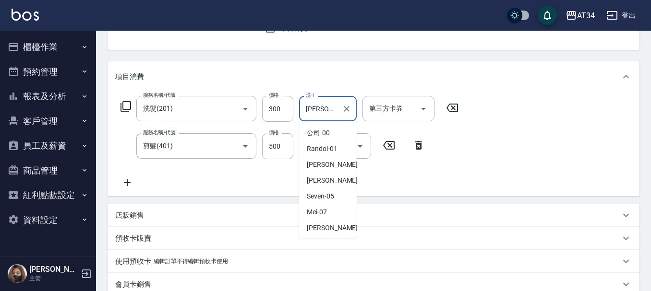
click at [333, 110] on input "[PERSON_NAME]-36" at bounding box center [320, 108] width 35 height 17
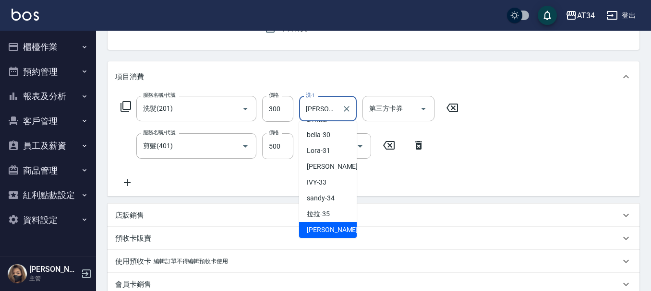
click at [333, 110] on input "[PERSON_NAME]-36" at bounding box center [320, 108] width 35 height 17
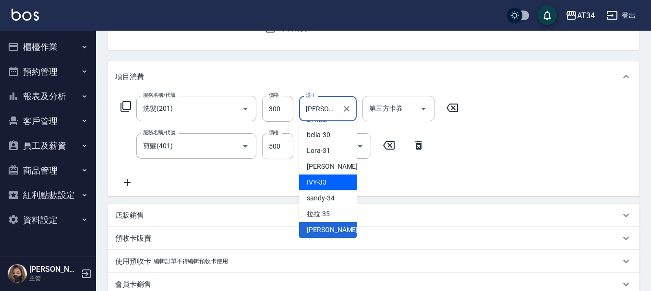
click at [294, 181] on div "服務名稱/代號 洗髮(201) 服務名稱/代號 價格 300 價格 洗-1 [PERSON_NAME]-36 洗-1 第三方卡券 第三方卡券 服務名稱/代號 …" at bounding box center [289, 142] width 349 height 93
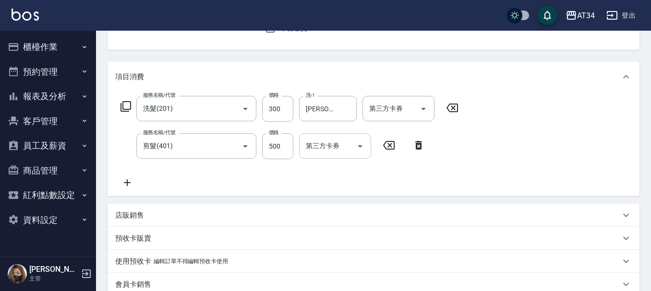
click at [313, 151] on input "第三方卡券" at bounding box center [327, 146] width 49 height 17
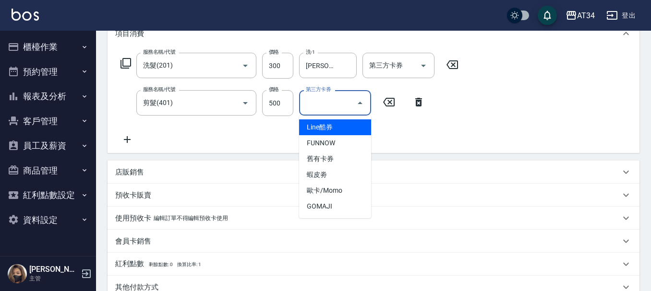
scroll to position [274, 0]
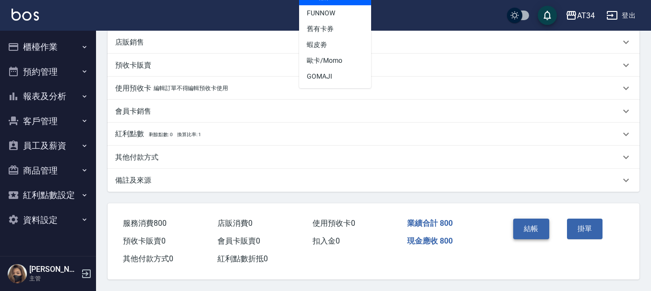
drag, startPoint x: 539, startPoint y: 222, endPoint x: 429, endPoint y: 164, distance: 124.4
click at [539, 223] on button "結帳" at bounding box center [531, 229] width 36 height 20
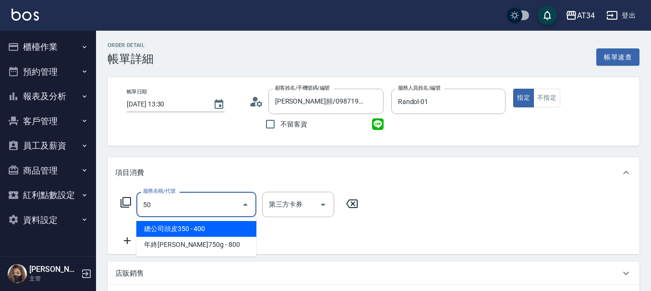
type input "501"
type input "100"
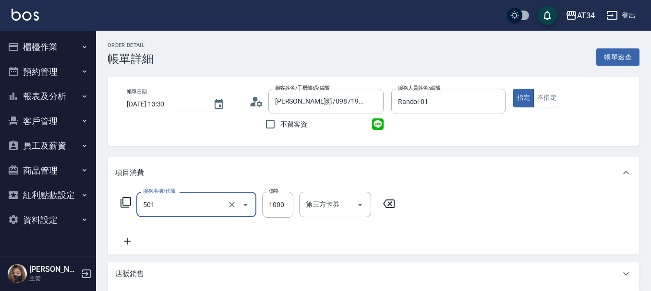
type input "染髮(501)"
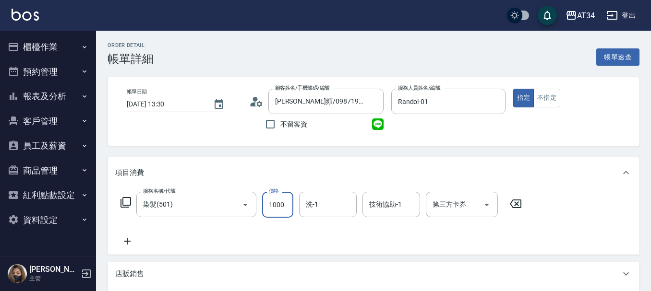
type input "0"
type input "15"
type input "10"
type input "150"
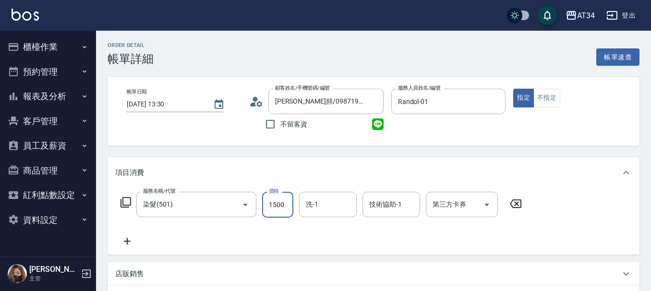
type input "1500"
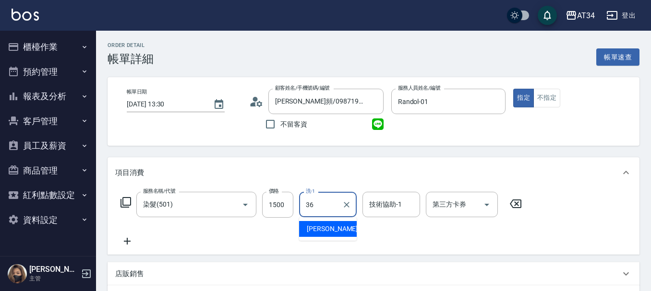
type input "[PERSON_NAME]-36"
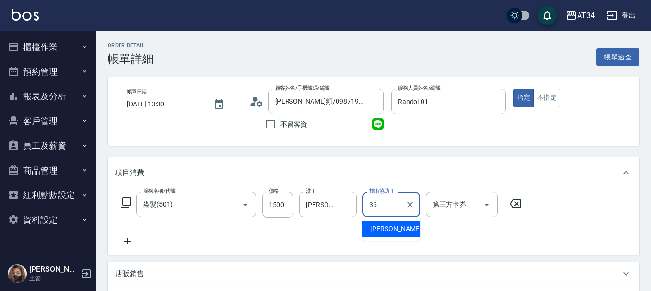
type input "[PERSON_NAME]-36"
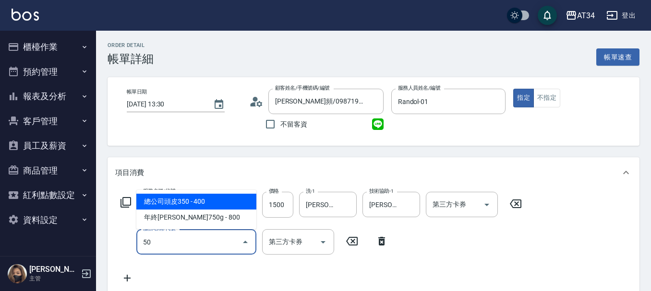
type input "502"
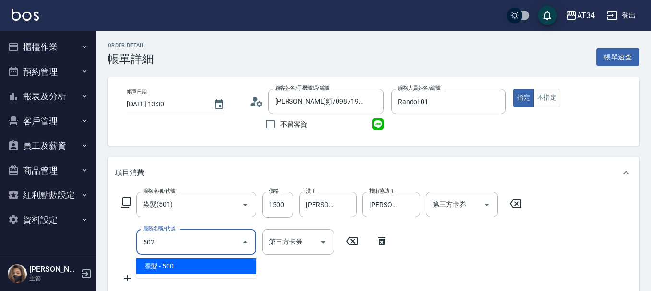
type input "200"
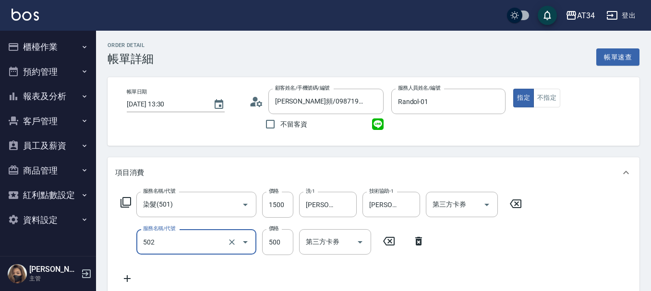
type input "漂髮(502)"
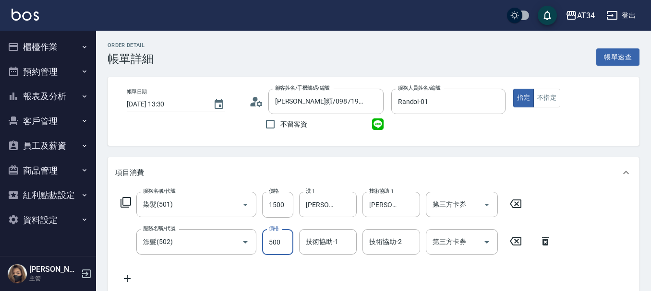
type input "150"
type input "0"
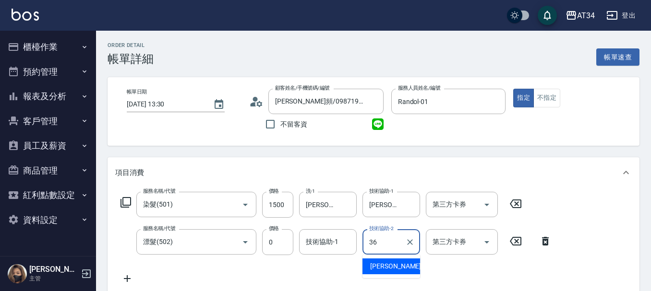
type input "[PERSON_NAME]-36"
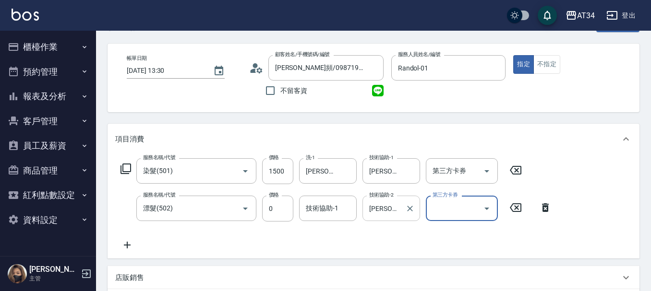
scroll to position [48, 0]
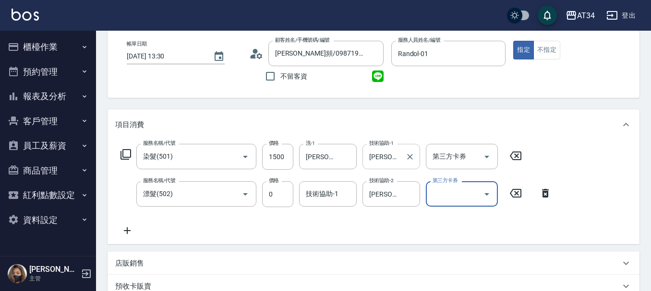
click at [392, 157] on input "[PERSON_NAME]-36" at bounding box center [384, 156] width 35 height 17
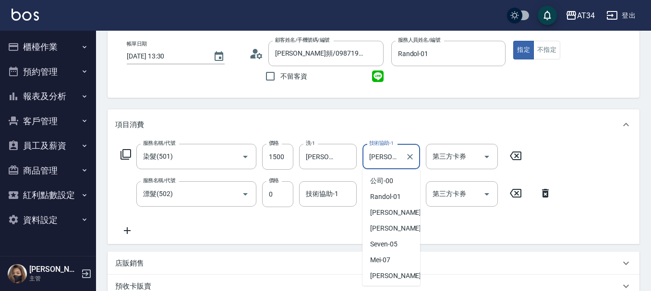
scroll to position [204, 0]
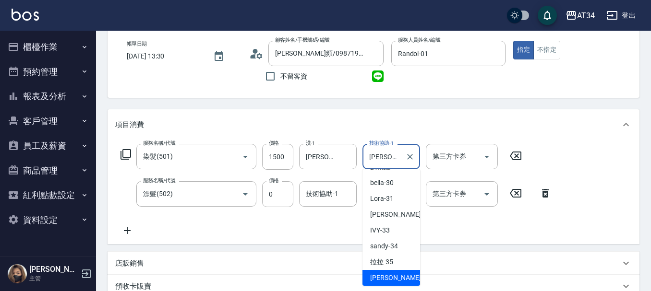
click at [392, 157] on input "[PERSON_NAME]-36" at bounding box center [384, 156] width 35 height 17
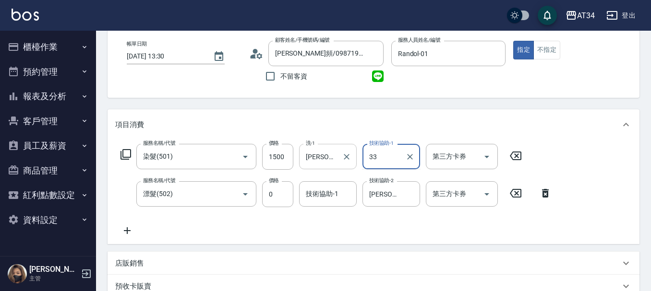
type input "IVY-33"
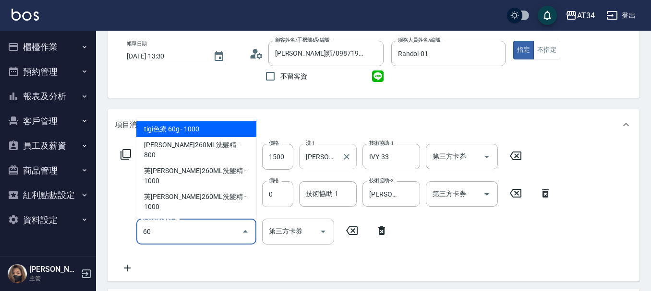
type input "602"
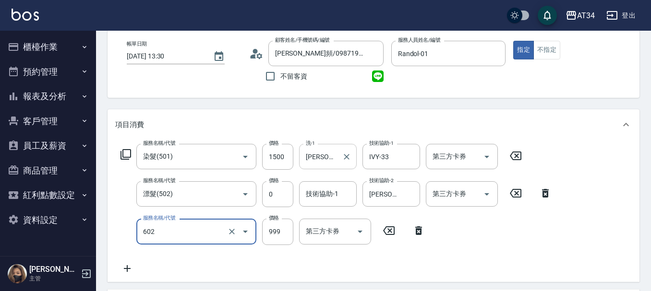
type input "240"
type input "自備鉑金(602)"
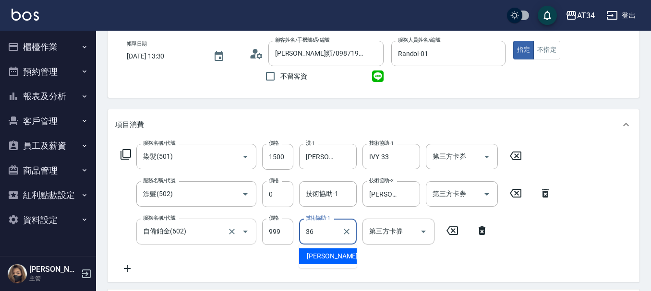
type input "[PERSON_NAME]-36"
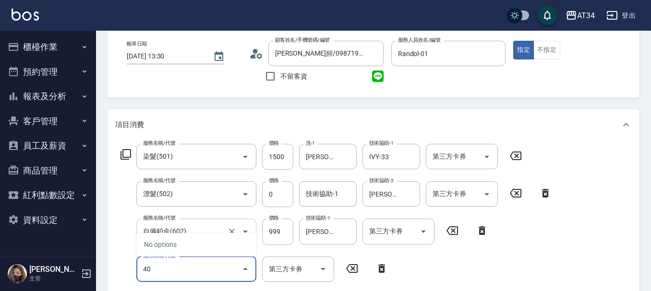
type input "401"
type input "270"
type input "剪髮(401)"
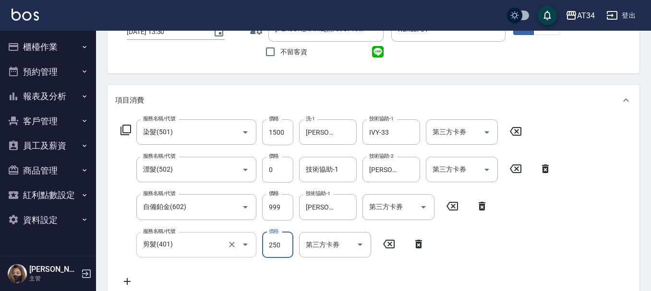
scroll to position [96, 0]
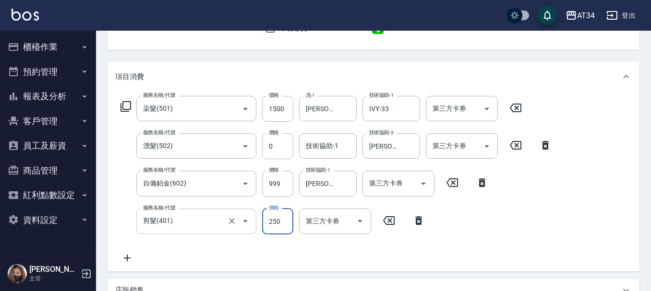
type input "250"
type input "68"
type input "310"
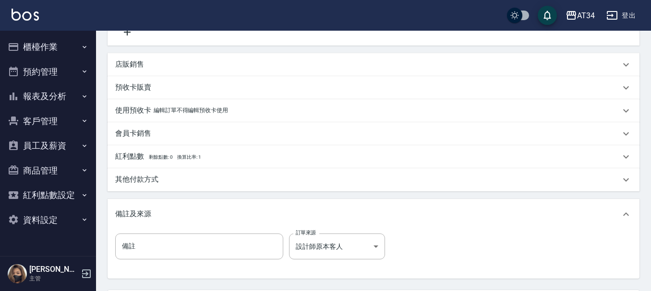
scroll to position [221, 0]
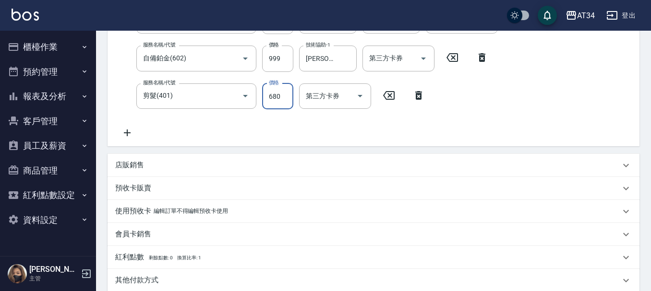
type input "680"
click at [162, 161] on div "店販銷售" at bounding box center [367, 165] width 505 height 10
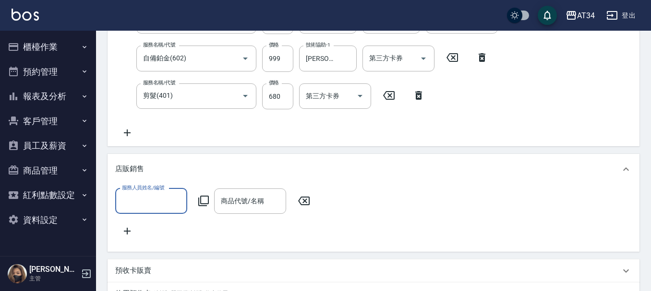
scroll to position [0, 0]
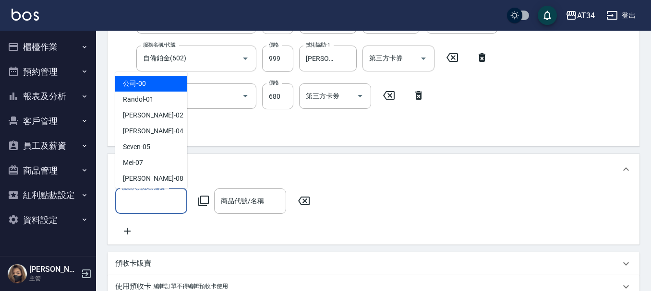
click at [169, 200] on input "服務人員姓名/編號" at bounding box center [151, 201] width 63 height 17
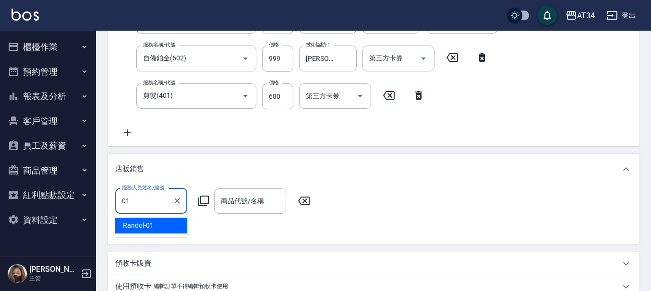
type input "Randol-01"
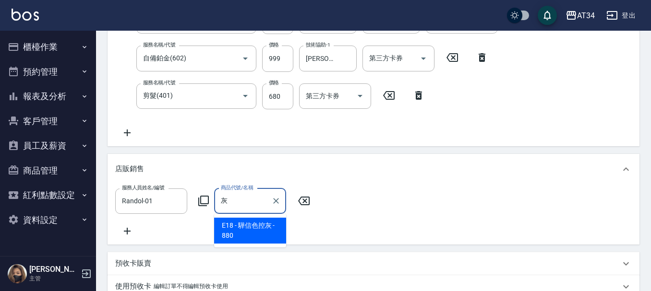
click at [230, 225] on span "E18 - 驊信色控灰 - 880" at bounding box center [250, 231] width 72 height 26
type input "驊信色控灰"
type input "400"
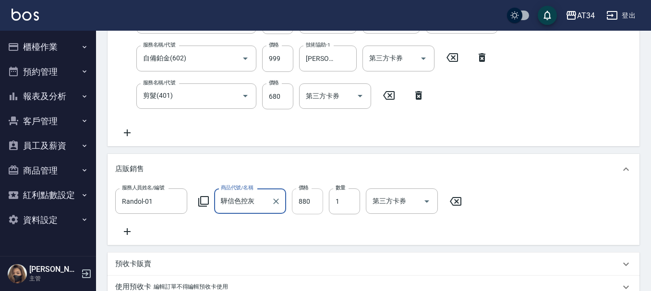
type input "驊信色控灰"
click at [307, 202] on input "880" at bounding box center [307, 202] width 31 height 26
type input "310"
type input "7"
type input "320"
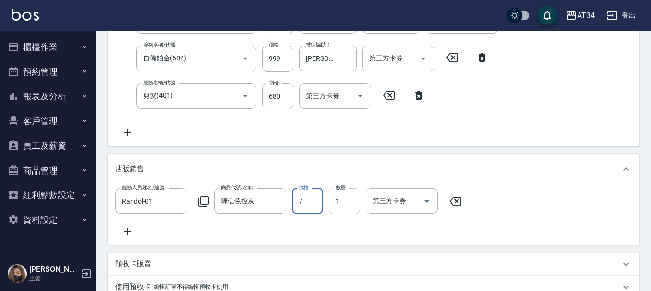
type input "70"
type input "380"
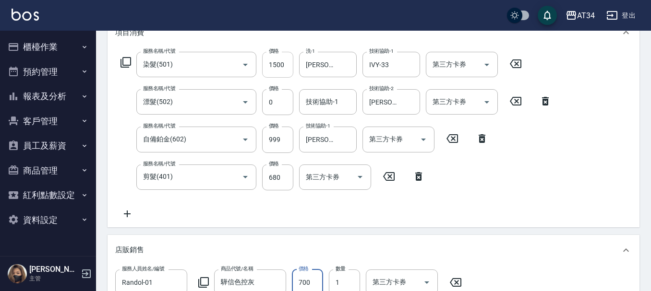
scroll to position [112, 0]
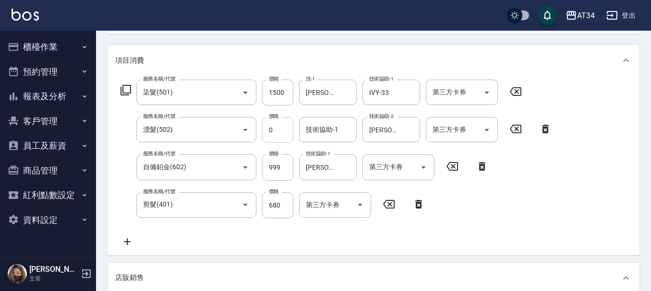
type input "700"
click at [279, 124] on input "0" at bounding box center [277, 130] width 31 height 26
type input "8"
type input "390"
type input "85"
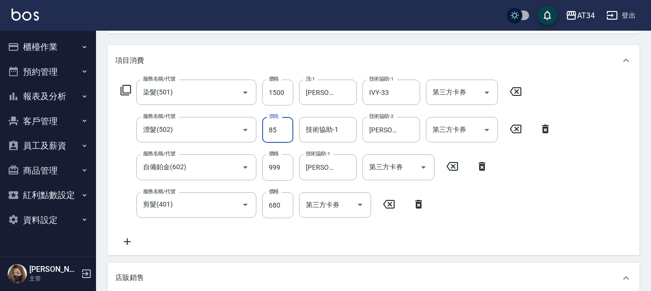
type input "470"
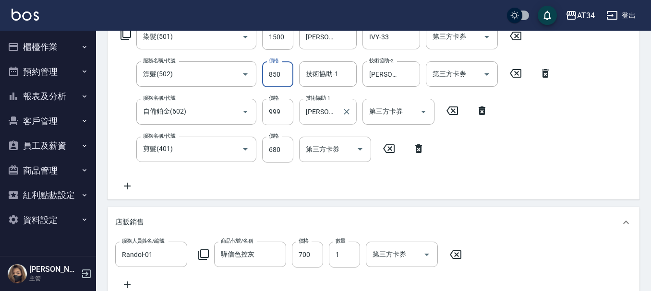
scroll to position [160, 0]
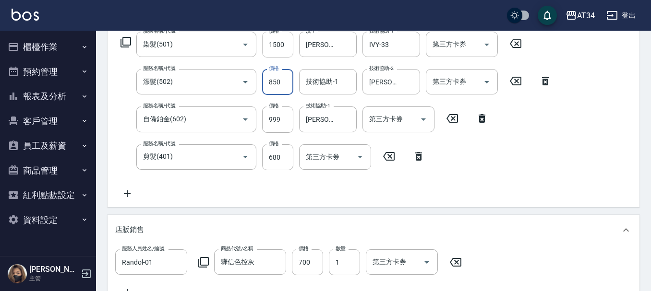
type input "850"
click at [283, 48] on input "1500" at bounding box center [277, 45] width 31 height 26
type input "320"
type input "127"
type input "330"
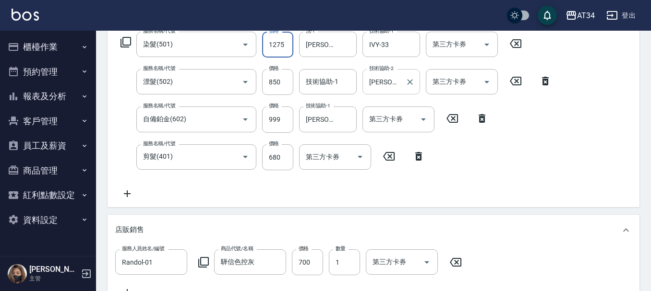
type input "12752"
type input "450"
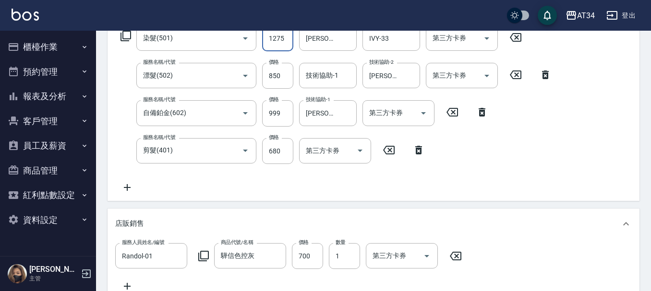
scroll to position [160, 0]
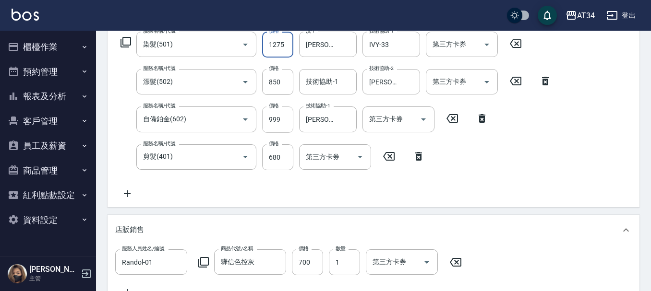
type input "1275"
click at [280, 118] on input "999" at bounding box center [277, 120] width 31 height 26
click at [284, 84] on input "850" at bounding box center [277, 82] width 31 height 26
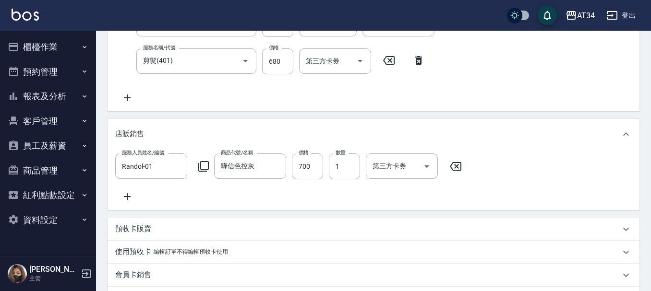
scroll to position [112, 0]
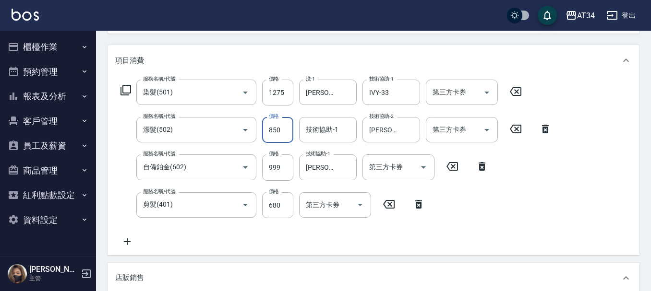
type input "360"
type input "8"
type input "370"
type input "84"
type input "450"
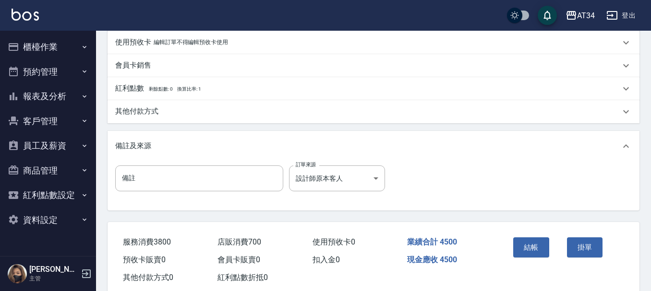
scroll to position [496, 0]
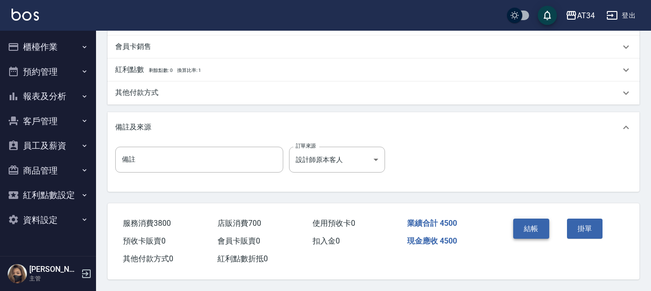
type input "846"
click at [523, 220] on button "結帳" at bounding box center [531, 229] width 36 height 20
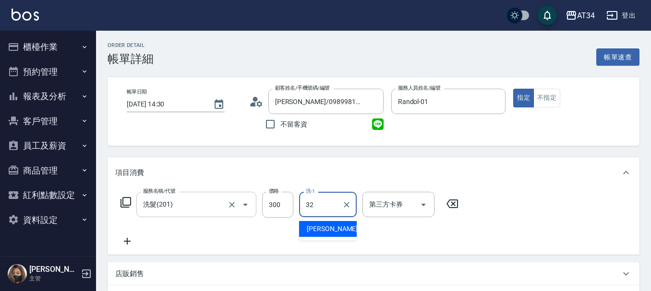
type input "阿源-32"
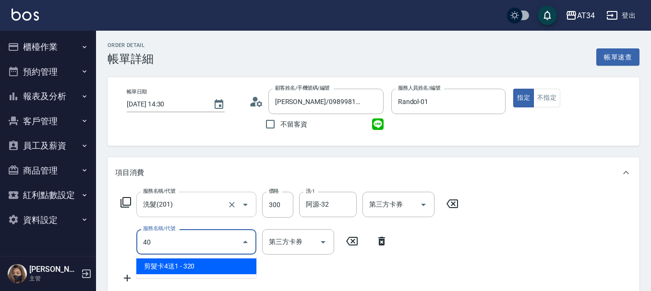
type input "401"
type input "50"
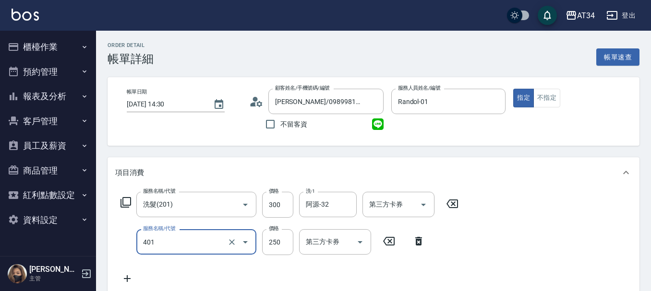
type input "剪髮(401)"
type input "30"
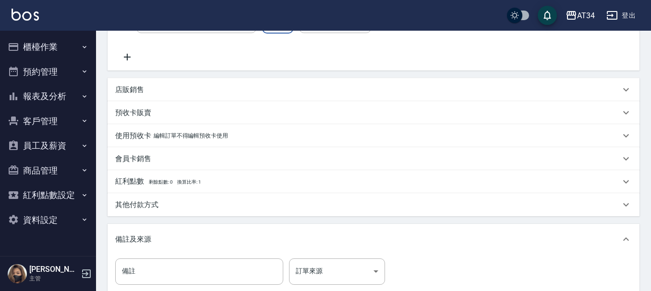
type input "500"
type input "80"
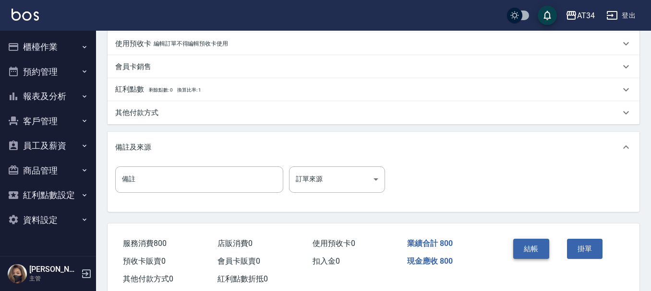
scroll to position [338, 0]
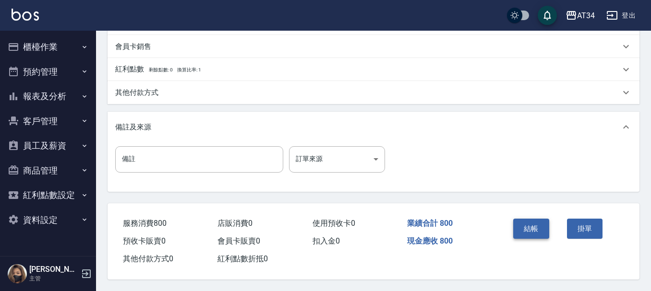
type input "500"
click at [522, 223] on button "結帳" at bounding box center [531, 229] width 36 height 20
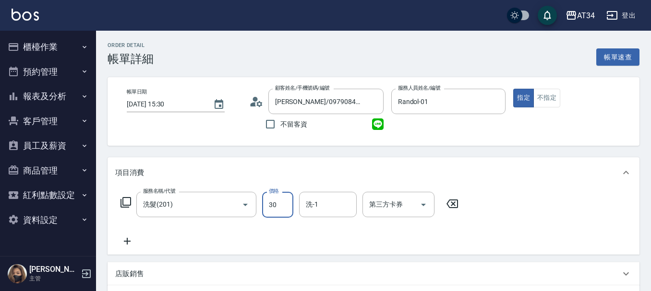
type input "300"
type input "30"
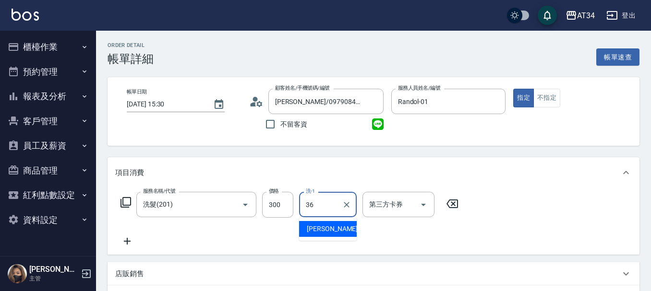
type input "[PERSON_NAME]-36"
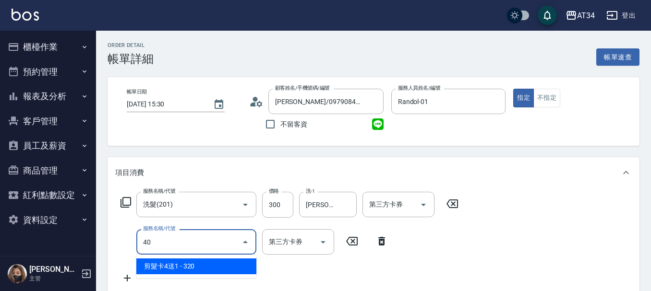
type input "401"
type input "50"
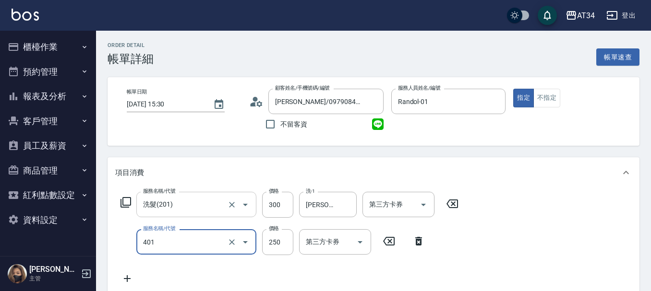
type input "剪髮(401)"
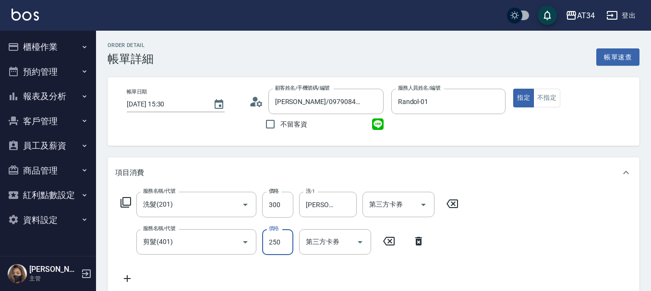
type input "30"
type input "50"
type input "80"
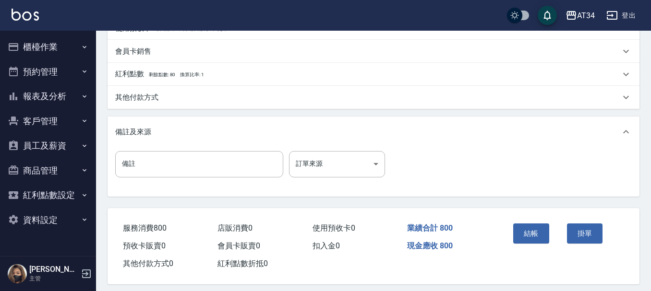
scroll to position [338, 0]
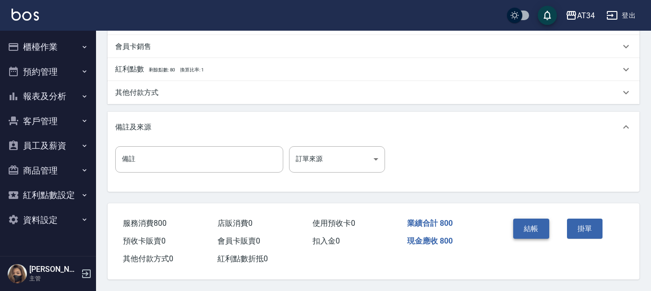
type input "500"
click at [527, 223] on button "結帳" at bounding box center [531, 229] width 36 height 20
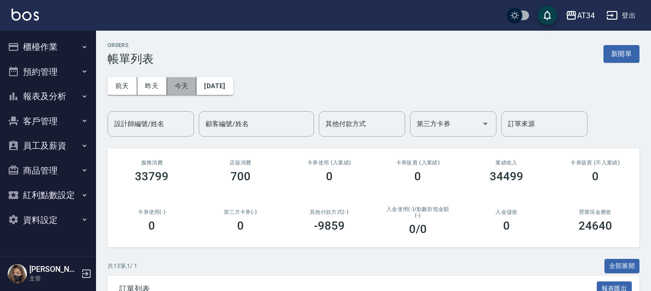
click at [177, 90] on button "今天" at bounding box center [182, 86] width 30 height 18
click at [157, 88] on button "昨天" at bounding box center [152, 86] width 30 height 18
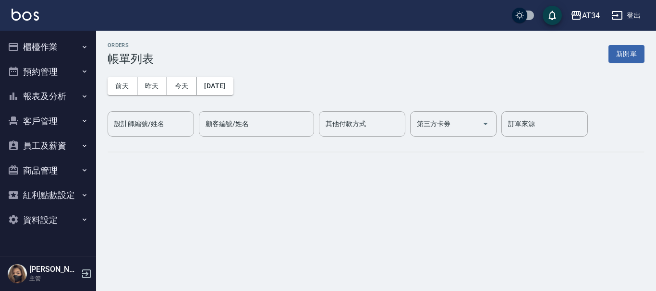
click at [181, 88] on button "今天" at bounding box center [182, 86] width 30 height 18
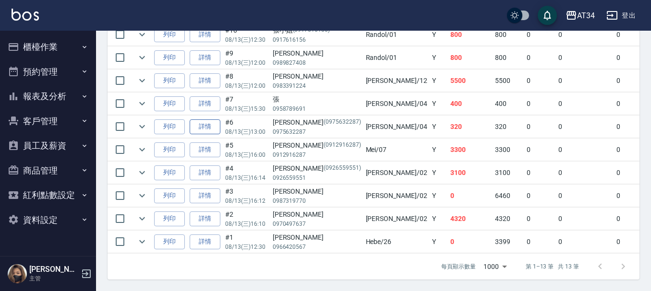
scroll to position [234, 0]
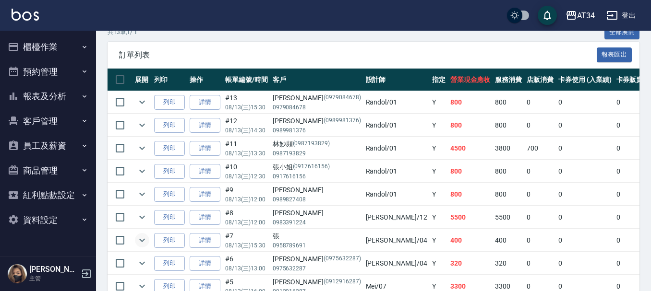
click at [141, 240] on icon "expand row" at bounding box center [142, 241] width 12 height 12
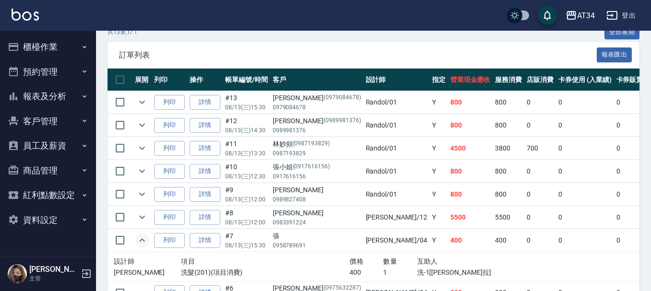
click at [141, 238] on icon "expand row" at bounding box center [142, 241] width 12 height 12
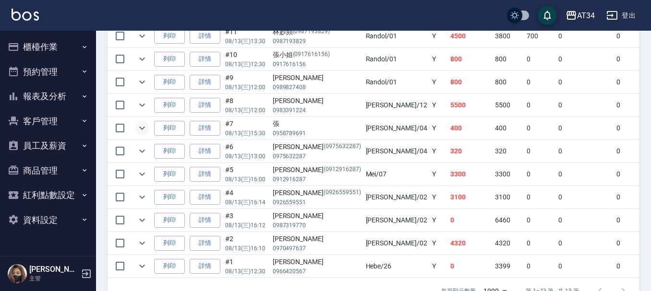
scroll to position [330, 0]
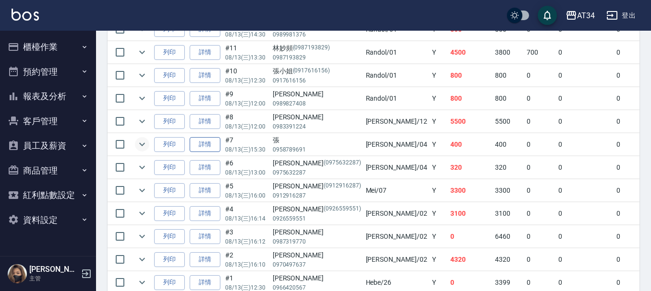
click at [212, 141] on link "詳情" at bounding box center [205, 144] width 31 height 15
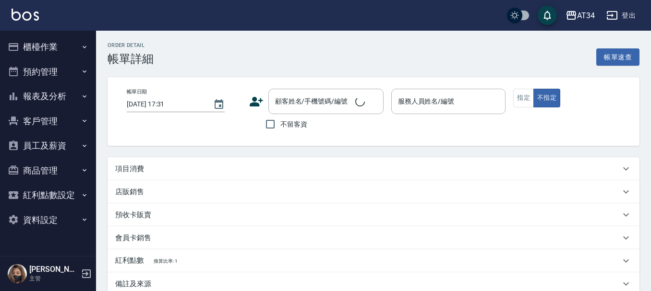
type input "2025/08/13 15:30"
type input "Gina-04"
type input "40"
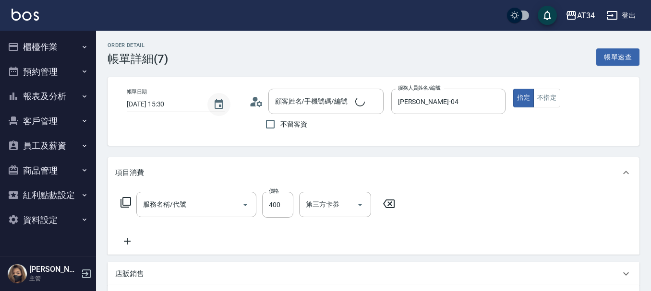
type input "張/0958789691/null"
type input "洗髮(201)"
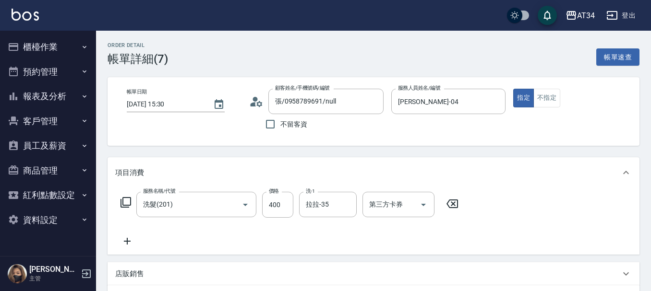
click at [256, 101] on circle at bounding box center [255, 99] width 5 height 5
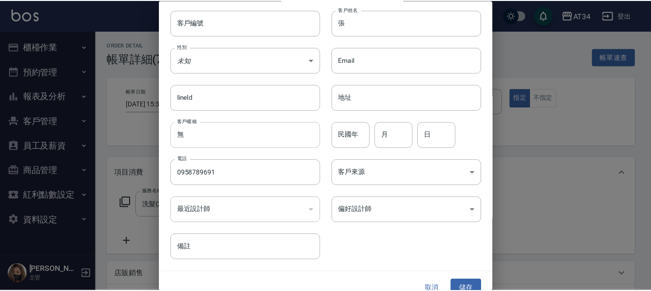
scroll to position [41, 0]
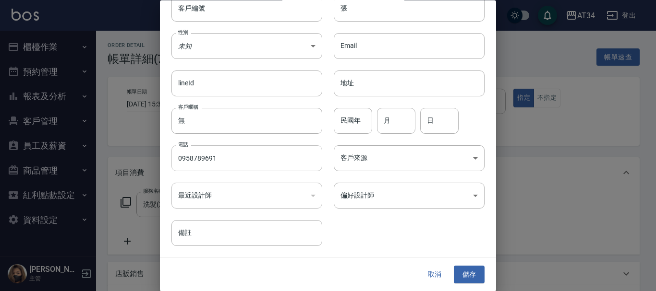
click at [233, 155] on input "0958789691" at bounding box center [246, 159] width 151 height 26
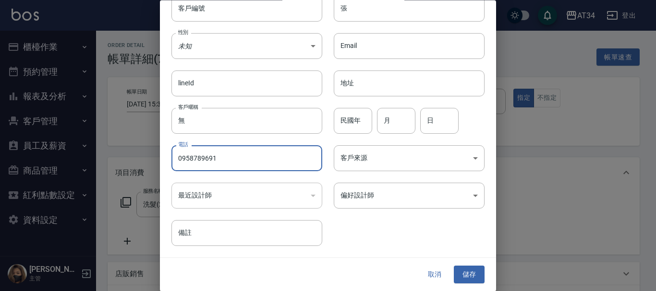
click at [233, 155] on input "0958789691" at bounding box center [246, 159] width 151 height 26
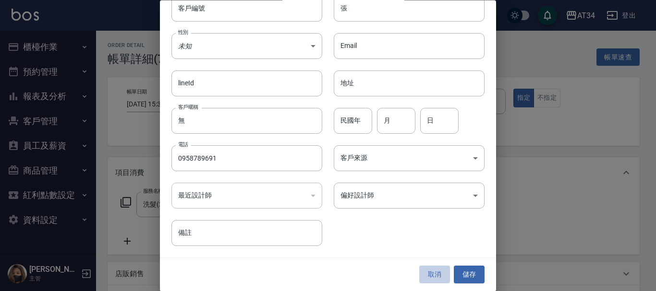
click at [435, 270] on button "取消" at bounding box center [434, 275] width 31 height 18
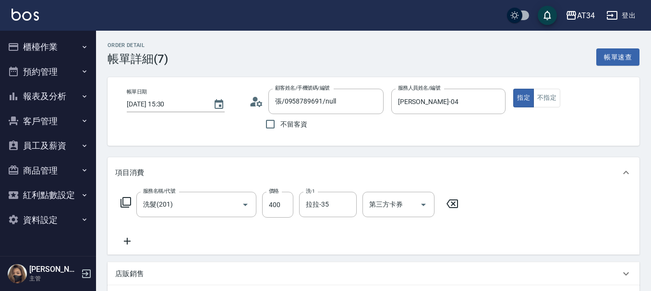
click at [60, 113] on button "客戶管理" at bounding box center [48, 121] width 88 height 25
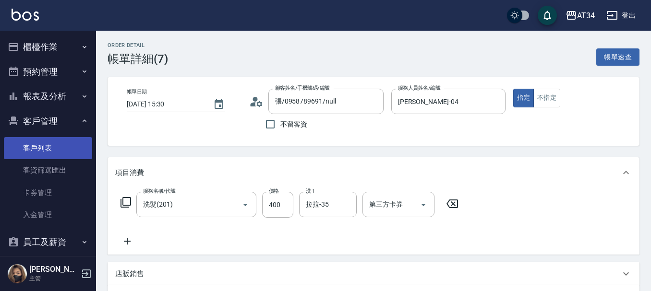
click at [57, 139] on link "客戶列表" at bounding box center [48, 148] width 88 height 22
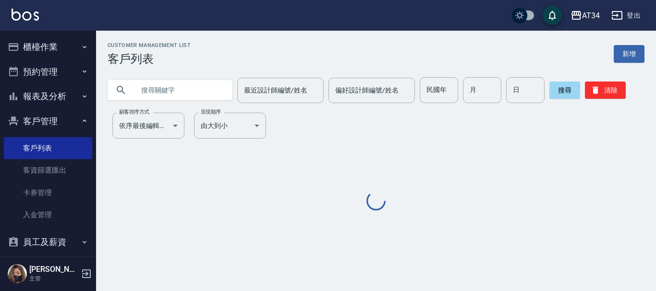
click at [176, 91] on input "text" at bounding box center [179, 90] width 90 height 26
paste input "0958789691"
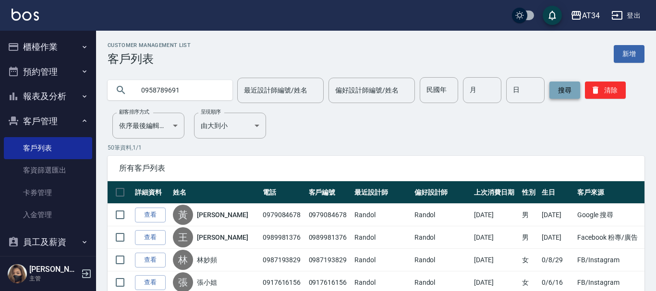
type input "0958789691"
click at [559, 96] on button "搜尋" at bounding box center [564, 90] width 31 height 17
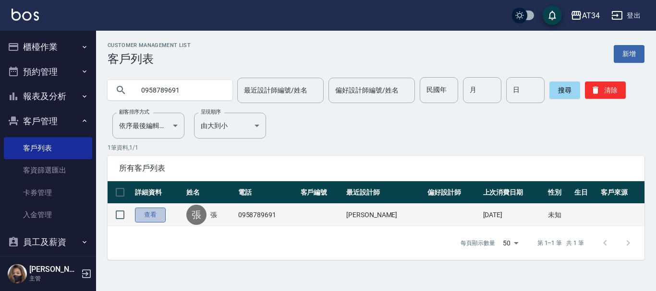
click at [148, 211] on link "查看" at bounding box center [150, 215] width 31 height 15
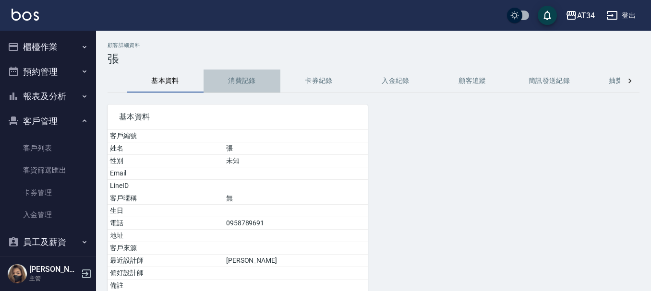
click at [227, 72] on button "消費記錄" at bounding box center [242, 81] width 77 height 23
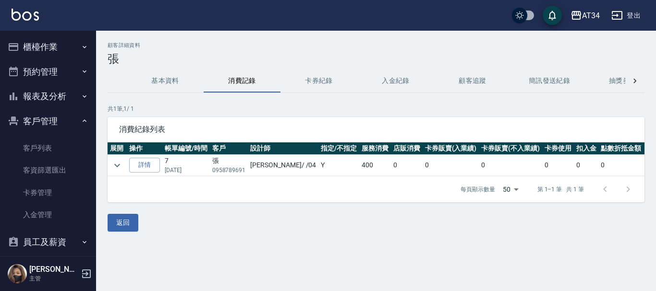
click at [190, 78] on button "基本資料" at bounding box center [165, 81] width 77 height 23
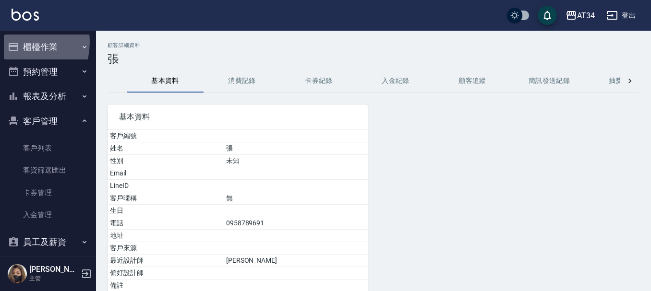
click at [13, 42] on icon "button" at bounding box center [14, 47] width 12 height 12
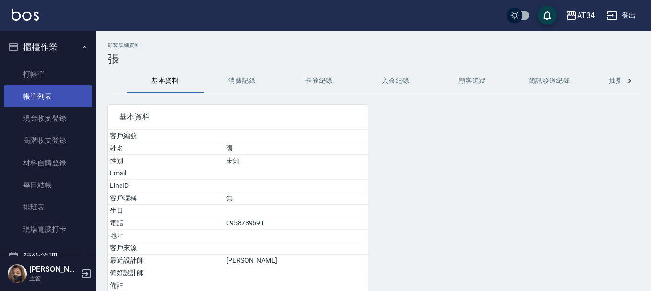
click at [62, 90] on link "帳單列表" at bounding box center [48, 96] width 88 height 22
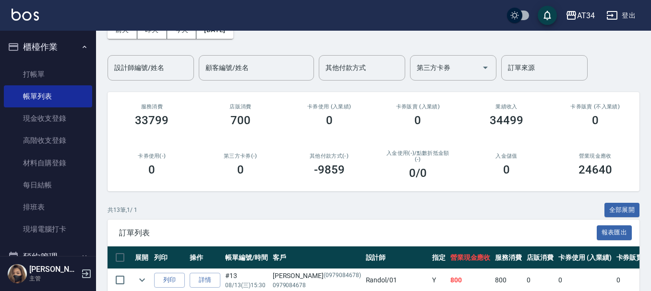
scroll to position [288, 0]
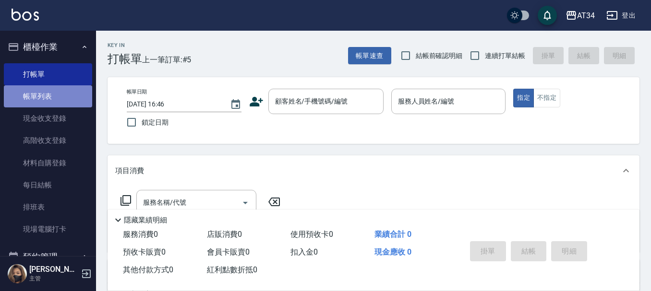
click at [54, 101] on link "帳單列表" at bounding box center [48, 96] width 88 height 22
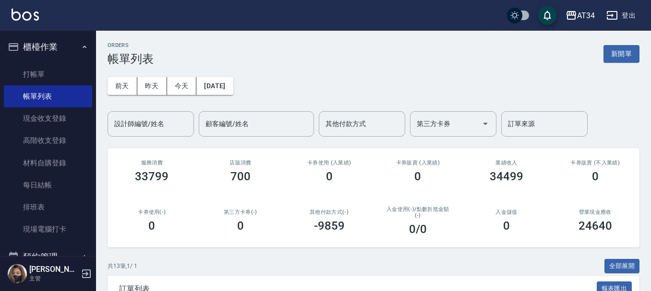
click at [153, 121] on div "設計師編號/姓名 設計師編號/姓名" at bounding box center [151, 123] width 86 height 25
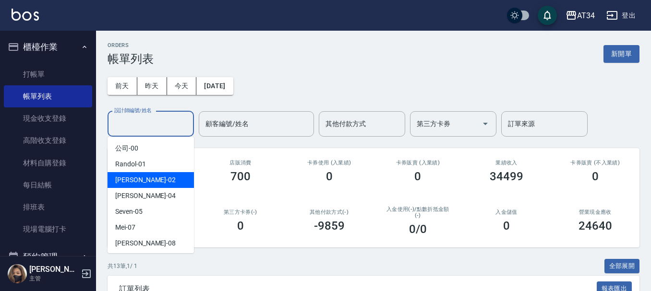
click at [151, 180] on div "[PERSON_NAME] -02" at bounding box center [151, 180] width 86 height 16
type input "[PERSON_NAME]-02"
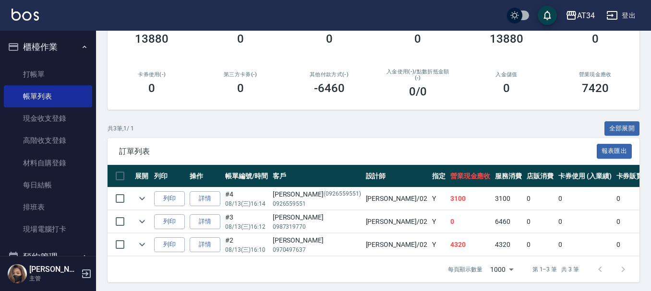
scroll to position [148, 0]
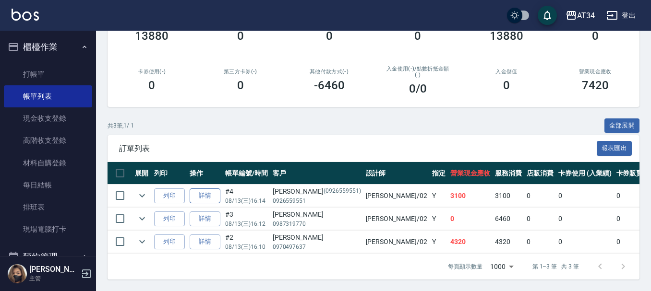
click at [202, 189] on link "詳情" at bounding box center [205, 196] width 31 height 15
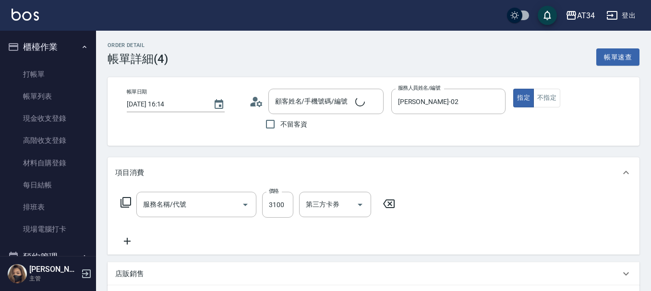
type input "[DATE] 16:14"
type input "[PERSON_NAME]-02"
type input "310"
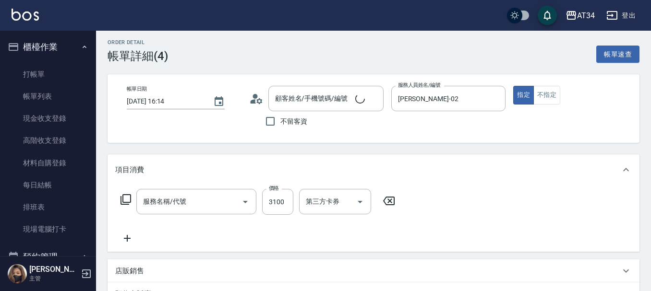
type input "燙髮(301)"
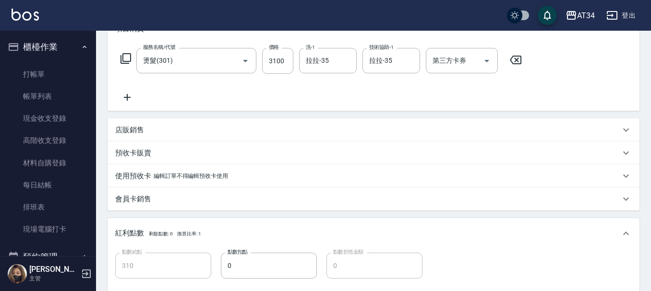
type input "[PERSON_NAME]/0926559551/0926559551"
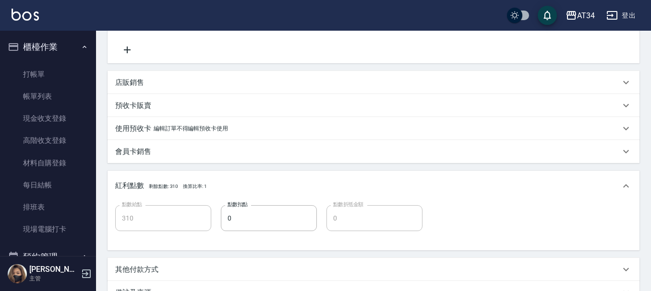
scroll to position [192, 0]
click at [191, 79] on div "店販銷售" at bounding box center [367, 82] width 505 height 10
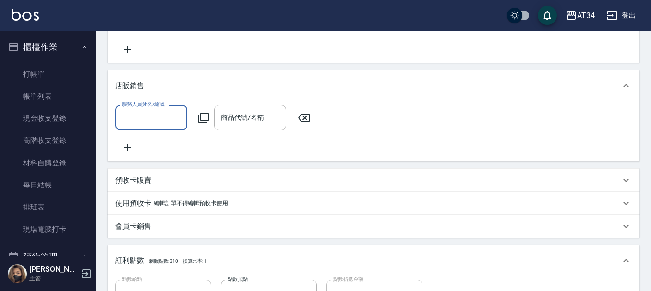
scroll to position [0, 0]
click at [189, 80] on div "店販銷售" at bounding box center [374, 86] width 532 height 31
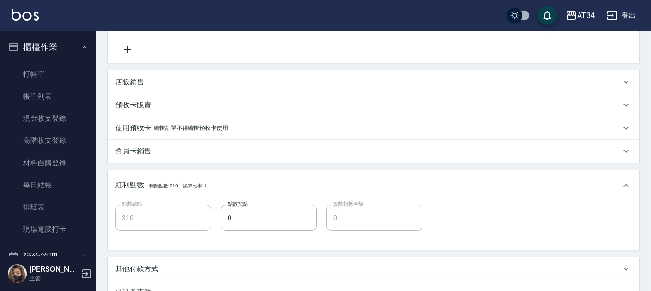
click at [161, 175] on div "紅利點數 剩餘點數: 310 換算比率: 1" at bounding box center [374, 185] width 532 height 31
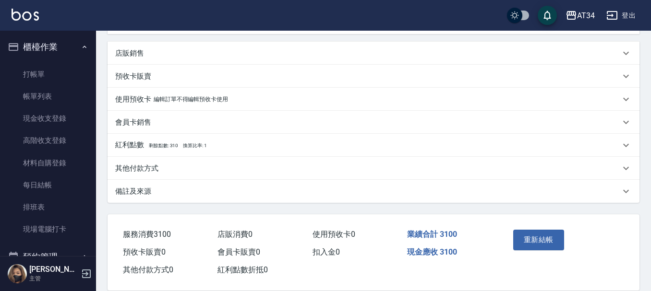
scroll to position [236, 0]
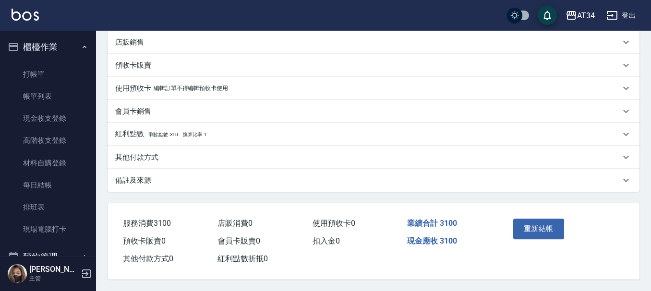
click at [185, 146] on div "其他付款方式" at bounding box center [374, 157] width 532 height 23
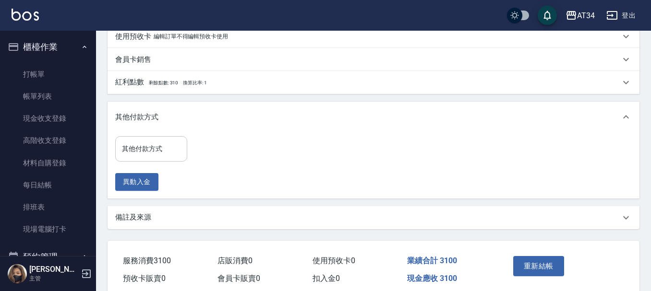
scroll to position [284, 0]
click at [165, 148] on input "其他付款方式" at bounding box center [151, 148] width 63 height 17
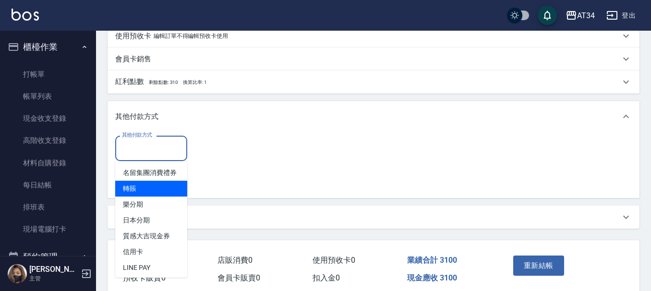
click at [146, 195] on span "轉賬" at bounding box center [151, 189] width 72 height 16
type input "轉賬"
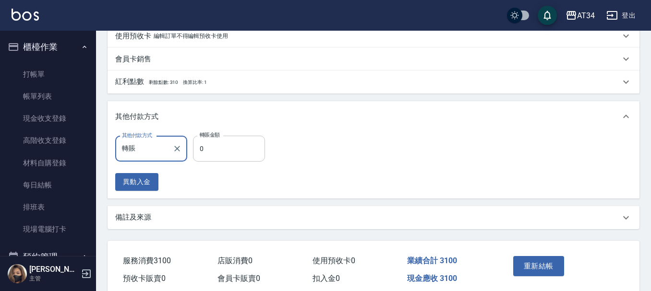
click at [212, 155] on input "0" at bounding box center [229, 149] width 72 height 26
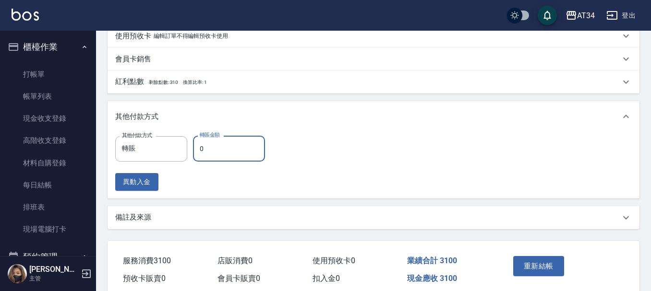
type input "300"
type input "31"
type input "270"
type input "310"
type input "0"
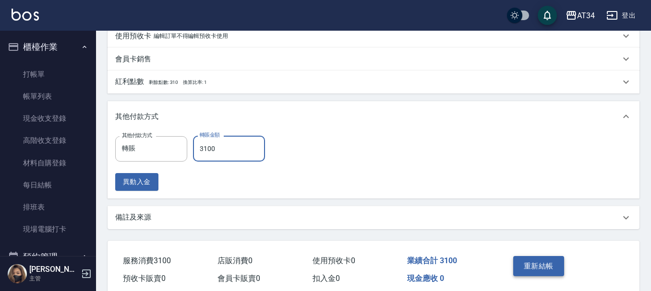
type input "3100"
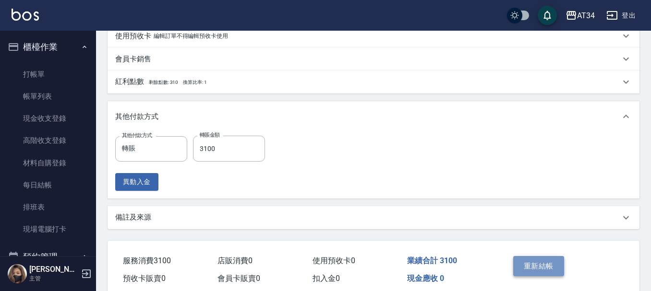
click at [543, 268] on button "重新結帳" at bounding box center [538, 266] width 51 height 20
